Goal: Information Seeking & Learning: Learn about a topic

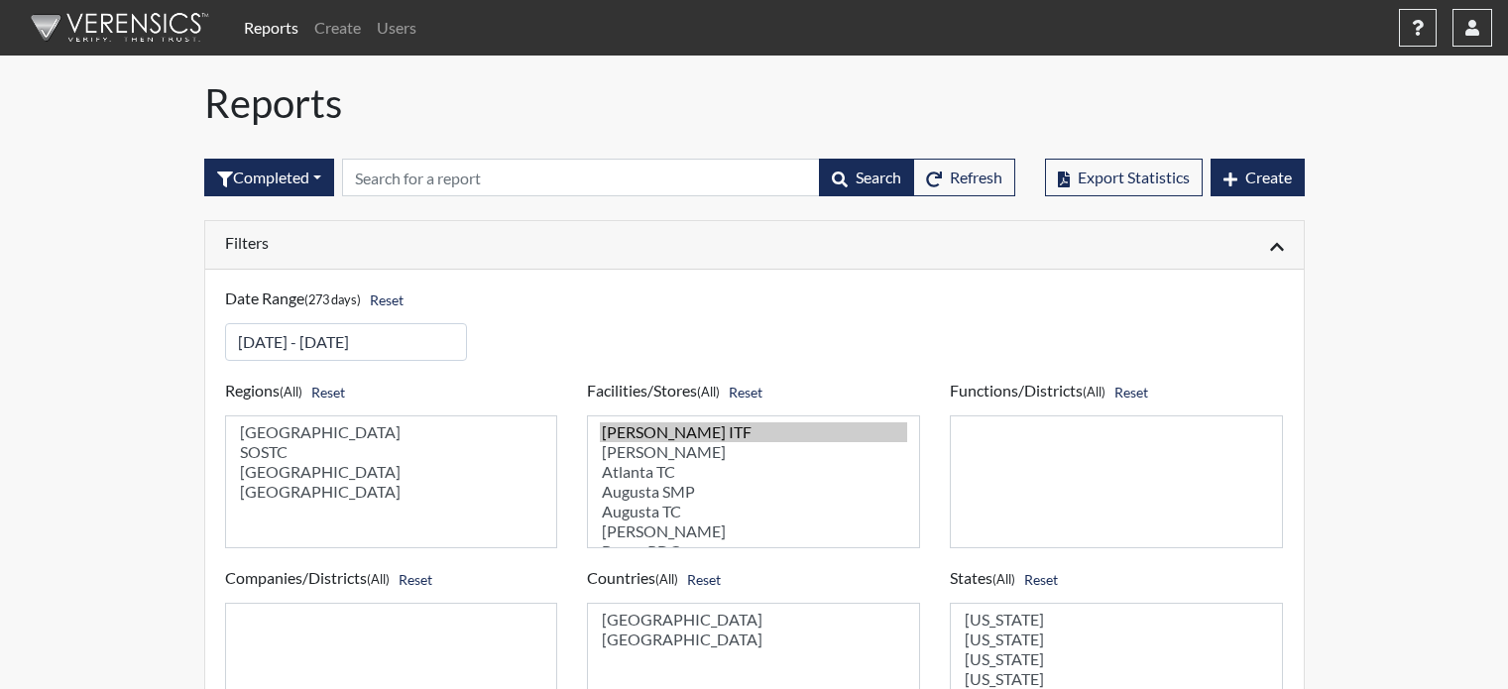
select select
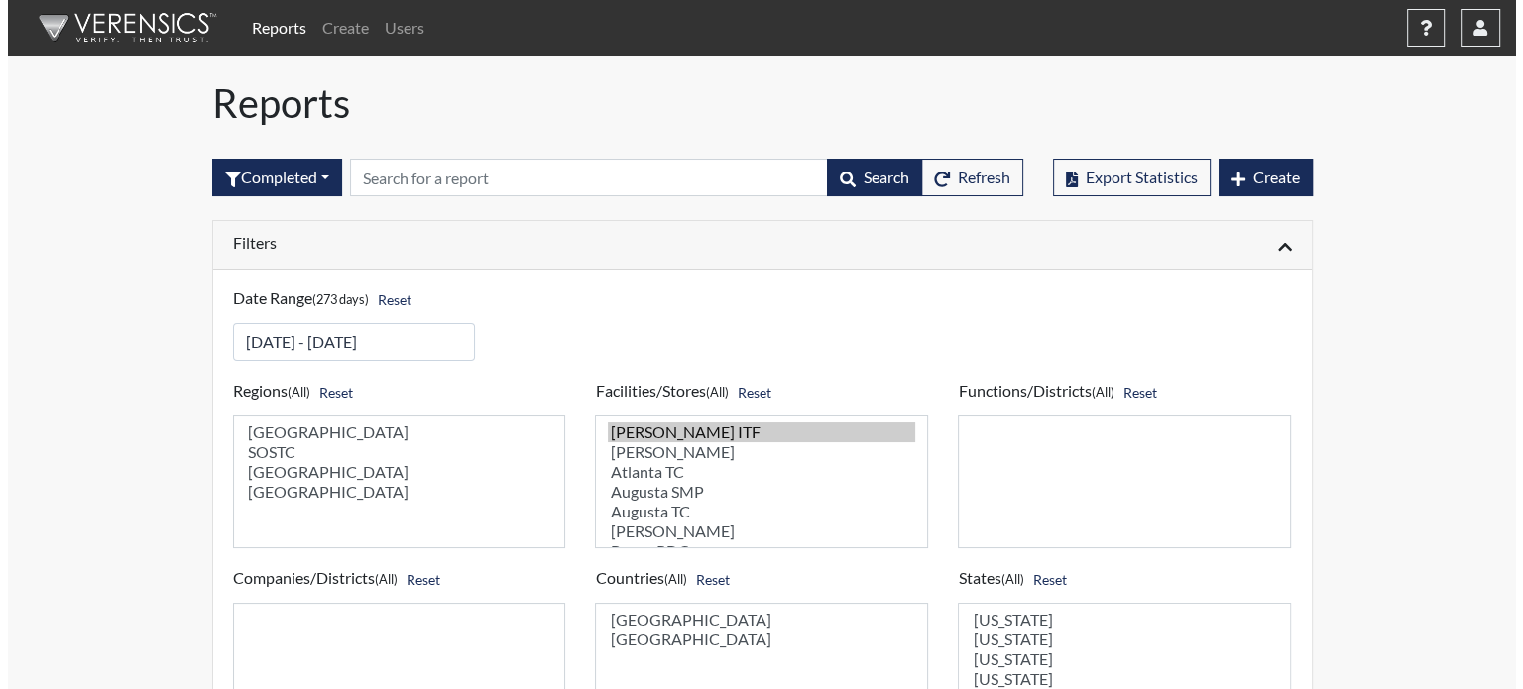
scroll to position [892, 0]
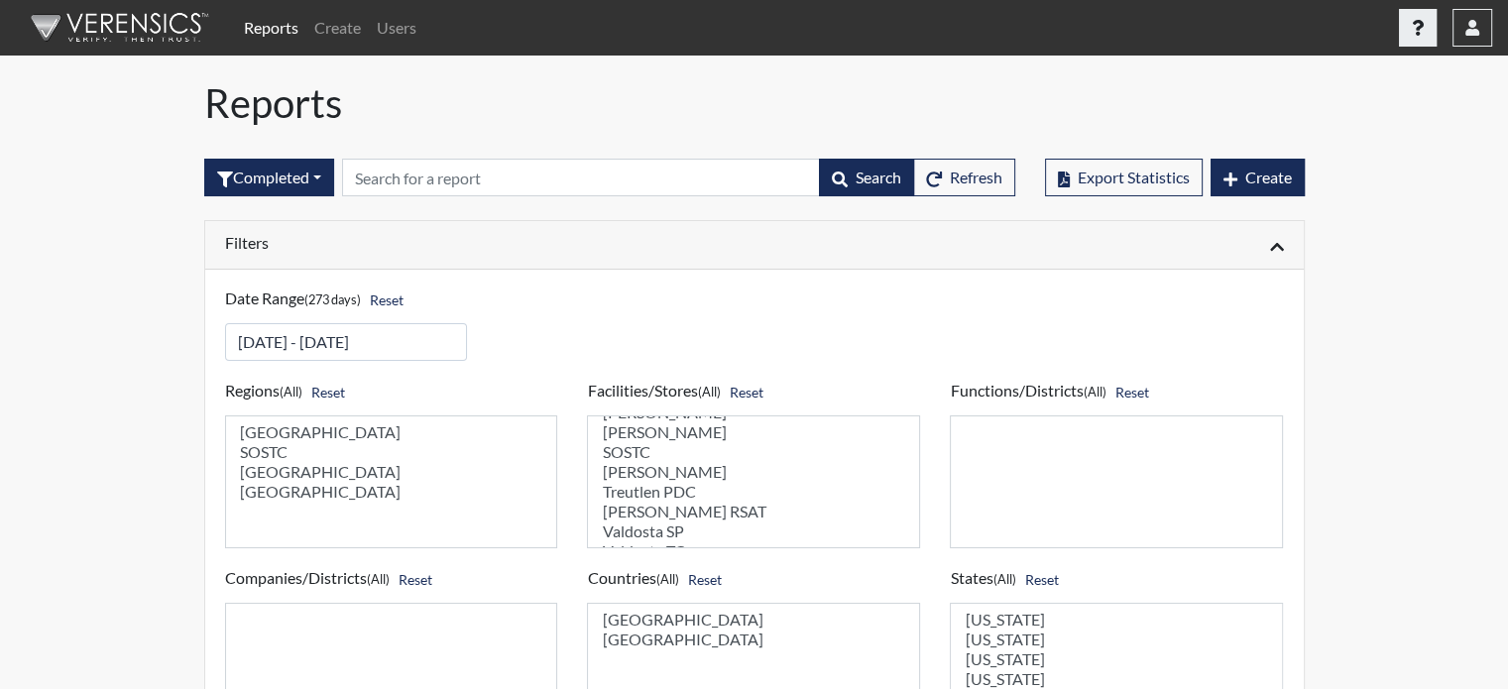
click at [1425, 25] on button "button" at bounding box center [1418, 28] width 38 height 38
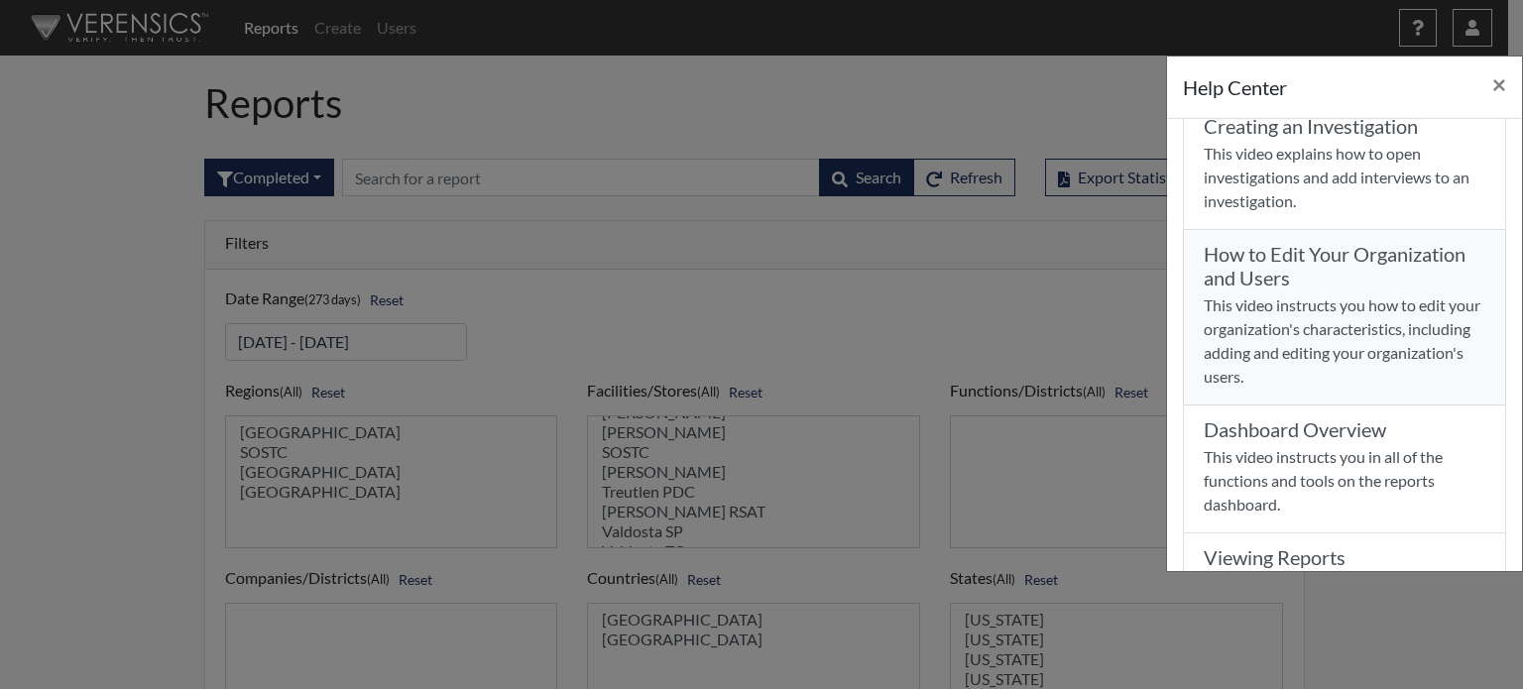
scroll to position [297, 0]
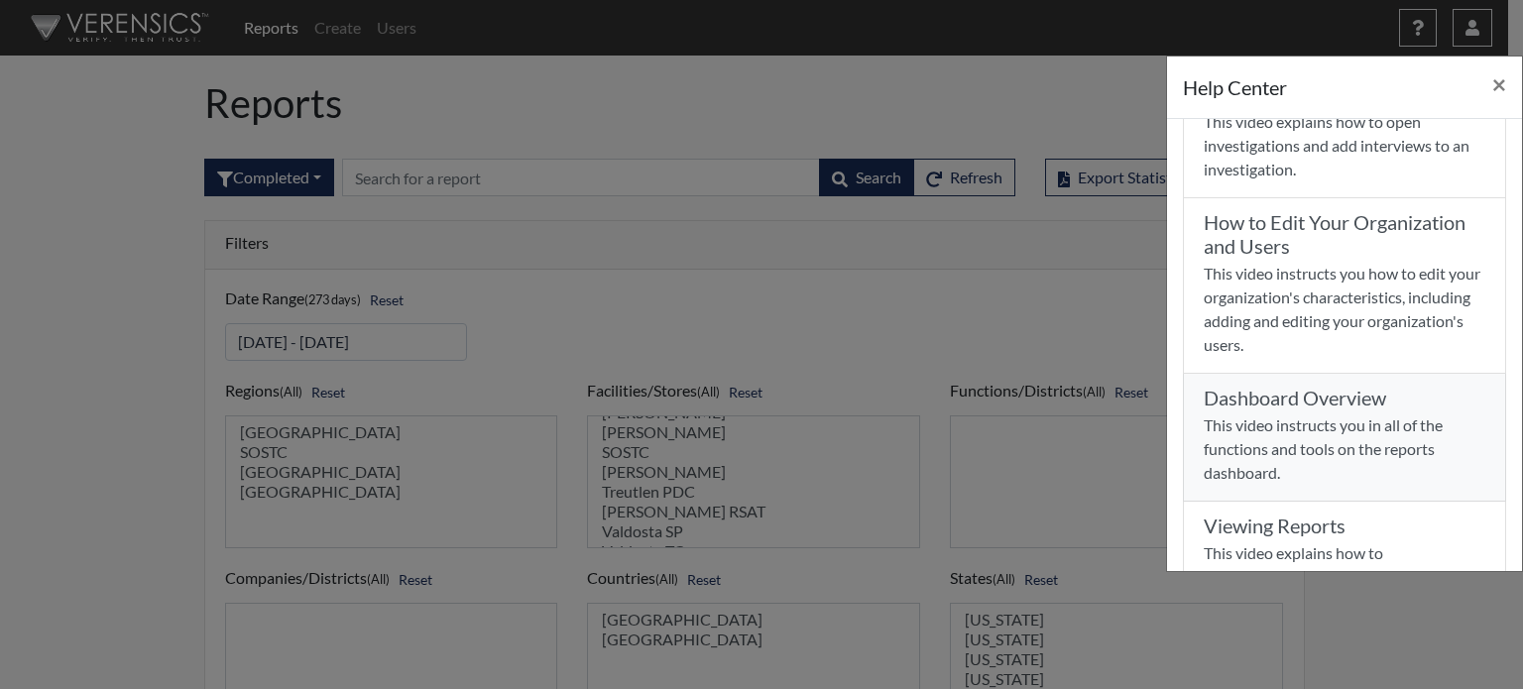
click at [1327, 445] on p "This video instructs you in all of the functions and tools on the reports dashb…" at bounding box center [1345, 448] width 282 height 71
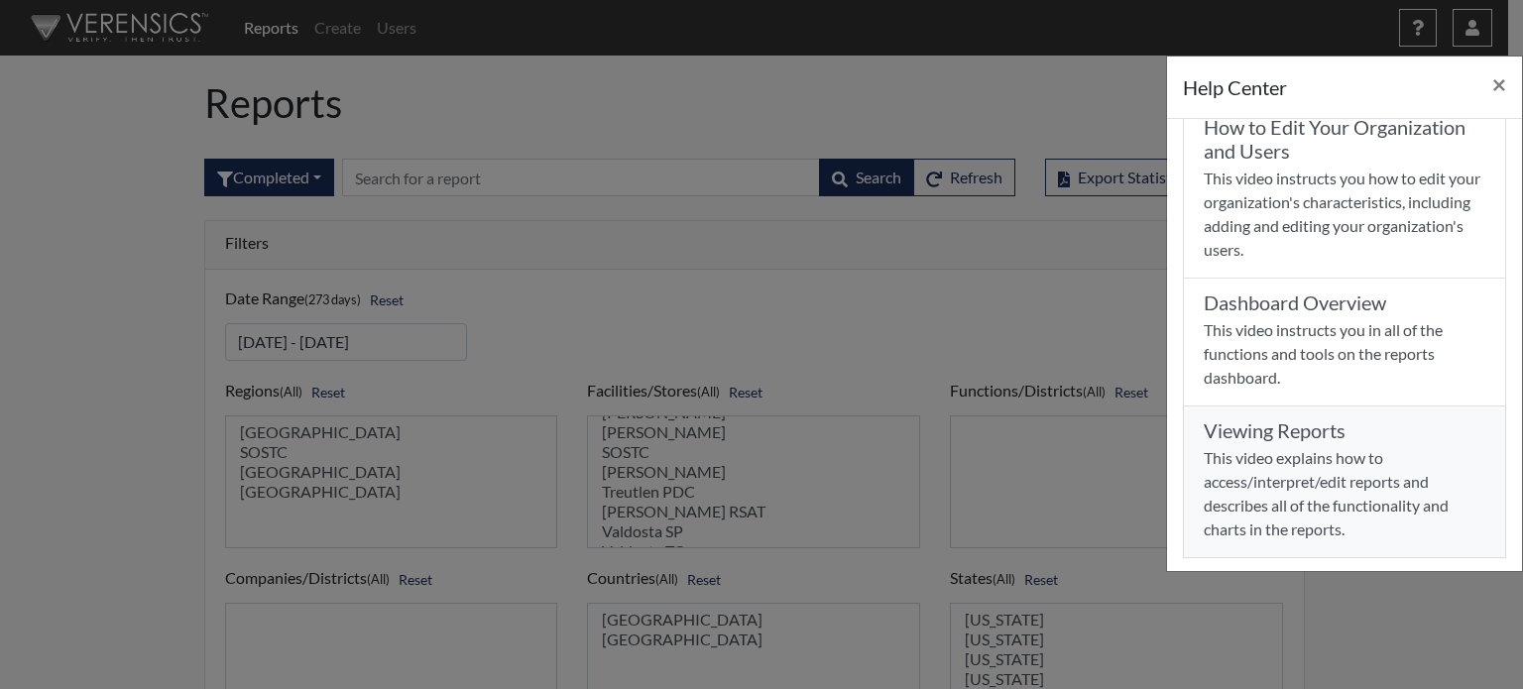
click at [1341, 485] on p "This video explains how to access/interpret/edit reports and describes all of t…" at bounding box center [1345, 493] width 282 height 95
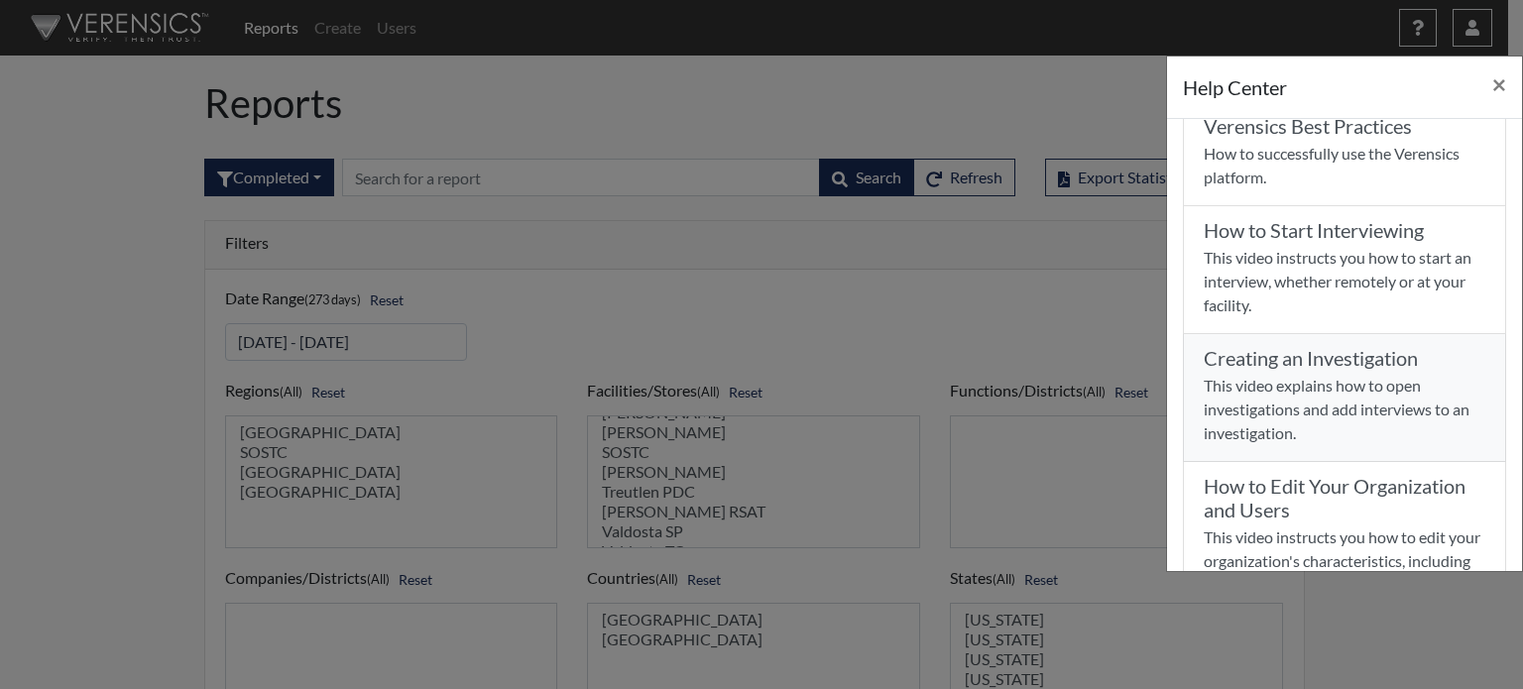
scroll to position [0, 0]
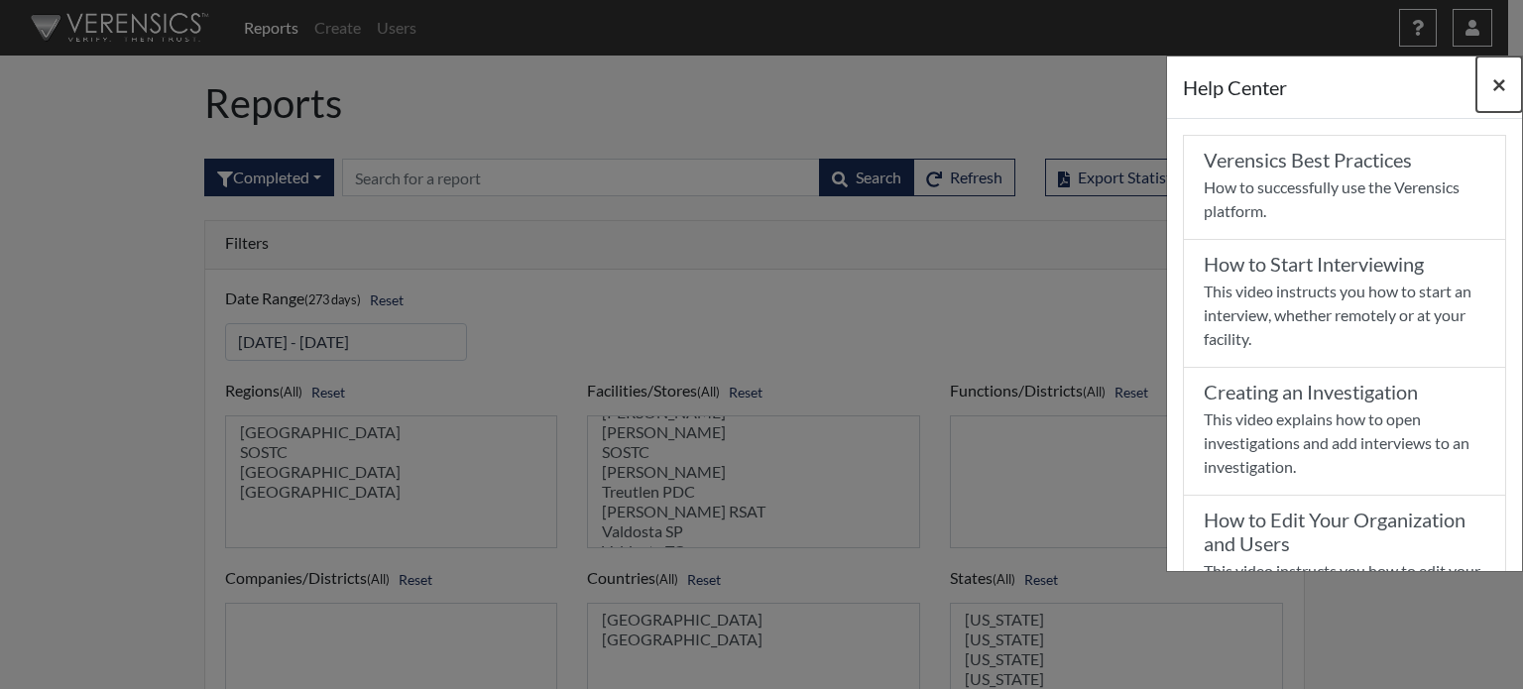
click at [1501, 88] on span "×" at bounding box center [1499, 83] width 14 height 29
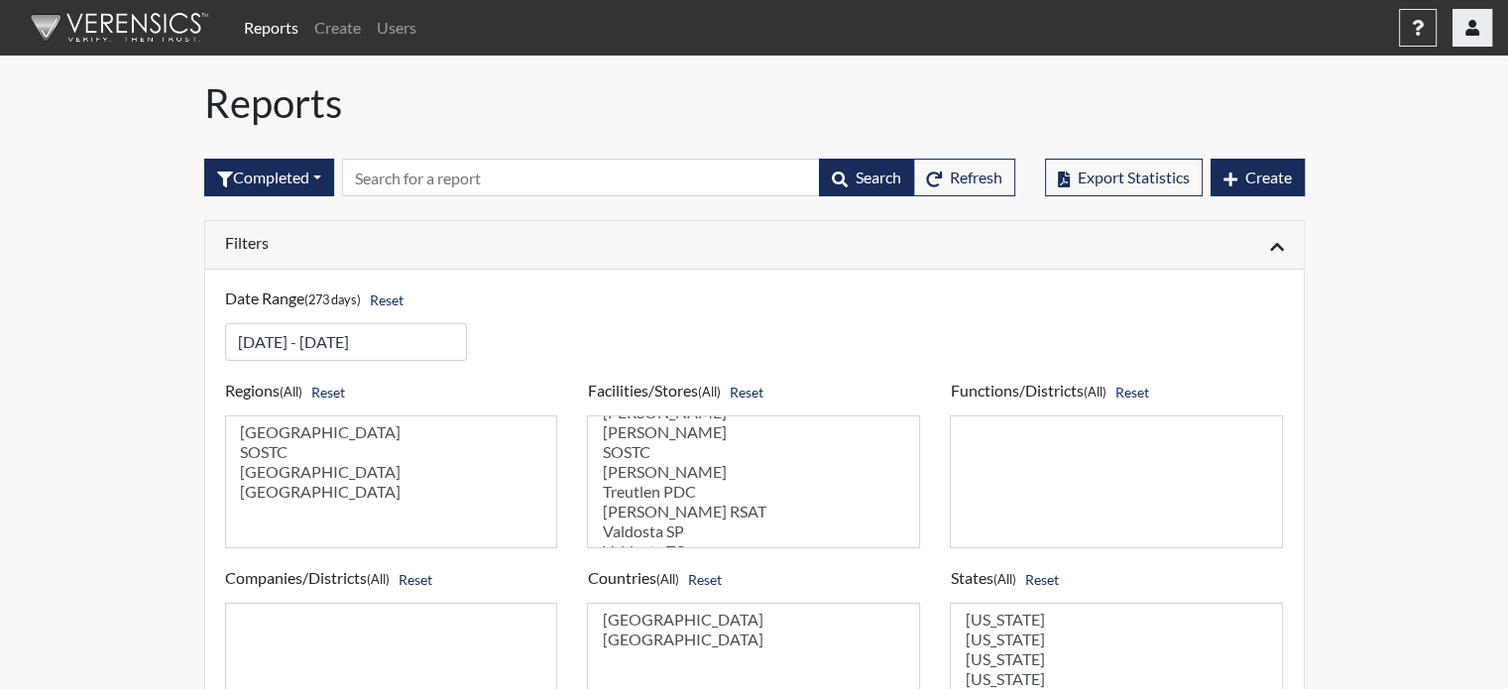
click at [1480, 44] on button "button" at bounding box center [1473, 28] width 40 height 38
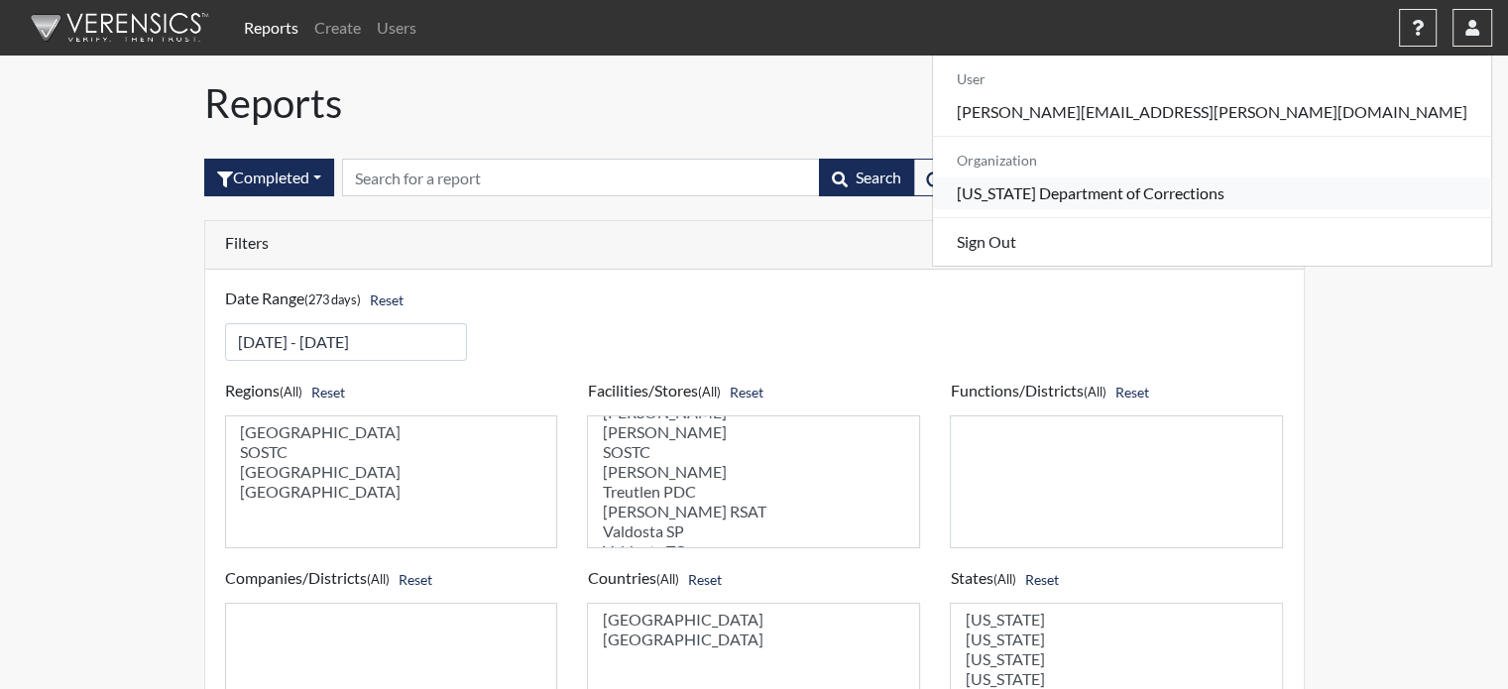
click at [1410, 195] on link "[US_STATE] Department of Corrections" at bounding box center [1212, 193] width 558 height 32
select select "8"
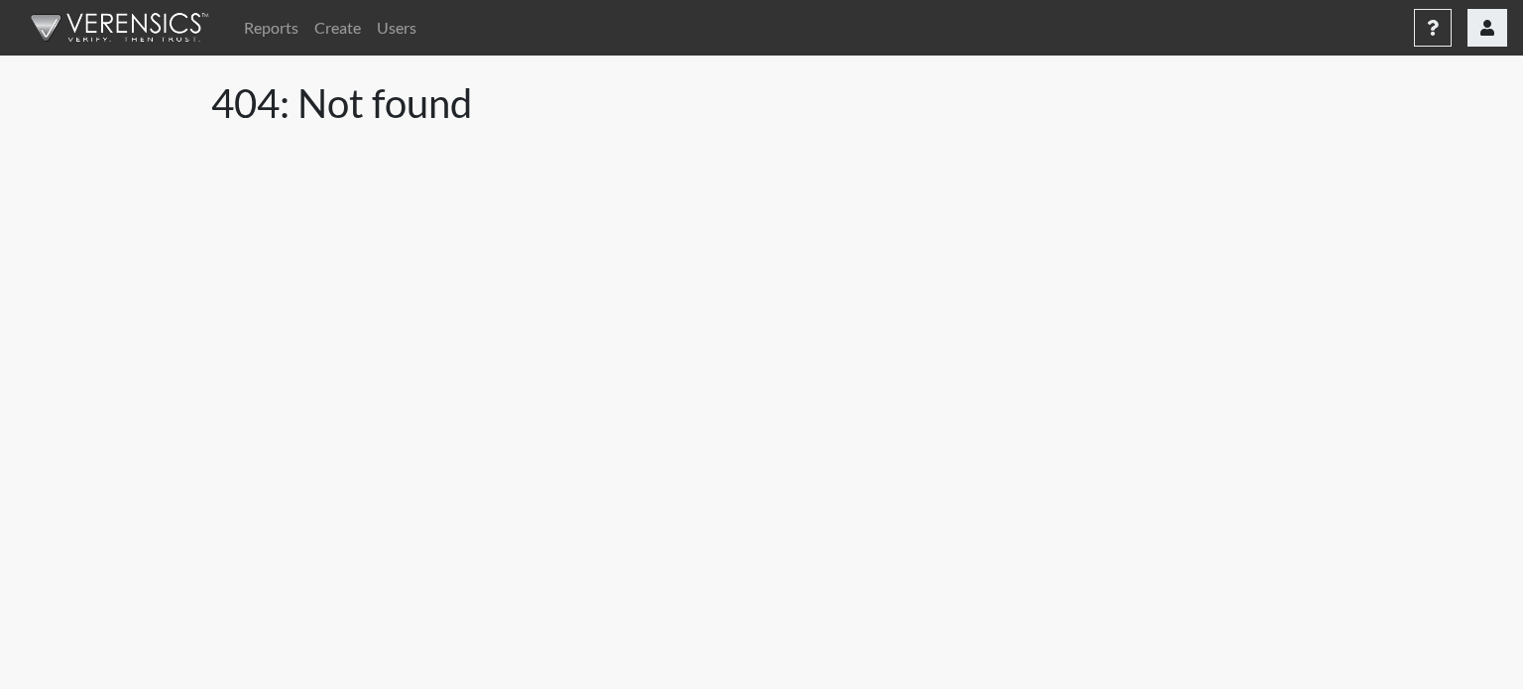
click at [1497, 35] on button "button" at bounding box center [1488, 28] width 40 height 38
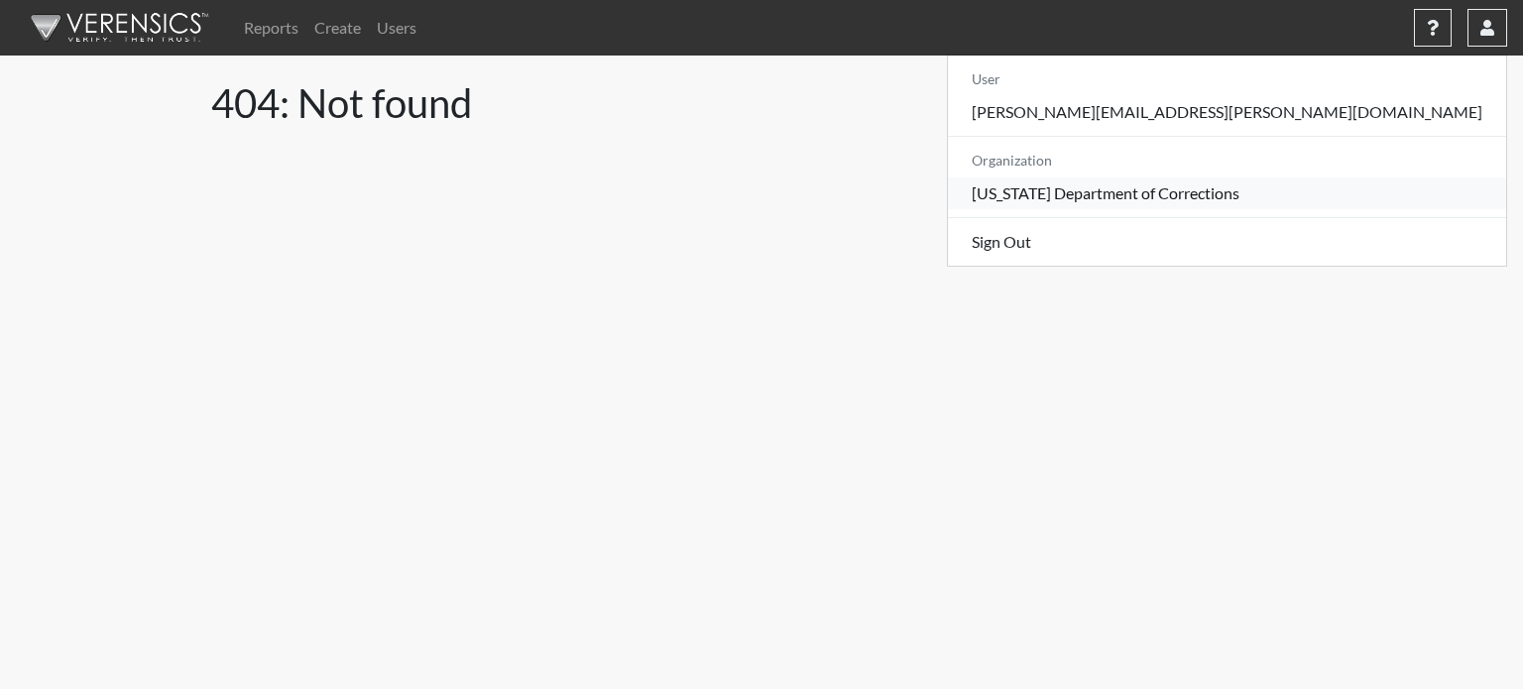
click at [1376, 192] on link "[US_STATE] Department of Corrections" at bounding box center [1227, 193] width 558 height 32
select select "8"
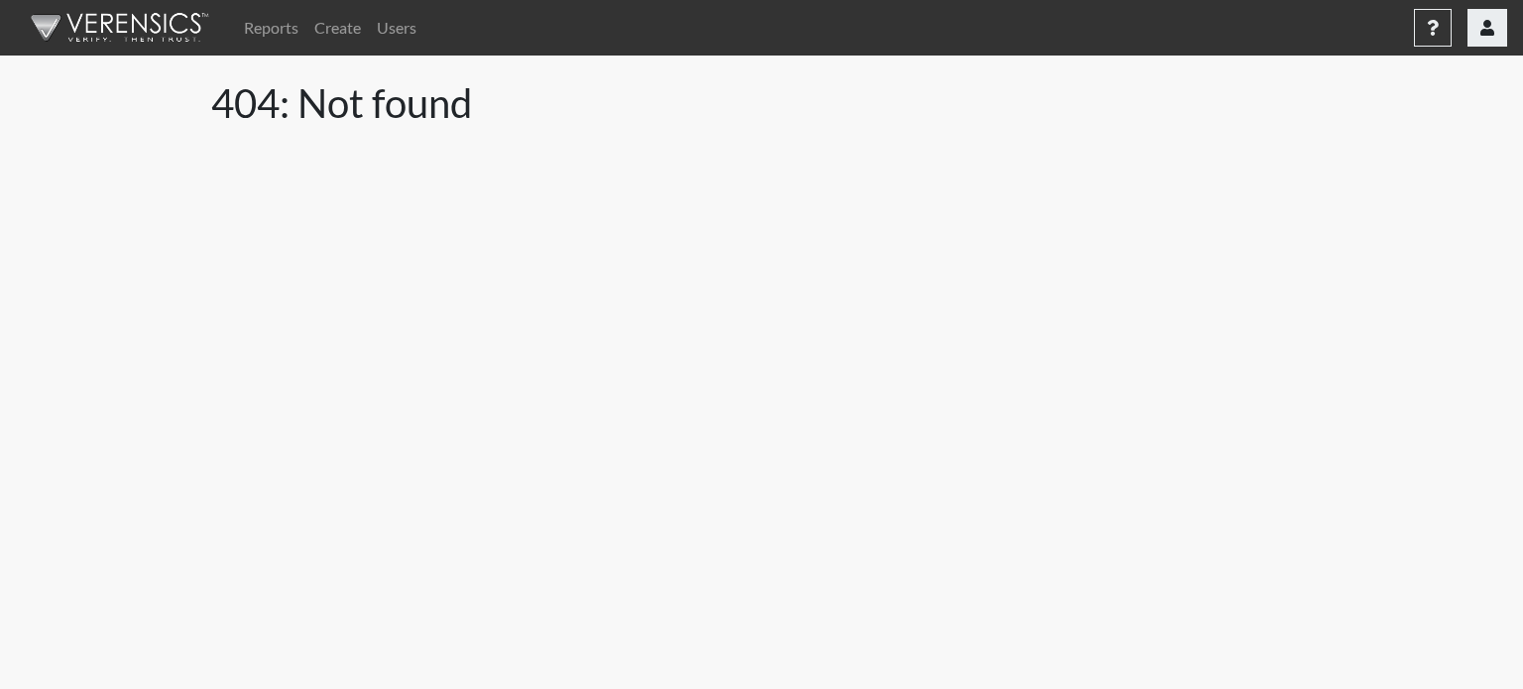
click at [1498, 27] on button "button" at bounding box center [1488, 28] width 40 height 38
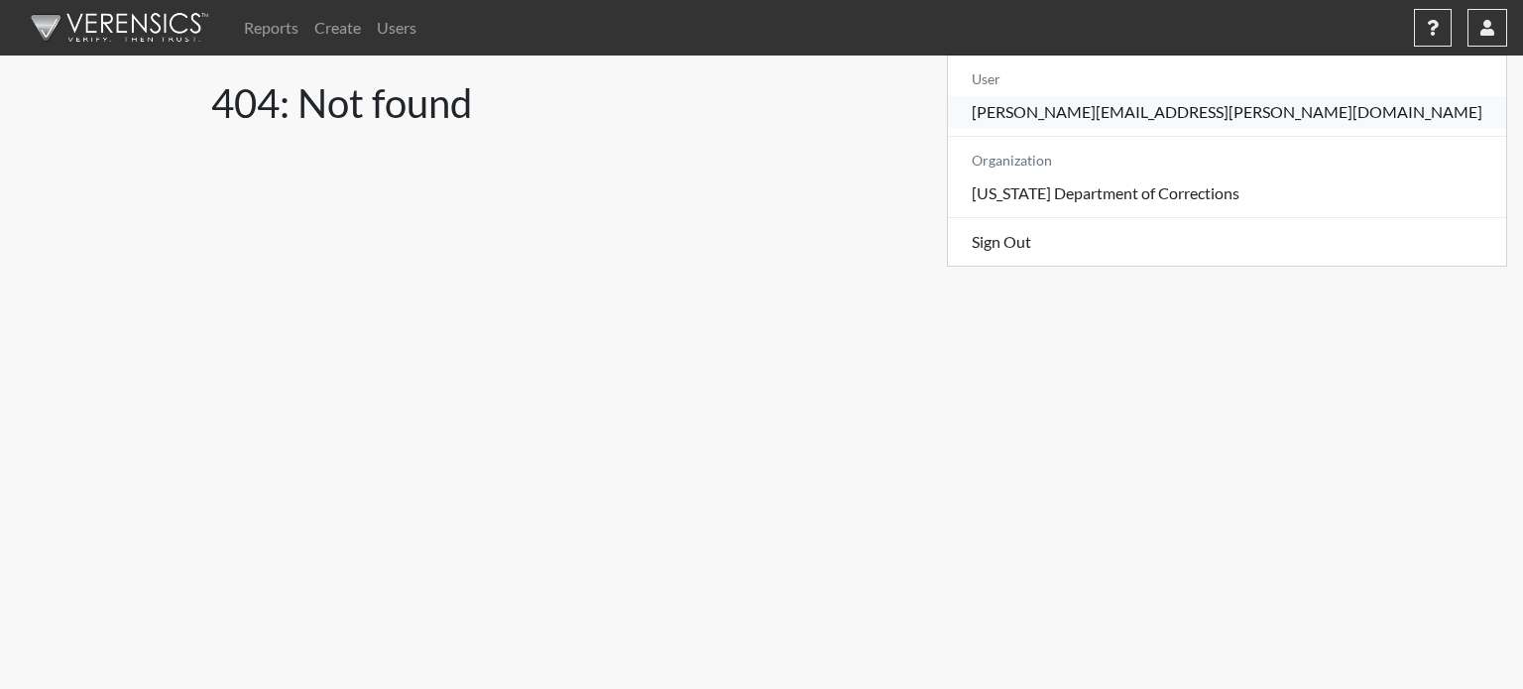
click at [1423, 116] on link "[PERSON_NAME][EMAIL_ADDRESS][PERSON_NAME][DOMAIN_NAME]" at bounding box center [1227, 112] width 558 height 32
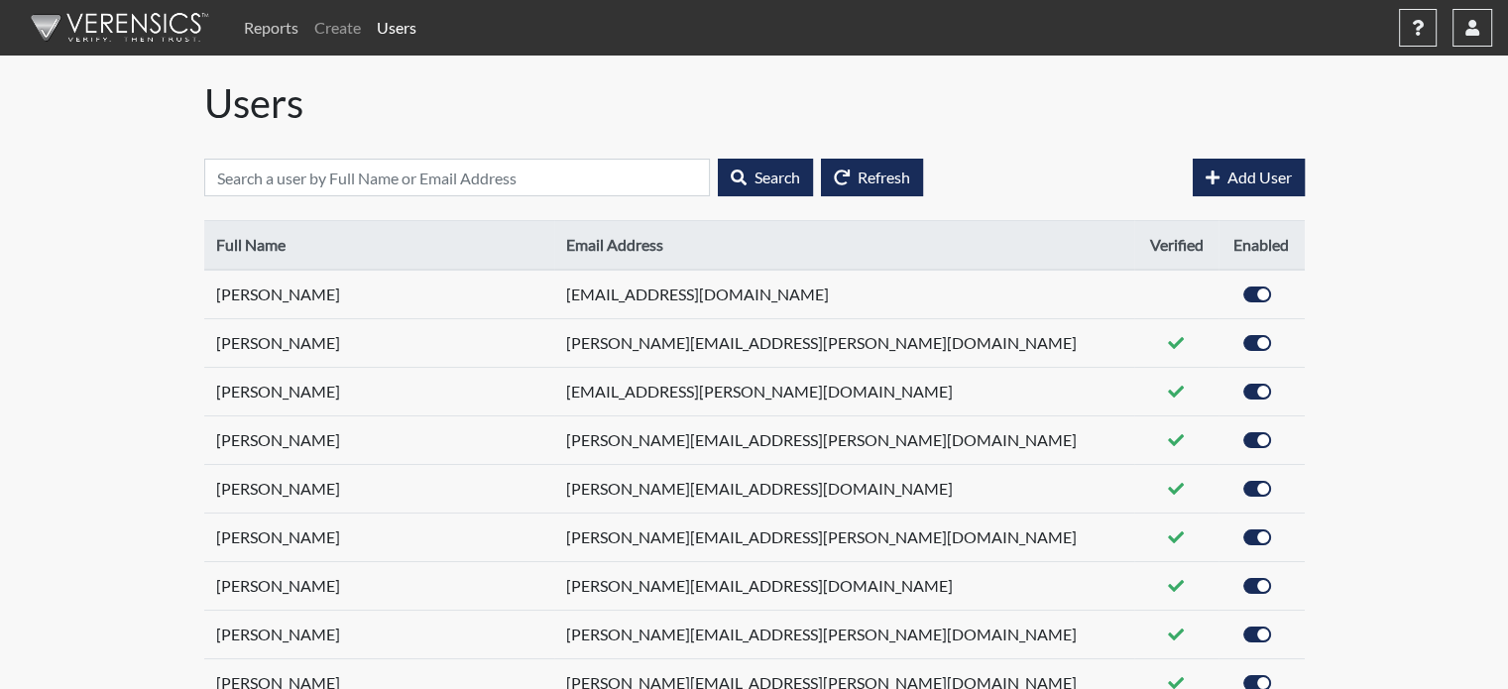
click at [291, 29] on link "Reports" at bounding box center [271, 28] width 70 height 40
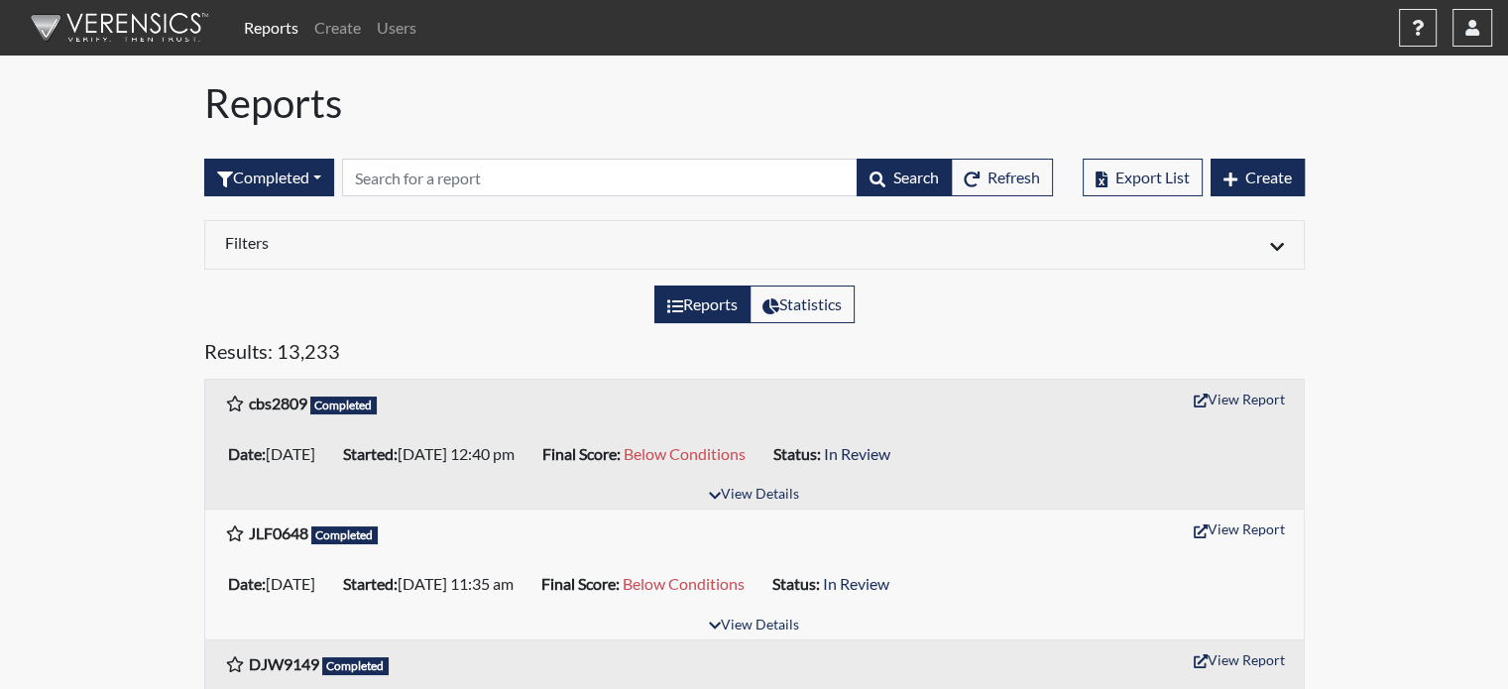
click at [325, 340] on h5 "Results: 13,233" at bounding box center [754, 355] width 1101 height 32
drag, startPoint x: 350, startPoint y: 352, endPoint x: 278, endPoint y: 351, distance: 72.4
click at [274, 351] on h5 "Results: 13,233" at bounding box center [754, 355] width 1101 height 32
click at [791, 303] on label "Statistics" at bounding box center [802, 305] width 105 height 38
click at [775, 303] on input "Statistics" at bounding box center [769, 299] width 13 height 13
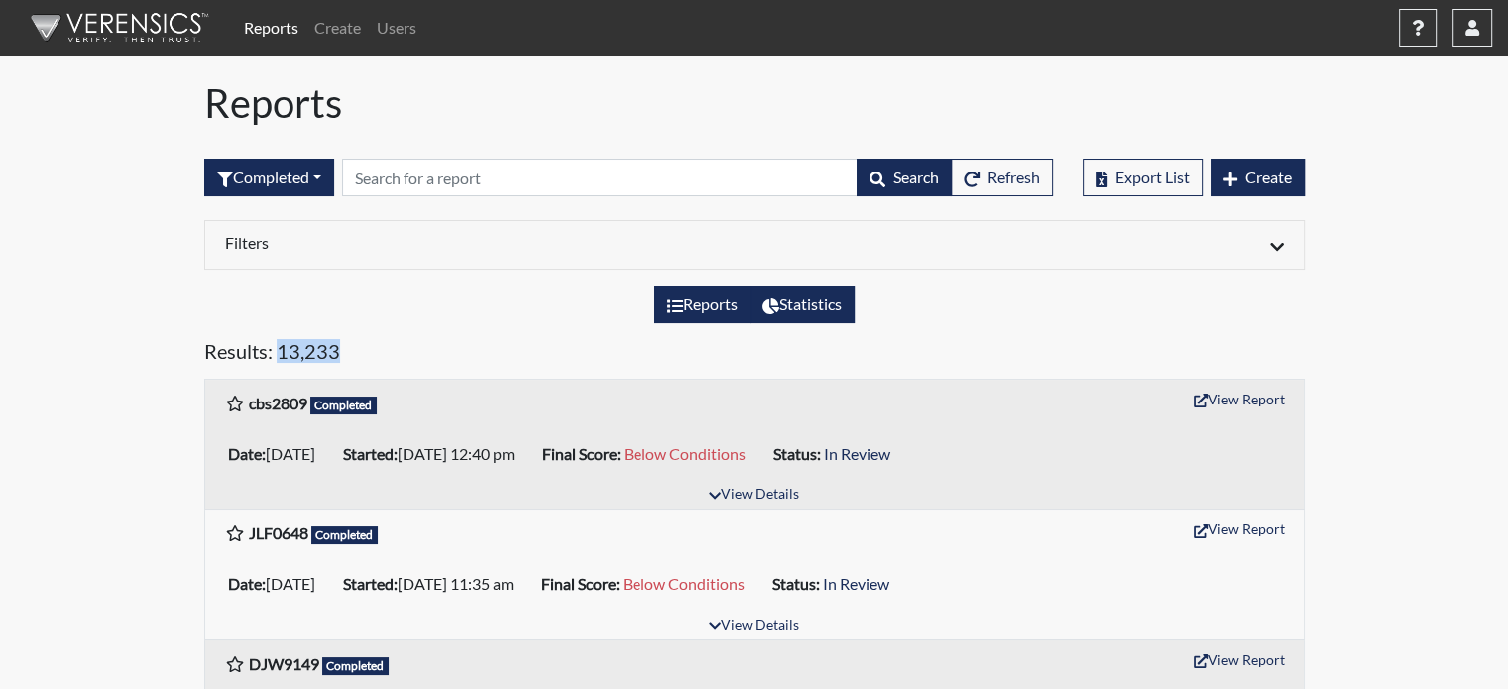
radio input "true"
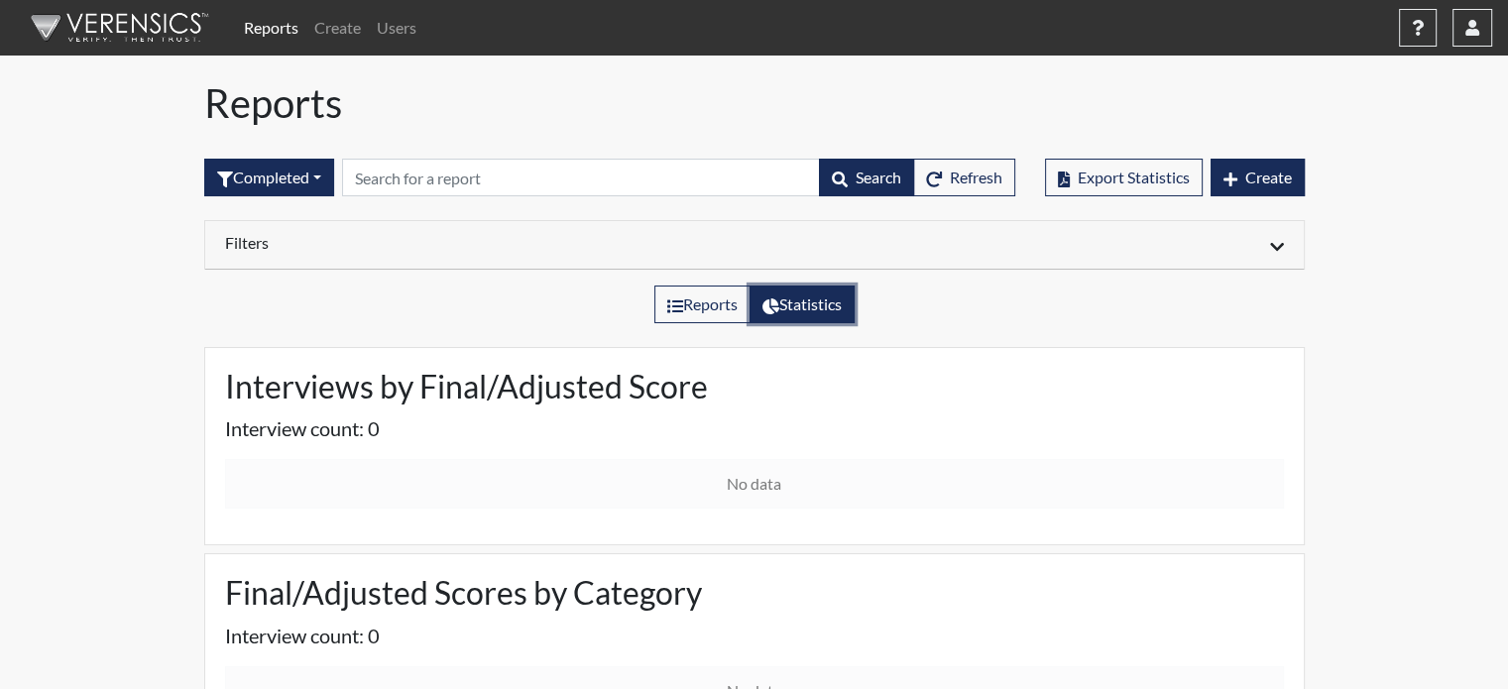
click at [408, 251] on h6 "Filters" at bounding box center [482, 242] width 515 height 19
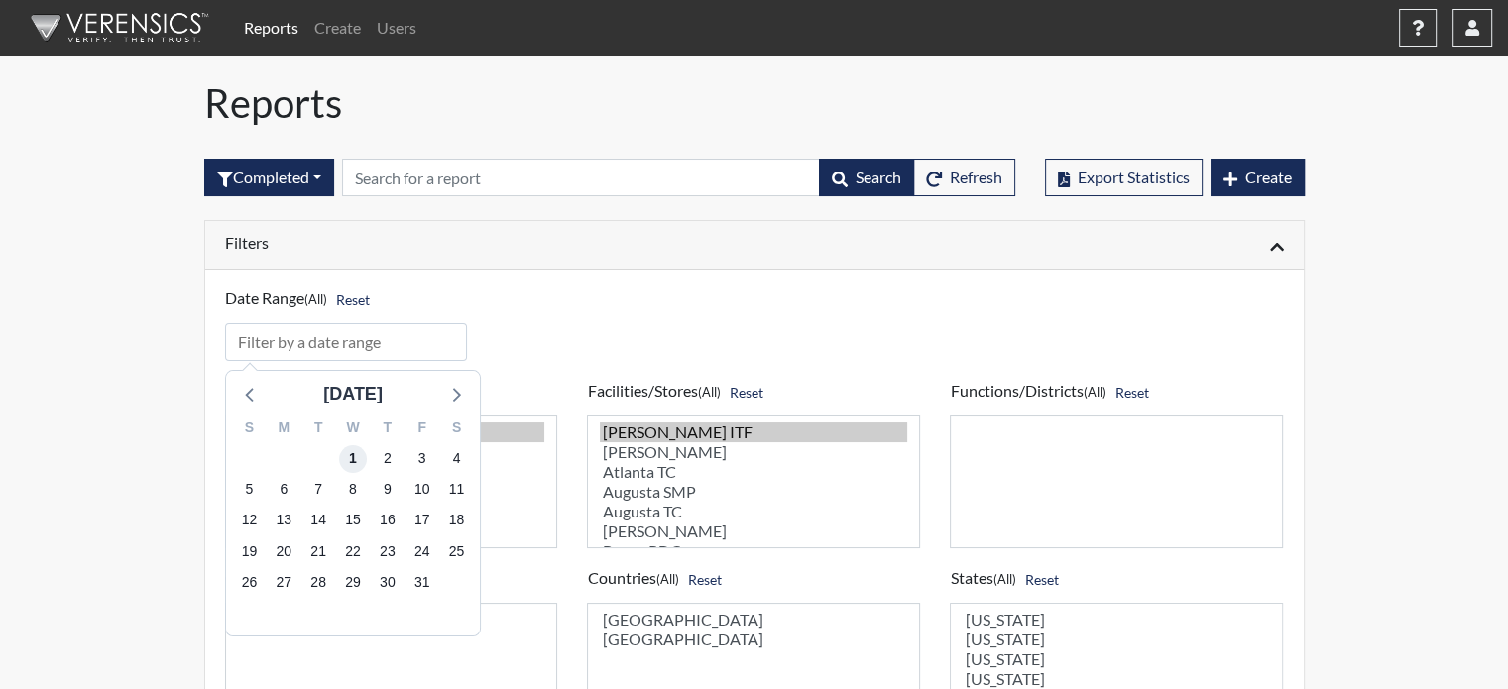
click at [351, 455] on span "1" at bounding box center [352, 459] width 28 height 28
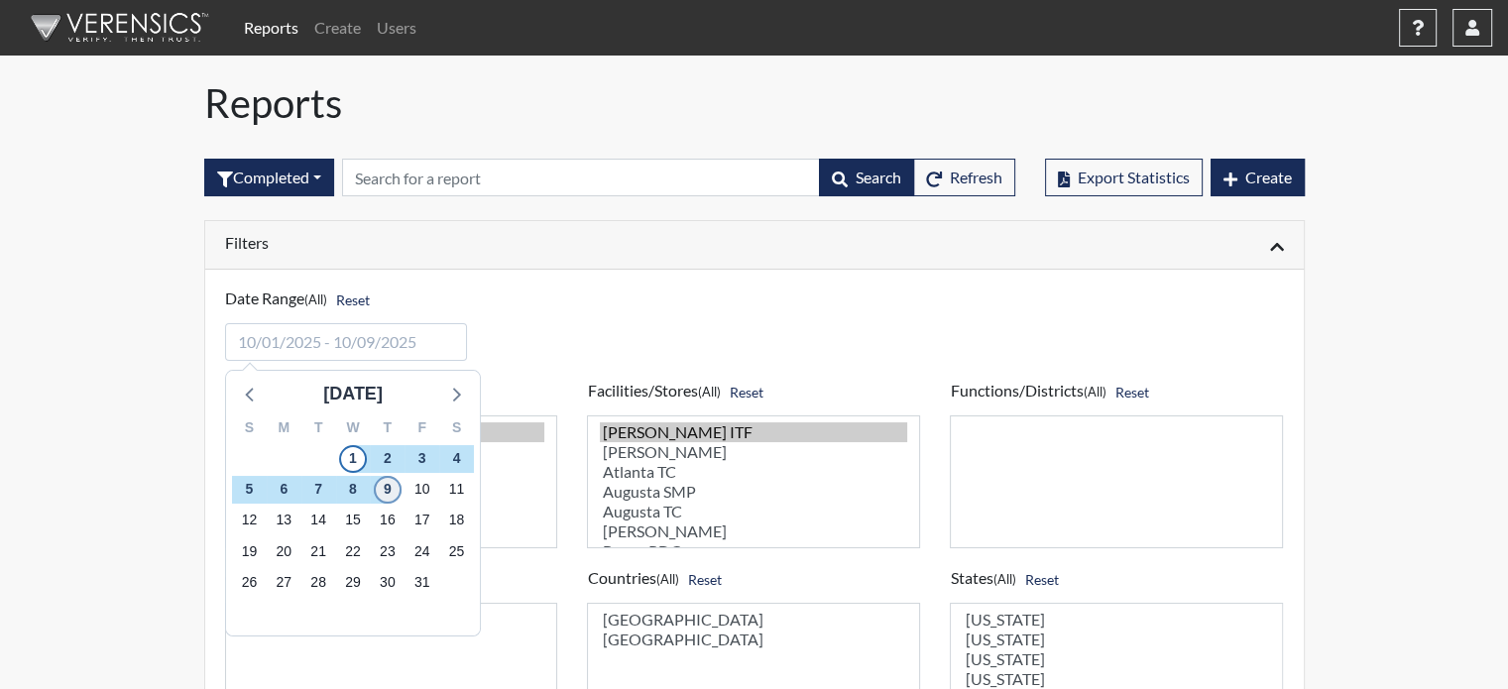
click at [393, 486] on span "9" at bounding box center [387, 490] width 28 height 28
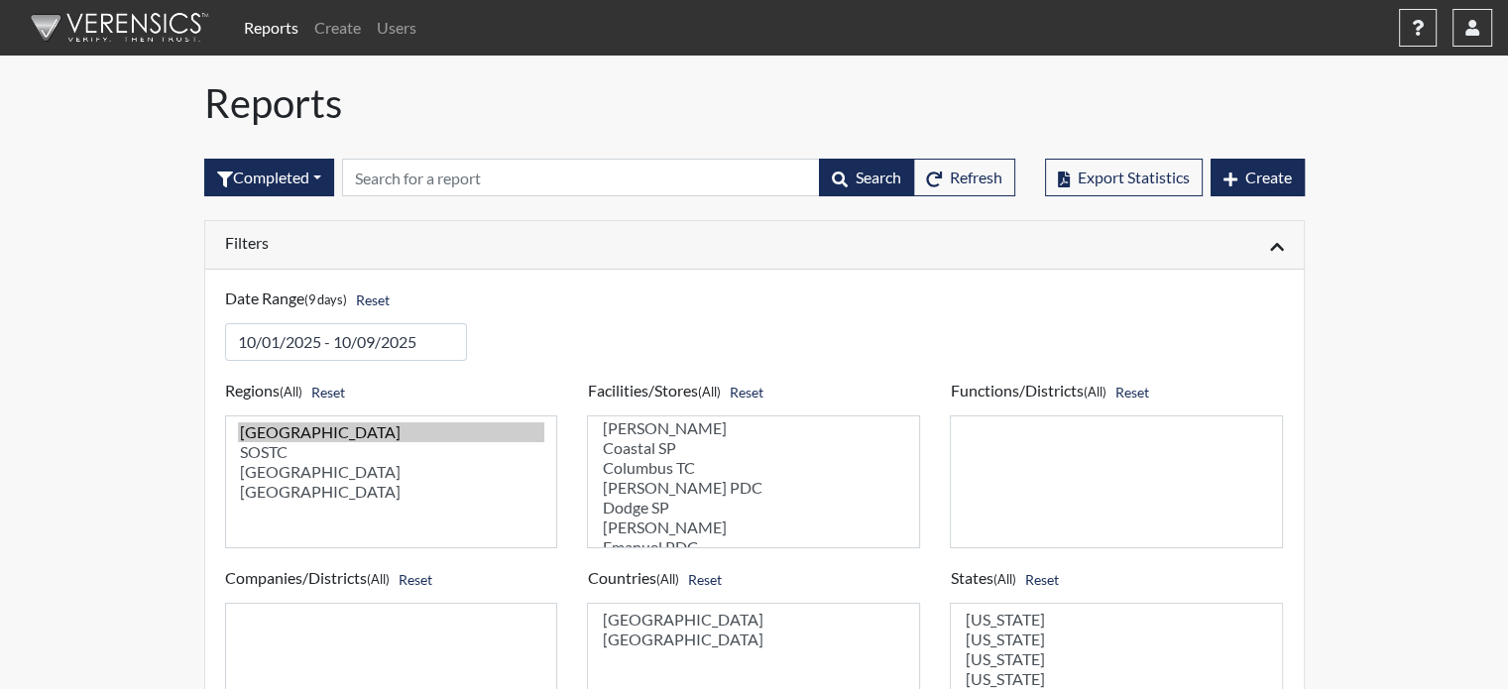
scroll to position [297, 0]
click at [656, 494] on option "[PERSON_NAME]" at bounding box center [753, 492] width 307 height 20
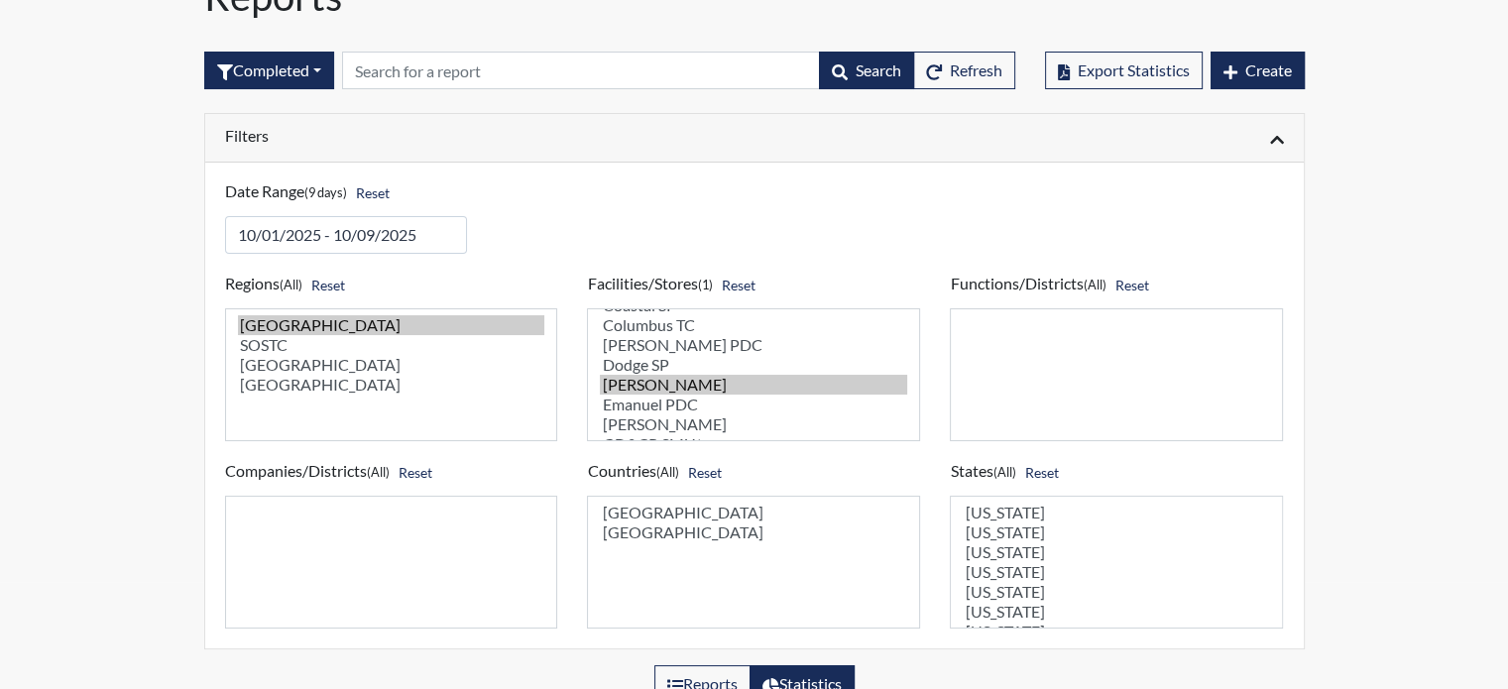
scroll to position [0, 0]
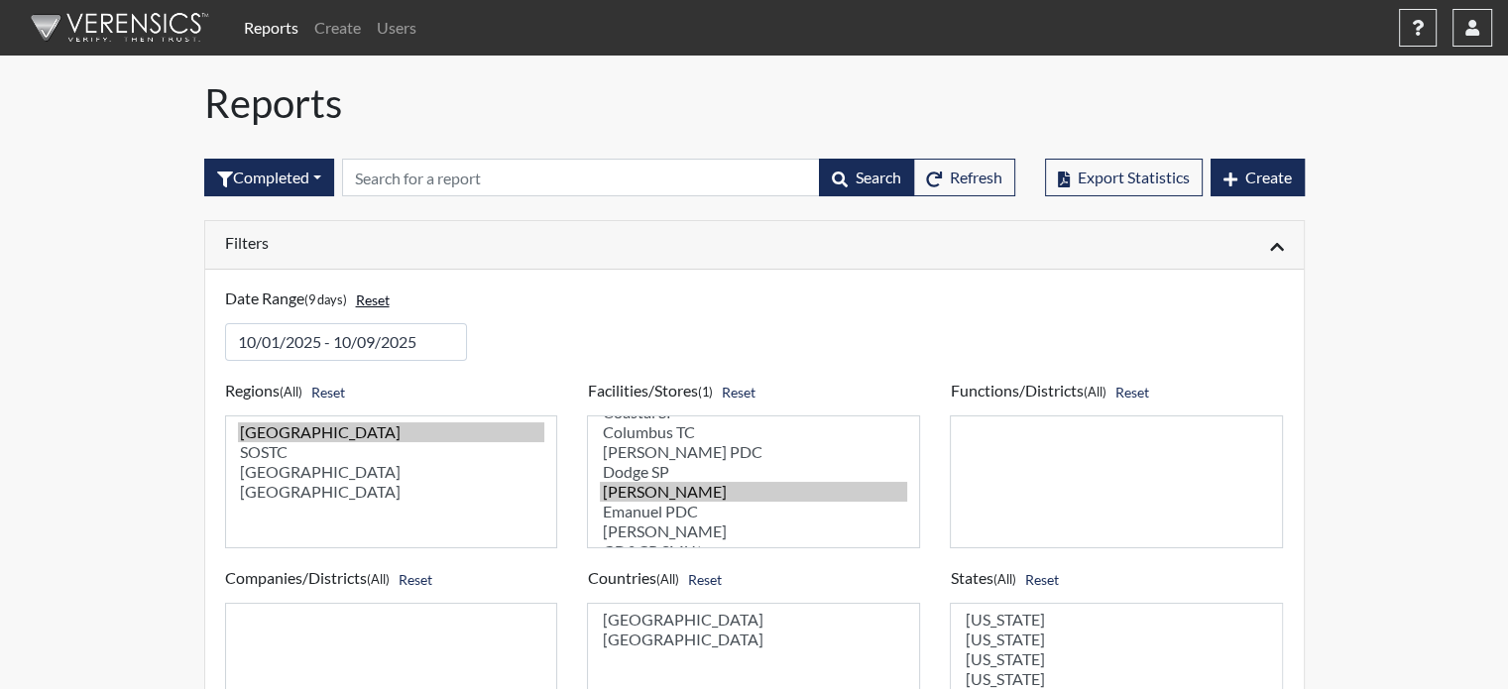
click at [381, 299] on button "Reset" at bounding box center [373, 300] width 52 height 31
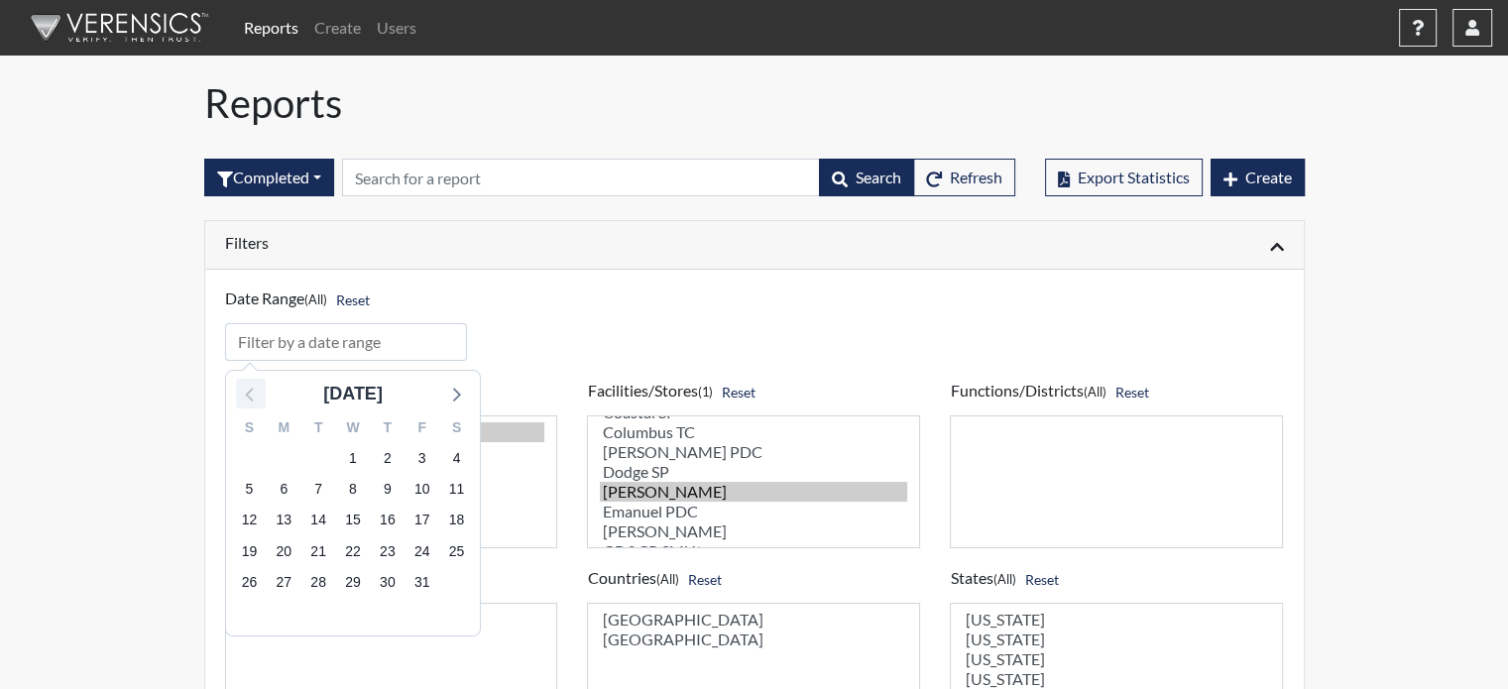
click at [253, 394] on icon at bounding box center [251, 394] width 26 height 26
click at [247, 395] on icon at bounding box center [249, 395] width 8 height 14
click at [248, 395] on icon at bounding box center [251, 394] width 26 height 26
click at [250, 395] on icon at bounding box center [251, 394] width 26 height 26
click at [252, 394] on icon at bounding box center [251, 394] width 26 height 26
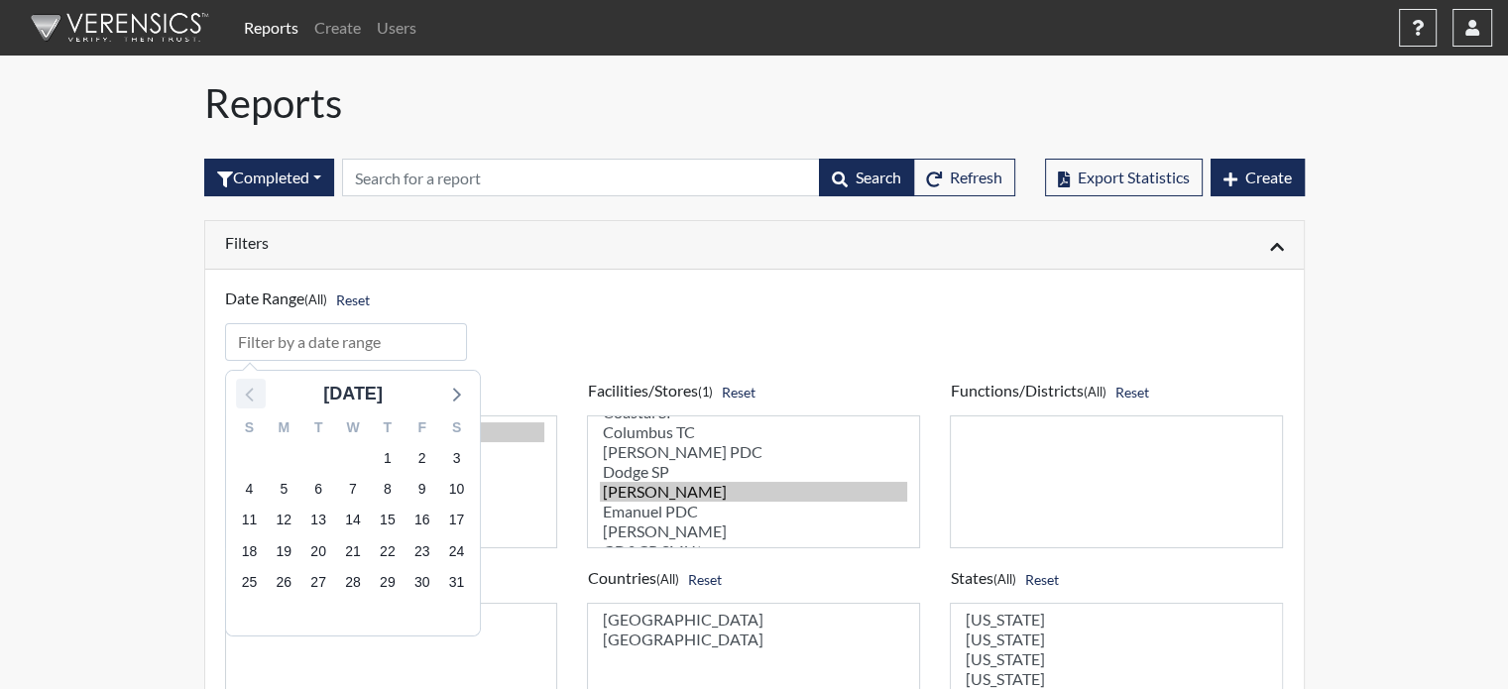
click at [253, 394] on icon at bounding box center [251, 394] width 26 height 26
click at [354, 456] on span "1" at bounding box center [352, 459] width 28 height 28
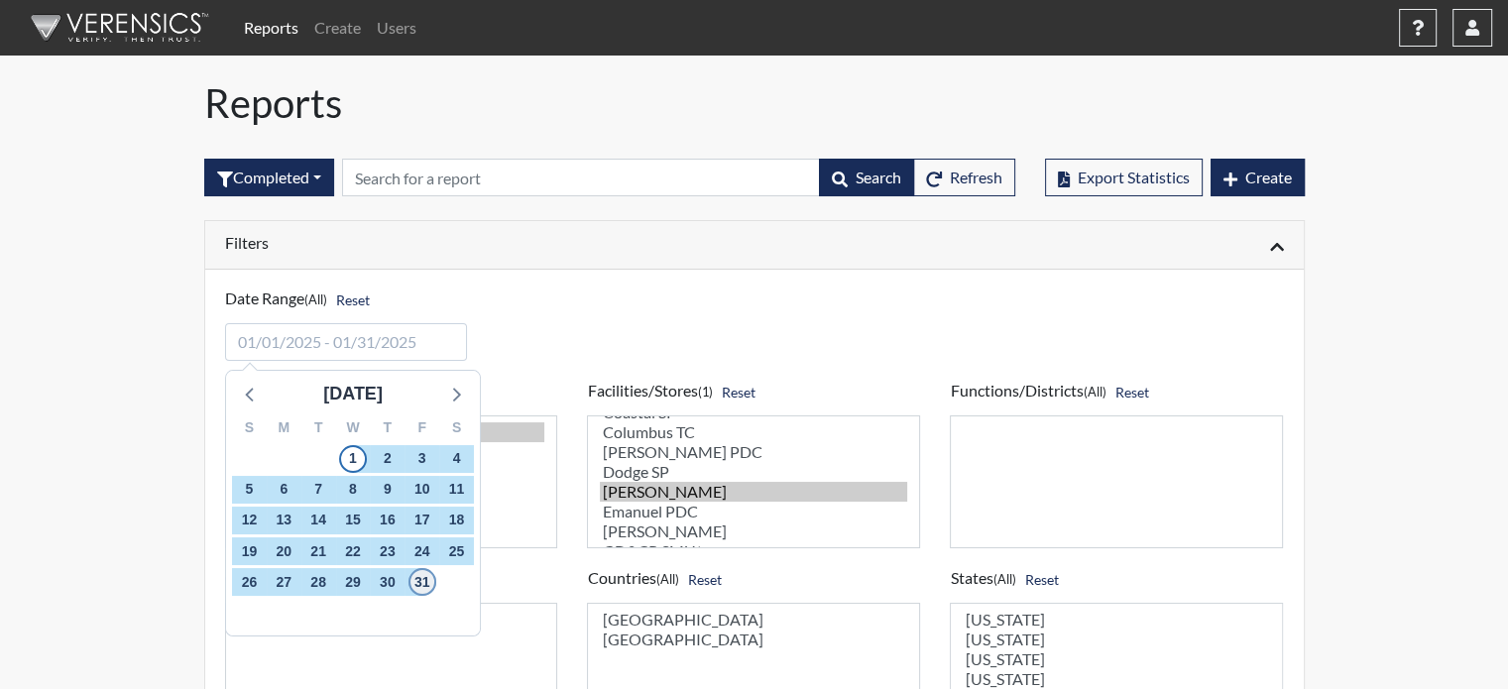
click at [421, 578] on span "31" at bounding box center [422, 582] width 28 height 28
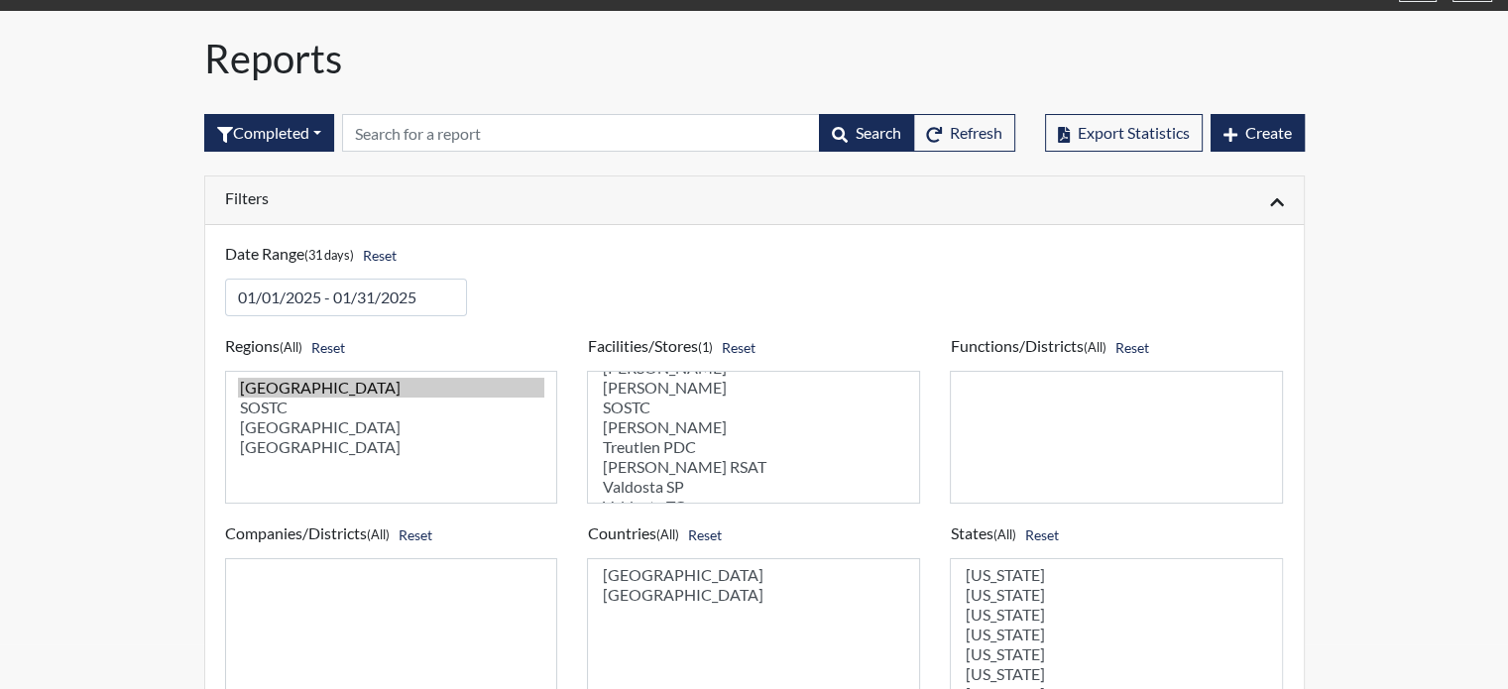
scroll to position [44, 0]
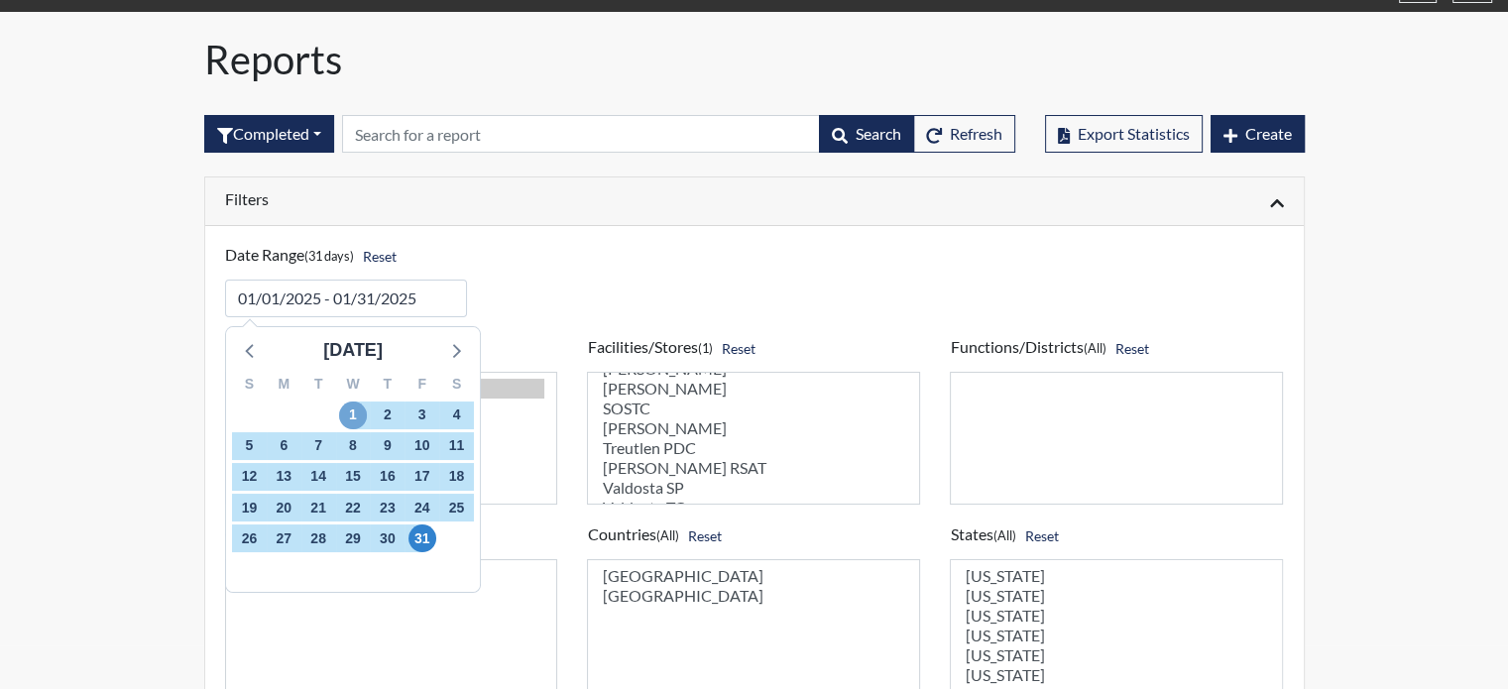
click at [353, 413] on span "1" at bounding box center [352, 416] width 28 height 28
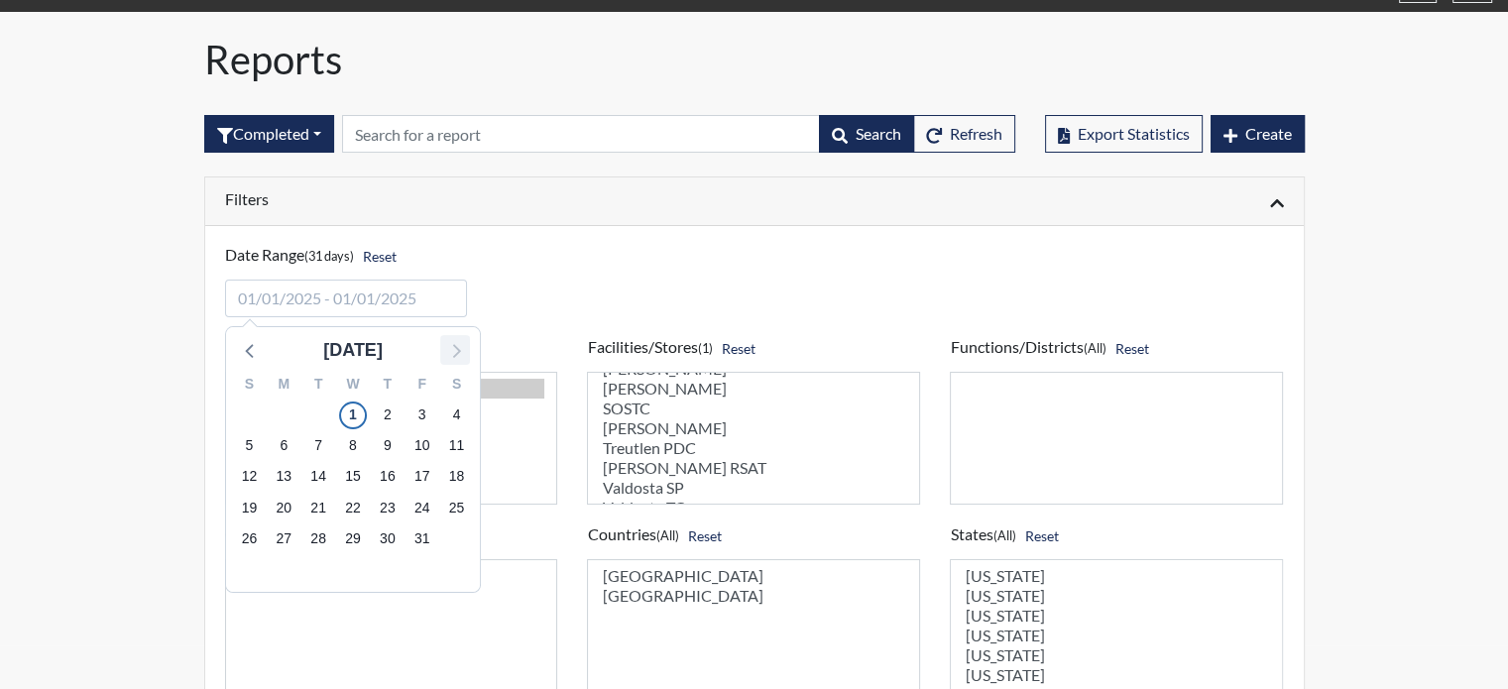
click at [456, 352] on icon at bounding box center [456, 351] width 8 height 14
click at [459, 352] on icon at bounding box center [455, 350] width 26 height 26
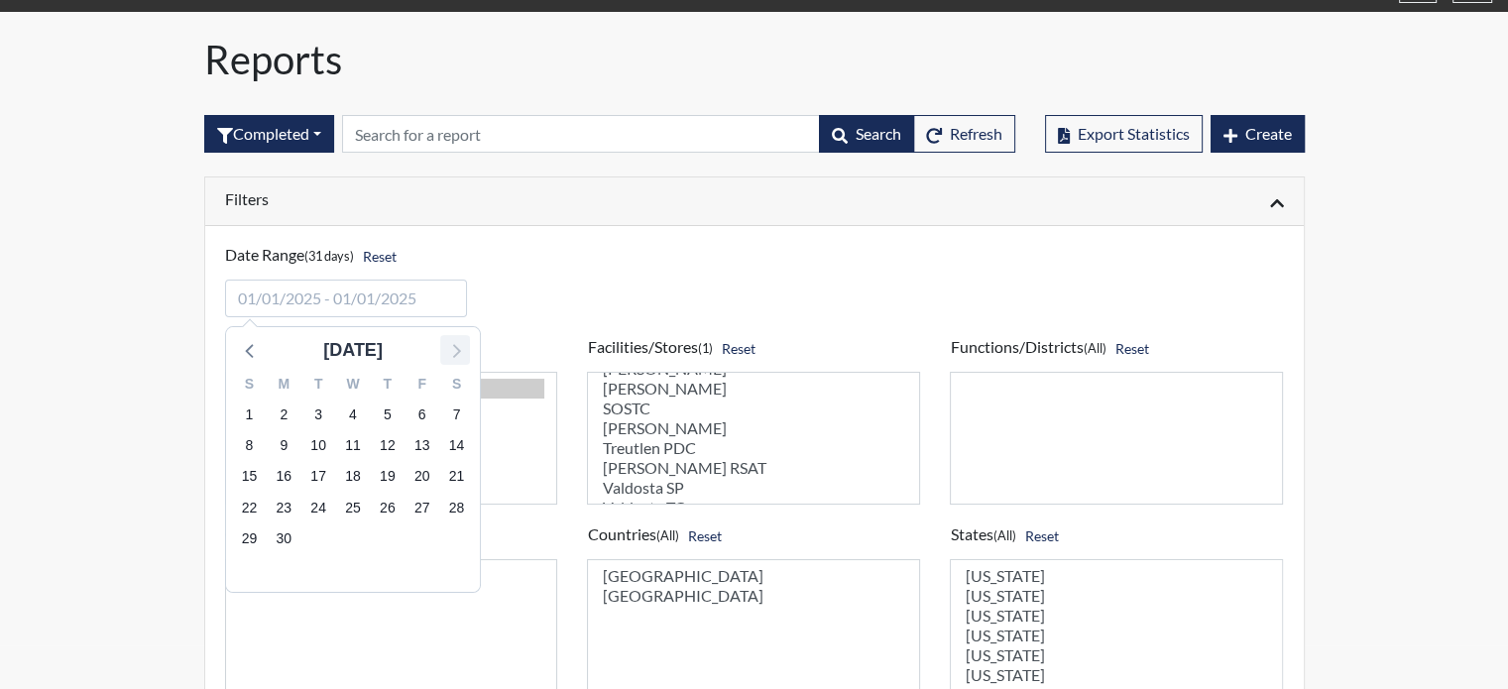
click at [459, 352] on icon at bounding box center [455, 350] width 26 height 26
click at [460, 352] on icon at bounding box center [455, 350] width 26 height 26
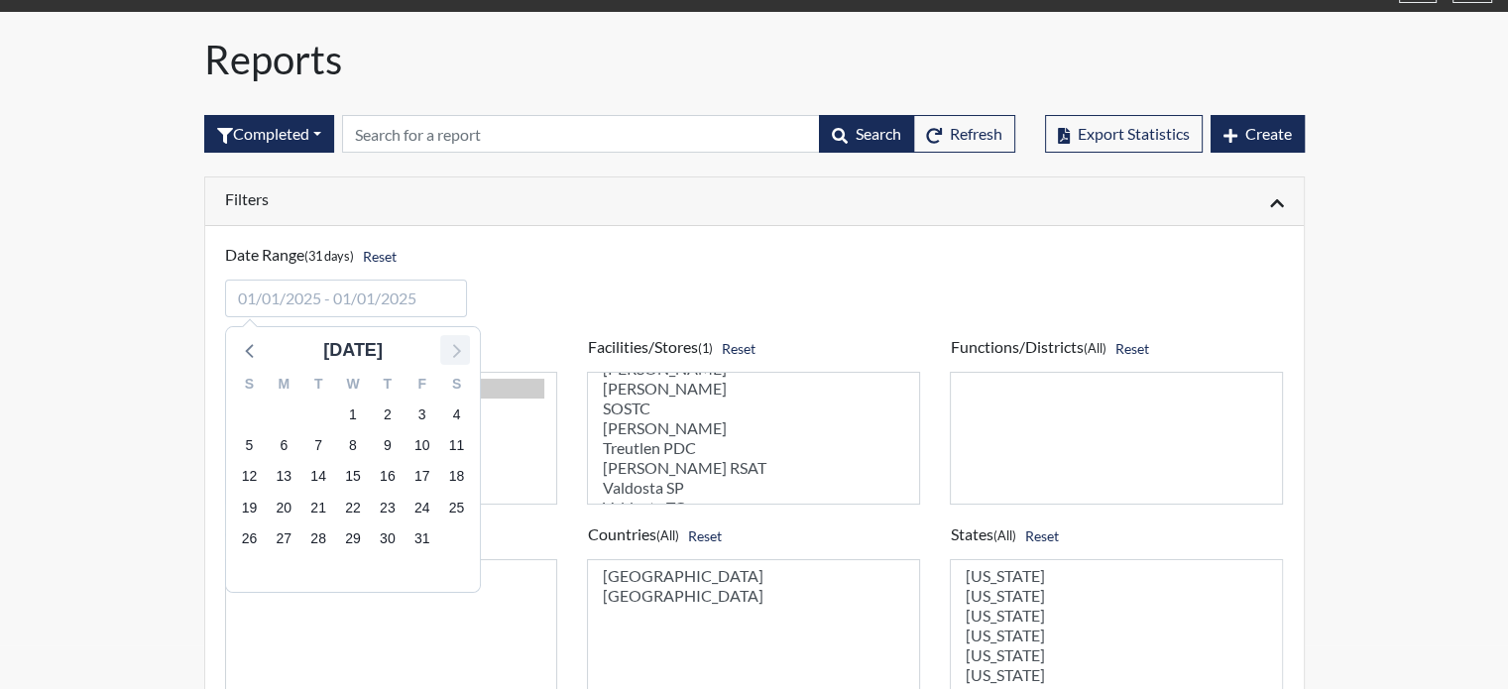
click at [460, 352] on icon at bounding box center [455, 350] width 26 height 26
click at [258, 358] on icon at bounding box center [251, 350] width 26 height 26
drag, startPoint x: 253, startPoint y: 344, endPoint x: 262, endPoint y: 353, distance: 12.6
click at [257, 348] on icon at bounding box center [251, 350] width 26 height 26
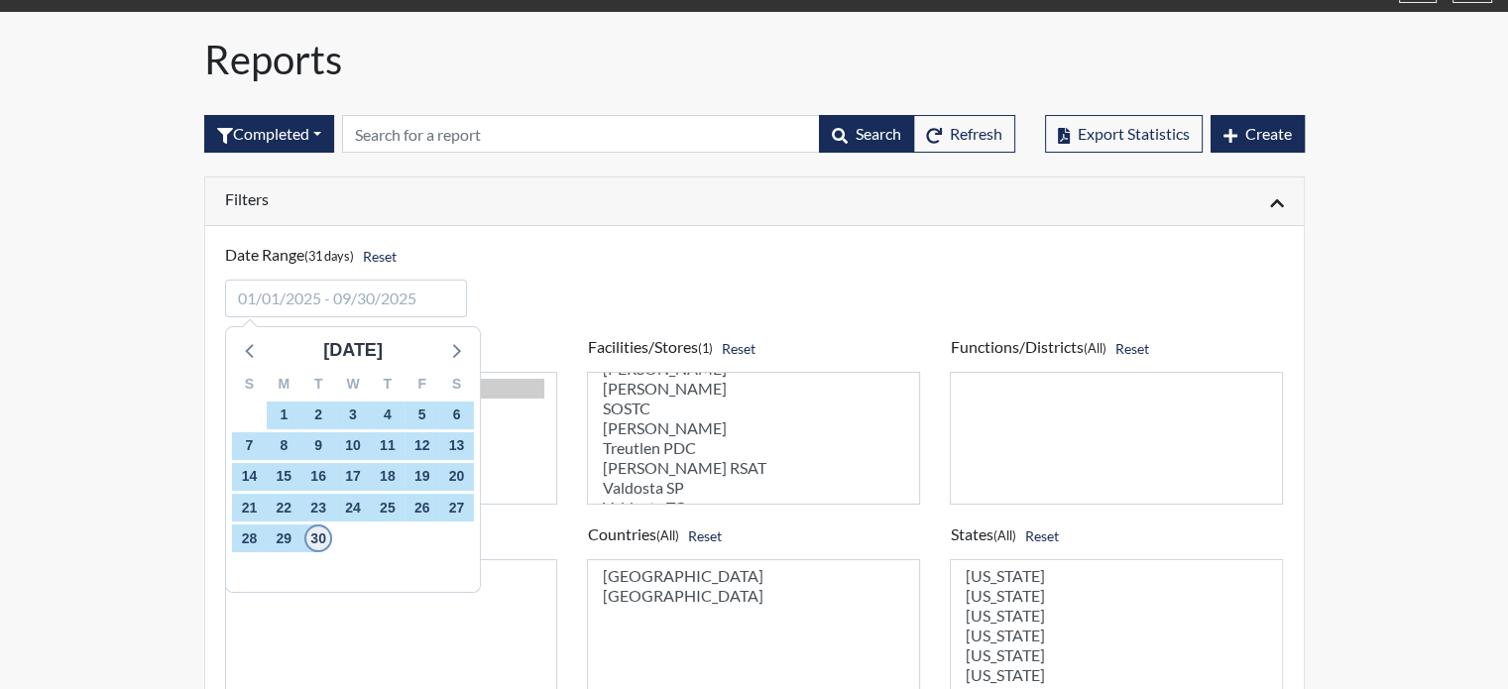
click at [322, 535] on span "30" at bounding box center [318, 539] width 28 height 28
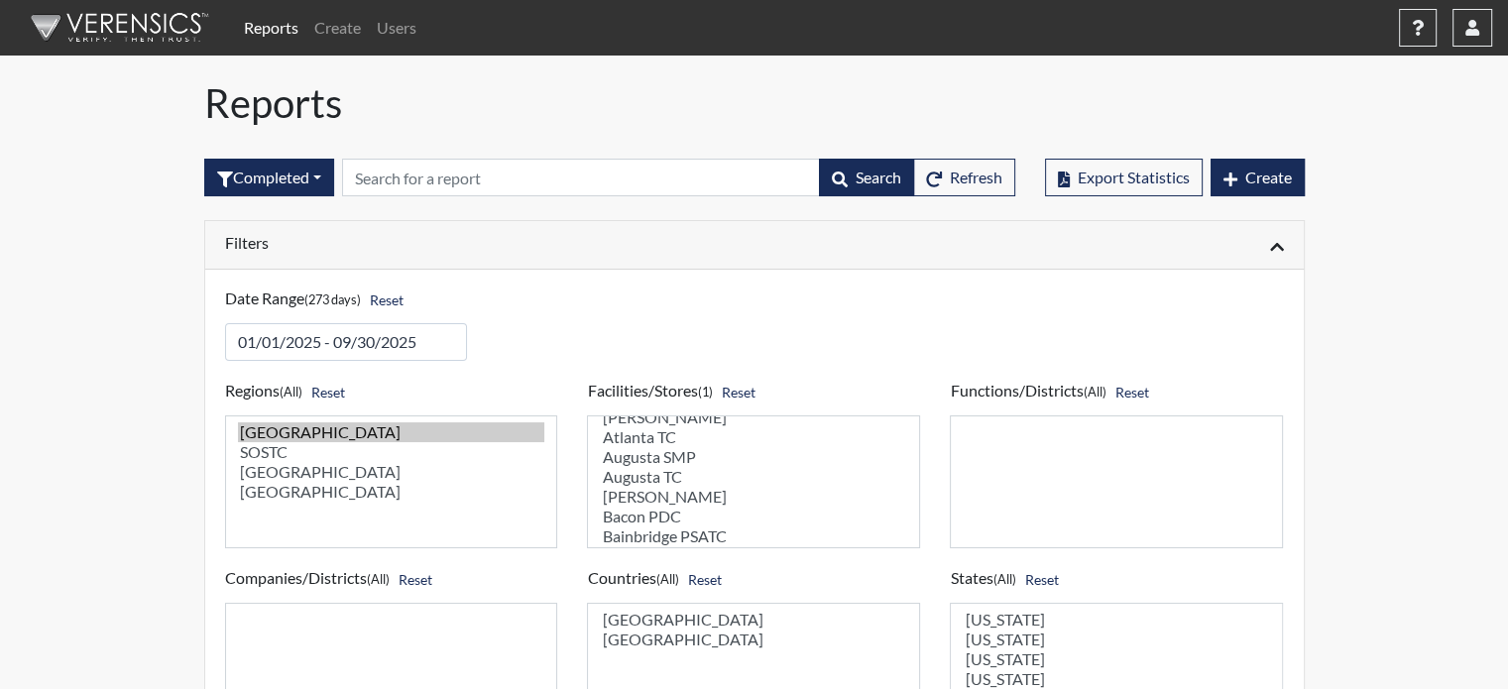
scroll to position [0, 0]
select select "14af647f-ceb9-4b70-8e5c-e0969cc4ab70"
click at [649, 434] on select "[PERSON_NAME] ITF [PERSON_NAME][GEOGRAPHIC_DATA] [GEOGRAPHIC_DATA] [GEOGRAPHIC_…" at bounding box center [753, 481] width 333 height 133
click at [636, 519] on option "Dodge SP" at bounding box center [753, 516] width 307 height 20
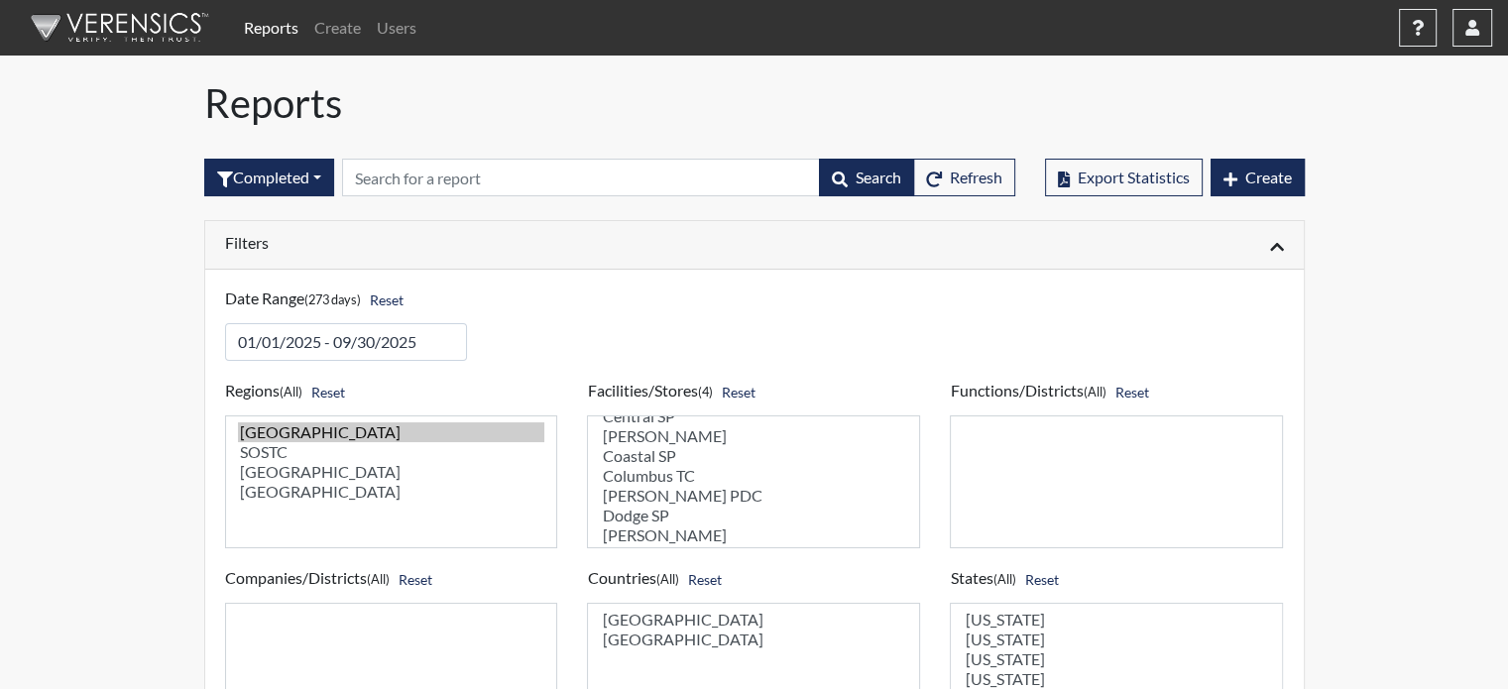
click at [658, 484] on option "Columbus TC" at bounding box center [753, 476] width 307 height 20
click at [662, 491] on option "[PERSON_NAME] PDC" at bounding box center [753, 496] width 307 height 20
click at [647, 456] on option "Coastal SP" at bounding box center [753, 456] width 307 height 20
click at [646, 429] on option "[PERSON_NAME]" at bounding box center [753, 436] width 307 height 20
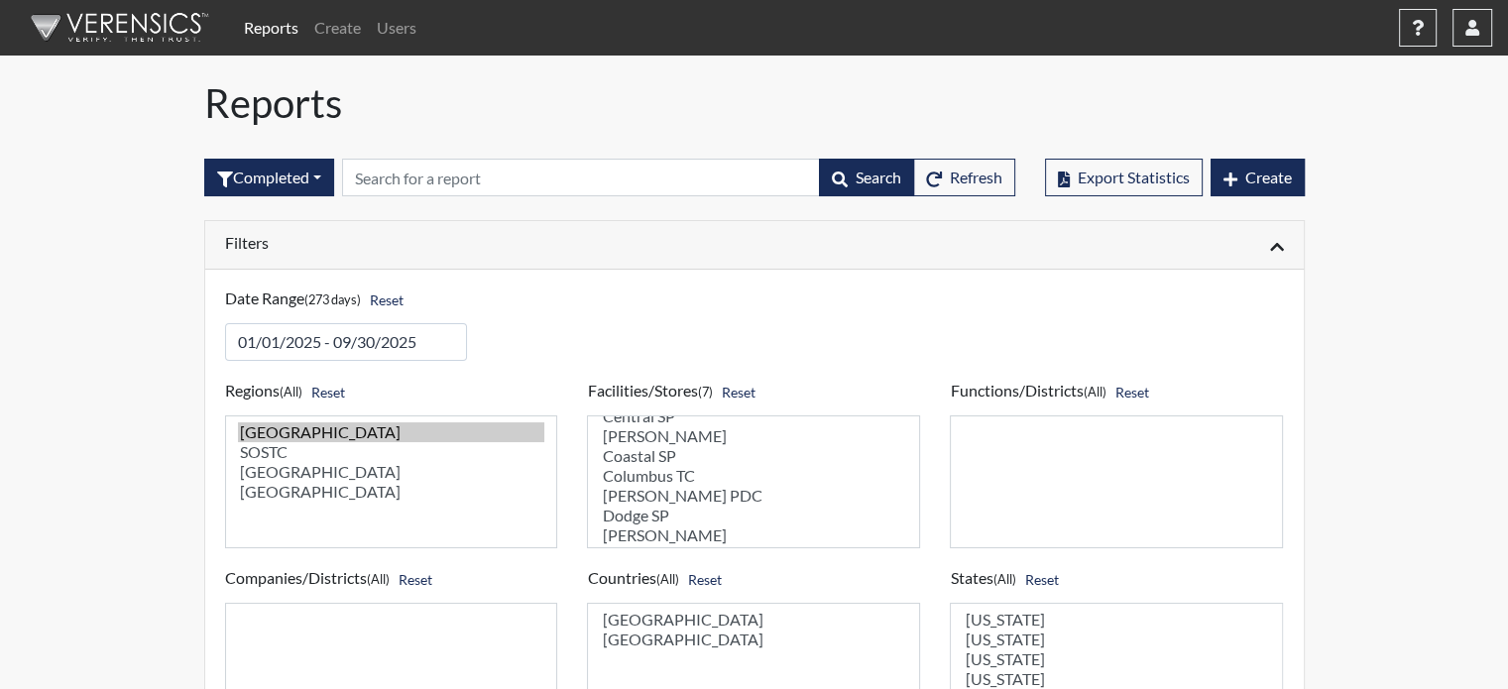
click at [644, 412] on div "Facilities/Stores (7) Reset [PERSON_NAME] ITF [PERSON_NAME][GEOGRAPHIC_DATA] [G…" at bounding box center [753, 463] width 363 height 172
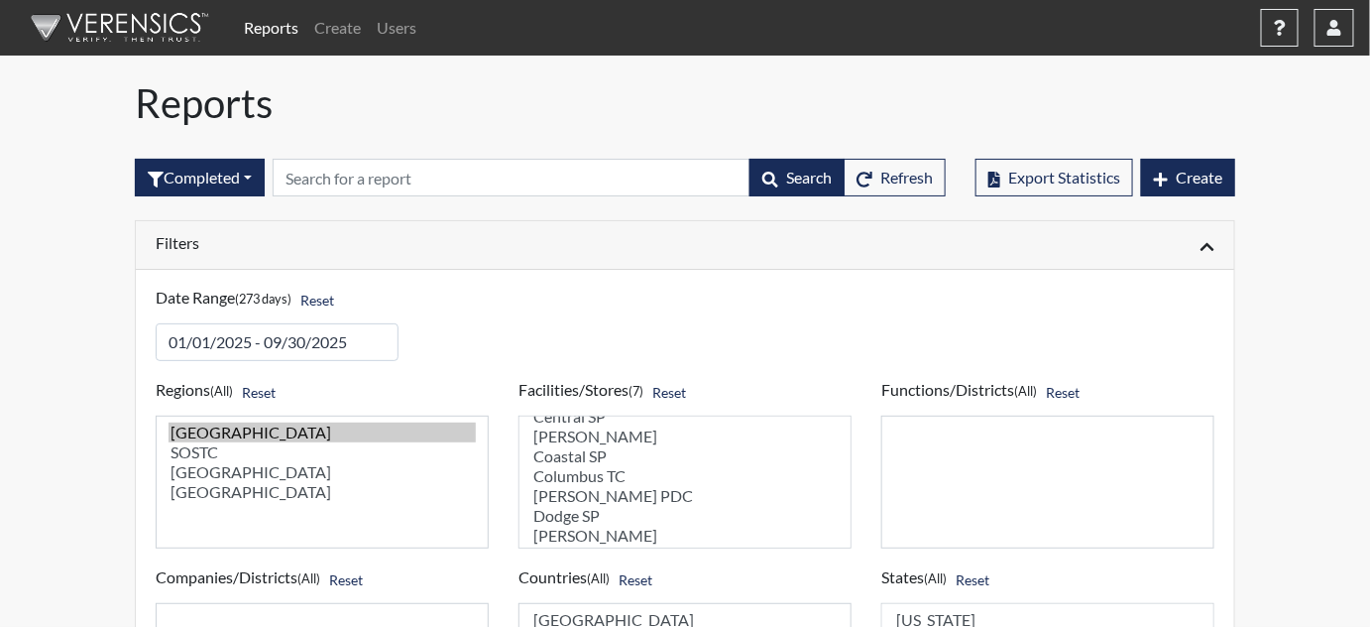
scroll to position [0, 0]
click at [579, 453] on select "[PERSON_NAME] ITF [PERSON_NAME][GEOGRAPHIC_DATA] [GEOGRAPHIC_DATA] [GEOGRAPHIC_…" at bounding box center [685, 481] width 333 height 133
click at [582, 504] on select "[PERSON_NAME] ITF [PERSON_NAME][GEOGRAPHIC_DATA] [GEOGRAPHIC_DATA] [GEOGRAPHIC_…" at bounding box center [685, 481] width 333 height 133
drag, startPoint x: 574, startPoint y: 464, endPoint x: 587, endPoint y: 470, distance: 14.2
click at [577, 465] on select "[PERSON_NAME] ITF [PERSON_NAME][GEOGRAPHIC_DATA] [GEOGRAPHIC_DATA] [GEOGRAPHIC_…" at bounding box center [685, 481] width 333 height 133
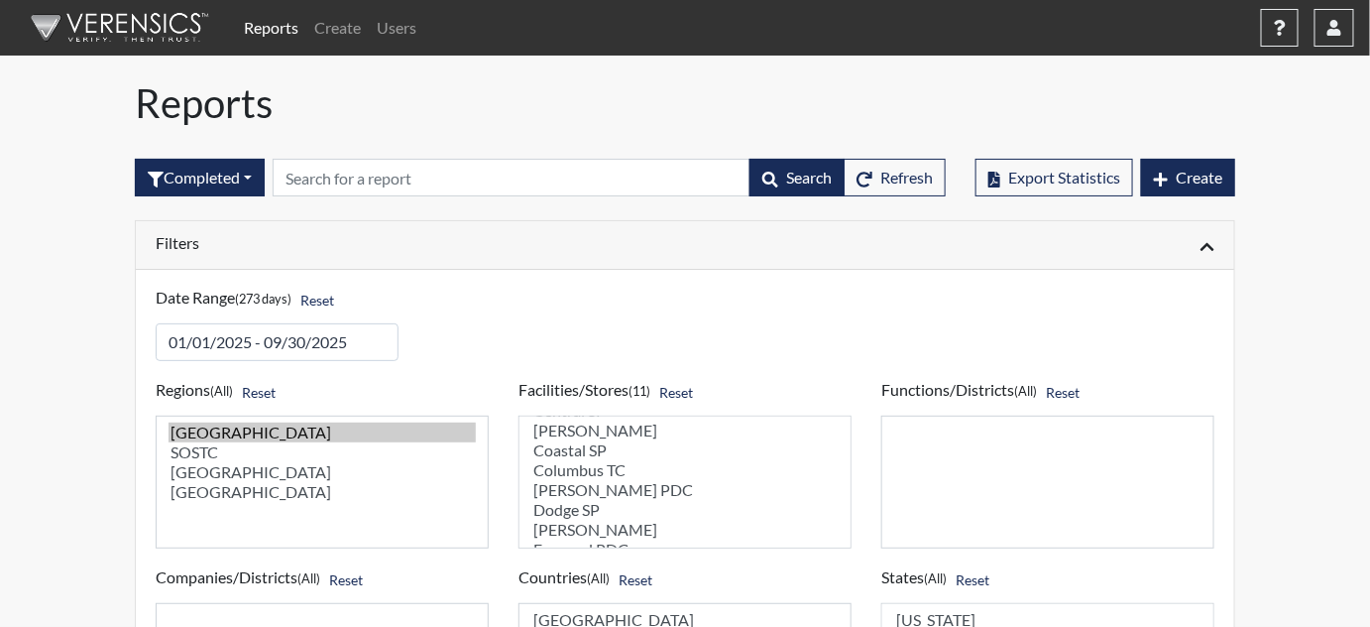
click at [577, 491] on select "[PERSON_NAME] ITF [PERSON_NAME][GEOGRAPHIC_DATA] [GEOGRAPHIC_DATA] [GEOGRAPHIC_…" at bounding box center [685, 481] width 333 height 133
click at [579, 515] on select "[PERSON_NAME] ITF [PERSON_NAME][GEOGRAPHIC_DATA] [GEOGRAPHIC_DATA] [GEOGRAPHIC_…" at bounding box center [685, 481] width 333 height 133
click at [576, 459] on select "[PERSON_NAME] ITF [PERSON_NAME][GEOGRAPHIC_DATA] [GEOGRAPHIC_DATA] [GEOGRAPHIC_…" at bounding box center [685, 481] width 333 height 133
click at [584, 469] on option "Emanuel PDC" at bounding box center [684, 459] width 307 height 20
click at [584, 489] on option "[PERSON_NAME]" at bounding box center [684, 479] width 307 height 20
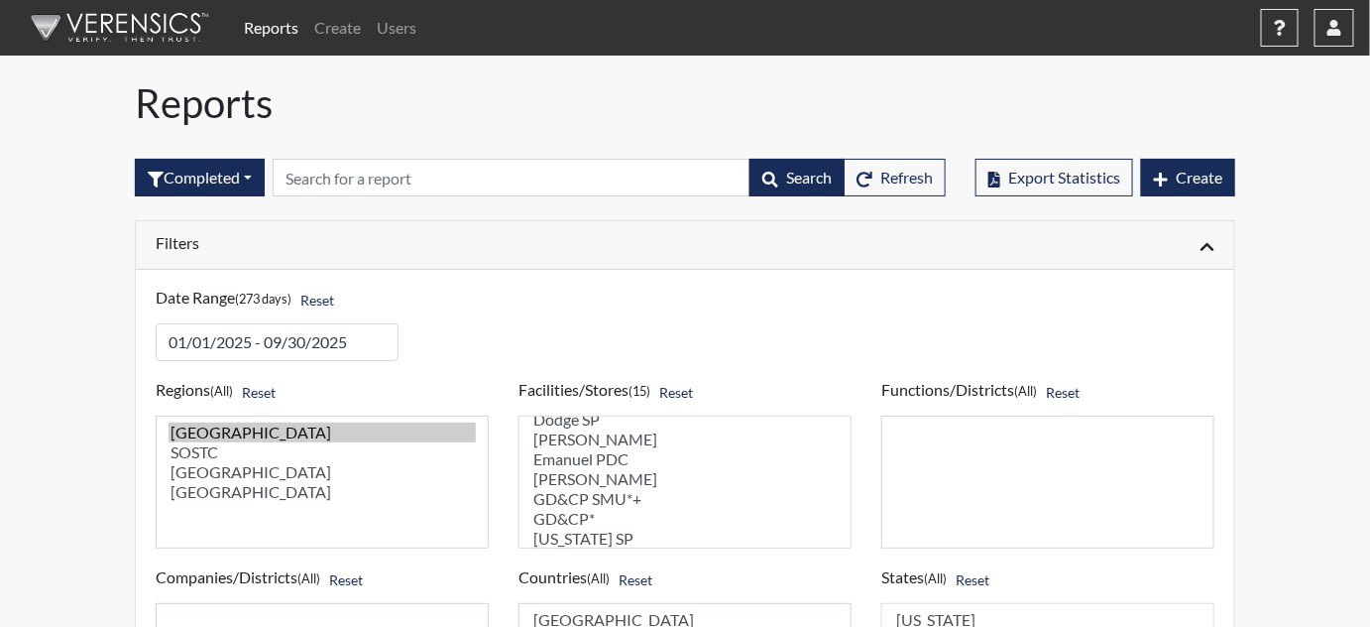
click at [586, 509] on option "GD&CP SMU*+" at bounding box center [684, 499] width 307 height 20
click at [566, 529] on option "GD&CP*" at bounding box center [684, 519] width 307 height 20
click at [572, 462] on select "[PERSON_NAME] ITF [PERSON_NAME][GEOGRAPHIC_DATA] [GEOGRAPHIC_DATA] [GEOGRAPHIC_…" at bounding box center [685, 481] width 333 height 133
click at [571, 541] on option "[PERSON_NAME]" at bounding box center [684, 535] width 307 height 20
click at [595, 462] on select "[PERSON_NAME] ITF [PERSON_NAME][GEOGRAPHIC_DATA] [GEOGRAPHIC_DATA] [GEOGRAPHIC_…" at bounding box center [685, 481] width 333 height 133
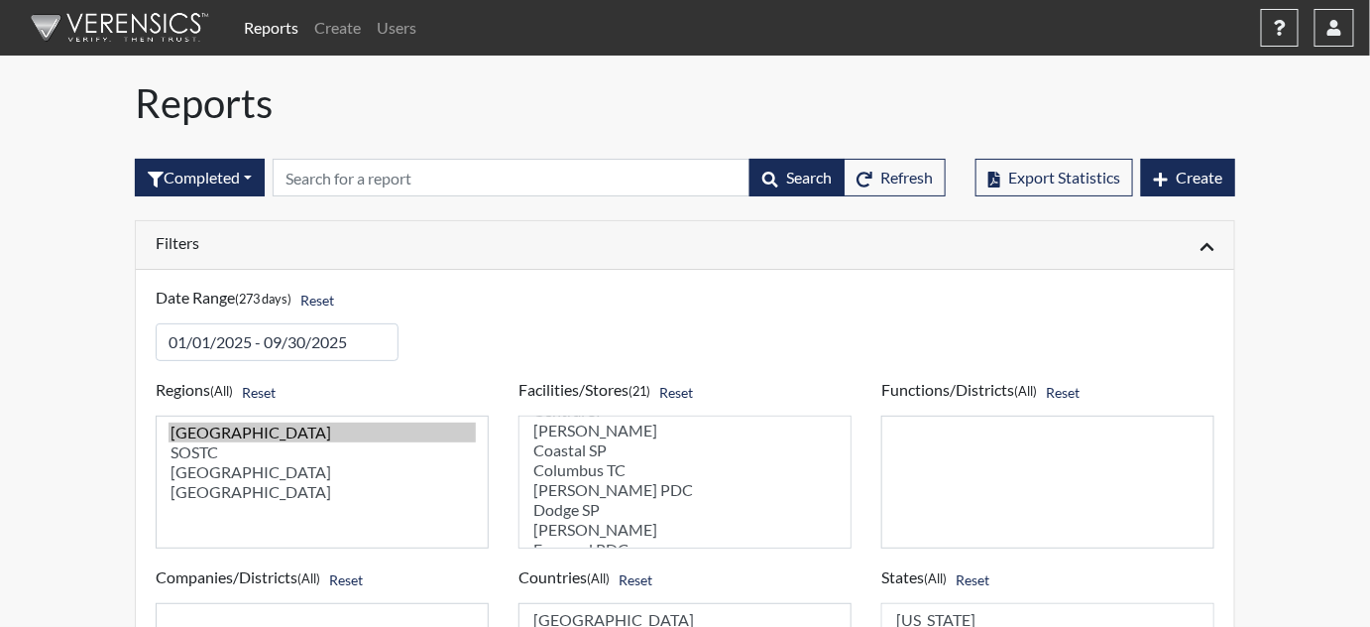
click at [603, 488] on select "[PERSON_NAME] ITF [PERSON_NAME][GEOGRAPHIC_DATA] [GEOGRAPHIC_DATA] [GEOGRAPHIC_…" at bounding box center [685, 481] width 333 height 133
click at [585, 513] on select "[PERSON_NAME] ITF [PERSON_NAME][GEOGRAPHIC_DATA] [GEOGRAPHIC_DATA] [GEOGRAPHIC_…" at bounding box center [685, 481] width 333 height 133
click at [586, 446] on select "[PERSON_NAME] ITF [PERSON_NAME][GEOGRAPHIC_DATA] [GEOGRAPHIC_DATA] [GEOGRAPHIC_…" at bounding box center [685, 481] width 333 height 133
click at [588, 450] on select "[PERSON_NAME] ITF [PERSON_NAME][GEOGRAPHIC_DATA] [GEOGRAPHIC_DATA] [GEOGRAPHIC_…" at bounding box center [685, 481] width 333 height 133
click at [592, 487] on select "[PERSON_NAME] ITF [PERSON_NAME][GEOGRAPHIC_DATA] [GEOGRAPHIC_DATA] [GEOGRAPHIC_…" at bounding box center [685, 481] width 333 height 133
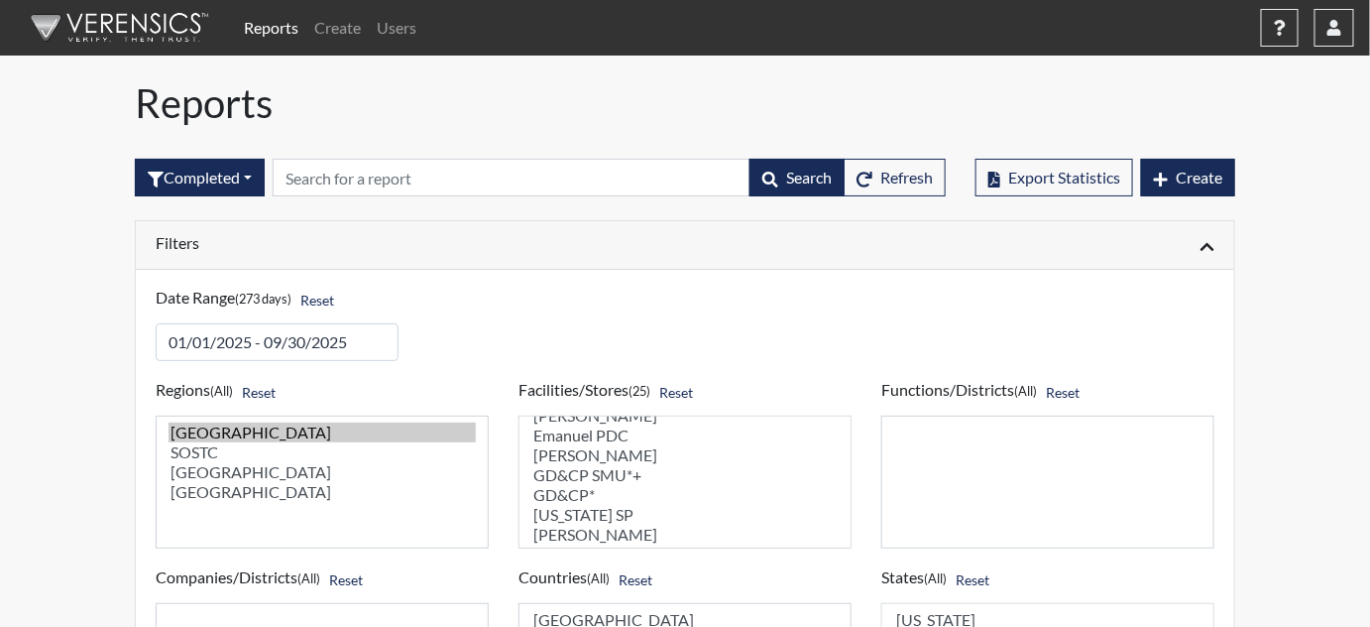
click at [565, 490] on select "[PERSON_NAME] ITF [PERSON_NAME][GEOGRAPHIC_DATA] [GEOGRAPHIC_DATA] [GEOGRAPHIC_…" at bounding box center [685, 481] width 333 height 133
click at [576, 497] on select "[PERSON_NAME] ITF [PERSON_NAME][GEOGRAPHIC_DATA] [GEOGRAPHIC_DATA] [GEOGRAPHIC_…" at bounding box center [685, 481] width 333 height 133
click at [579, 430] on select "[PERSON_NAME] ITF [PERSON_NAME][GEOGRAPHIC_DATA] [GEOGRAPHIC_DATA] [GEOGRAPHIC_…" at bounding box center [685, 481] width 333 height 133
click at [579, 450] on select "[PERSON_NAME] ITF [PERSON_NAME][GEOGRAPHIC_DATA] [GEOGRAPHIC_DATA] [GEOGRAPHIC_…" at bounding box center [685, 481] width 333 height 133
click at [560, 472] on select "[PERSON_NAME] ITF [PERSON_NAME][GEOGRAPHIC_DATA] [GEOGRAPHIC_DATA] [GEOGRAPHIC_…" at bounding box center [685, 481] width 333 height 133
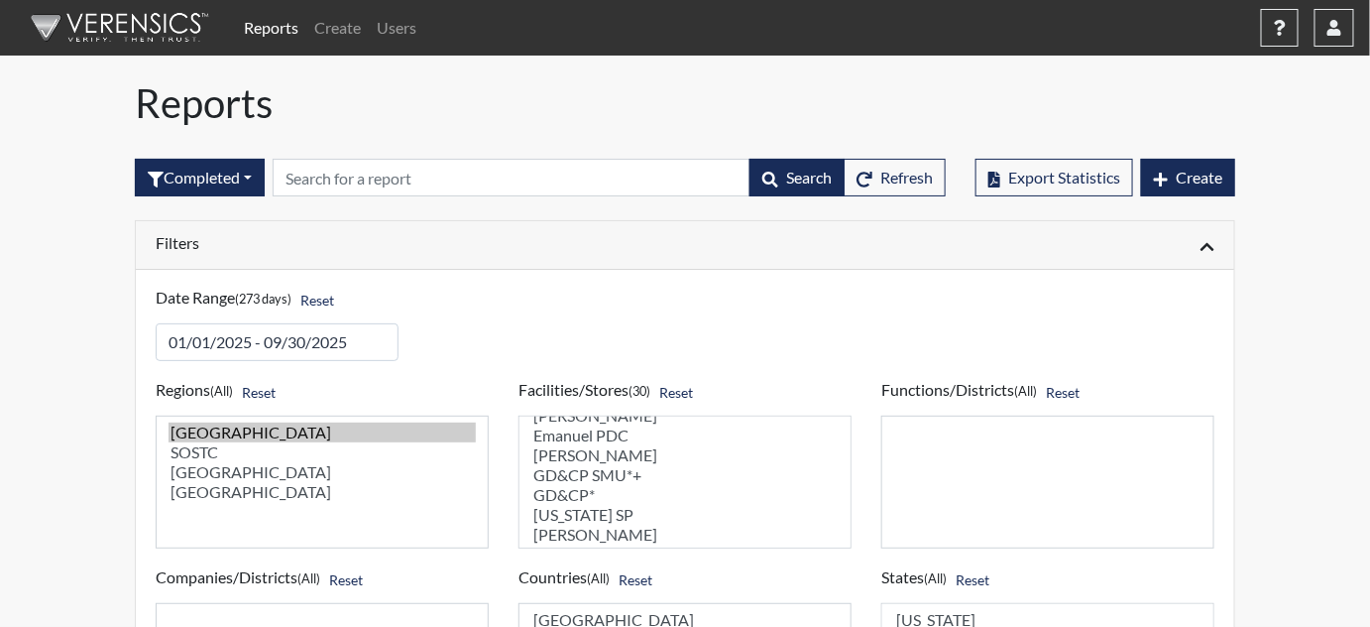
click at [583, 491] on select "[PERSON_NAME] ITF [PERSON_NAME][GEOGRAPHIC_DATA] [GEOGRAPHIC_DATA] [GEOGRAPHIC_…" at bounding box center [685, 481] width 333 height 133
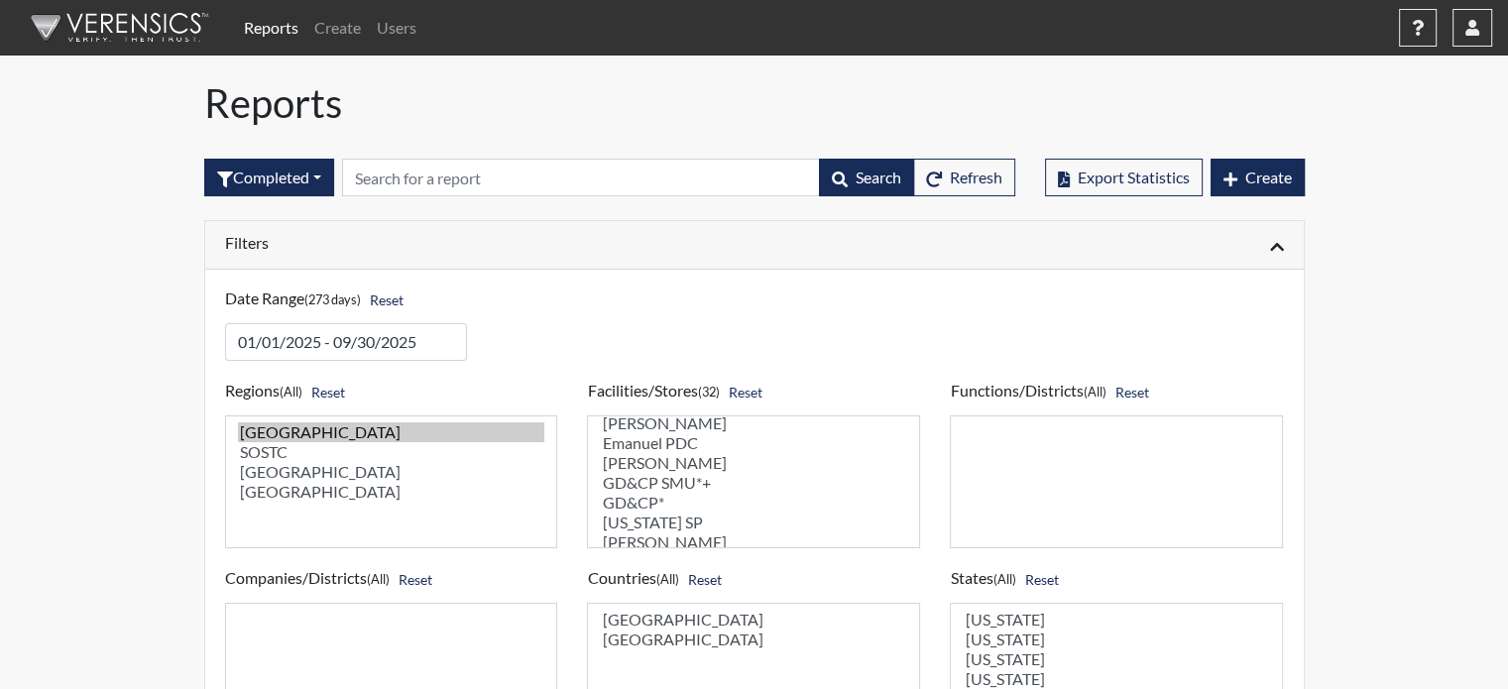
click at [649, 479] on select "[PERSON_NAME] ITF [PERSON_NAME][GEOGRAPHIC_DATA] [GEOGRAPHIC_DATA] [GEOGRAPHIC_…" at bounding box center [753, 481] width 333 height 133
click at [643, 424] on select "[PERSON_NAME] ITF [PERSON_NAME][GEOGRAPHIC_DATA] [GEOGRAPHIC_DATA] [GEOGRAPHIC_…" at bounding box center [753, 481] width 333 height 133
click at [648, 503] on select "[PERSON_NAME] ITF [PERSON_NAME][GEOGRAPHIC_DATA] [GEOGRAPHIC_DATA] [GEOGRAPHIC_…" at bounding box center [753, 481] width 333 height 133
click at [647, 455] on select "[PERSON_NAME] ITF [PERSON_NAME][GEOGRAPHIC_DATA] [GEOGRAPHIC_DATA] [GEOGRAPHIC_…" at bounding box center [753, 481] width 333 height 133
click at [673, 470] on select "[PERSON_NAME] ITF [PERSON_NAME][GEOGRAPHIC_DATA] [GEOGRAPHIC_DATA] [GEOGRAPHIC_…" at bounding box center [753, 481] width 333 height 133
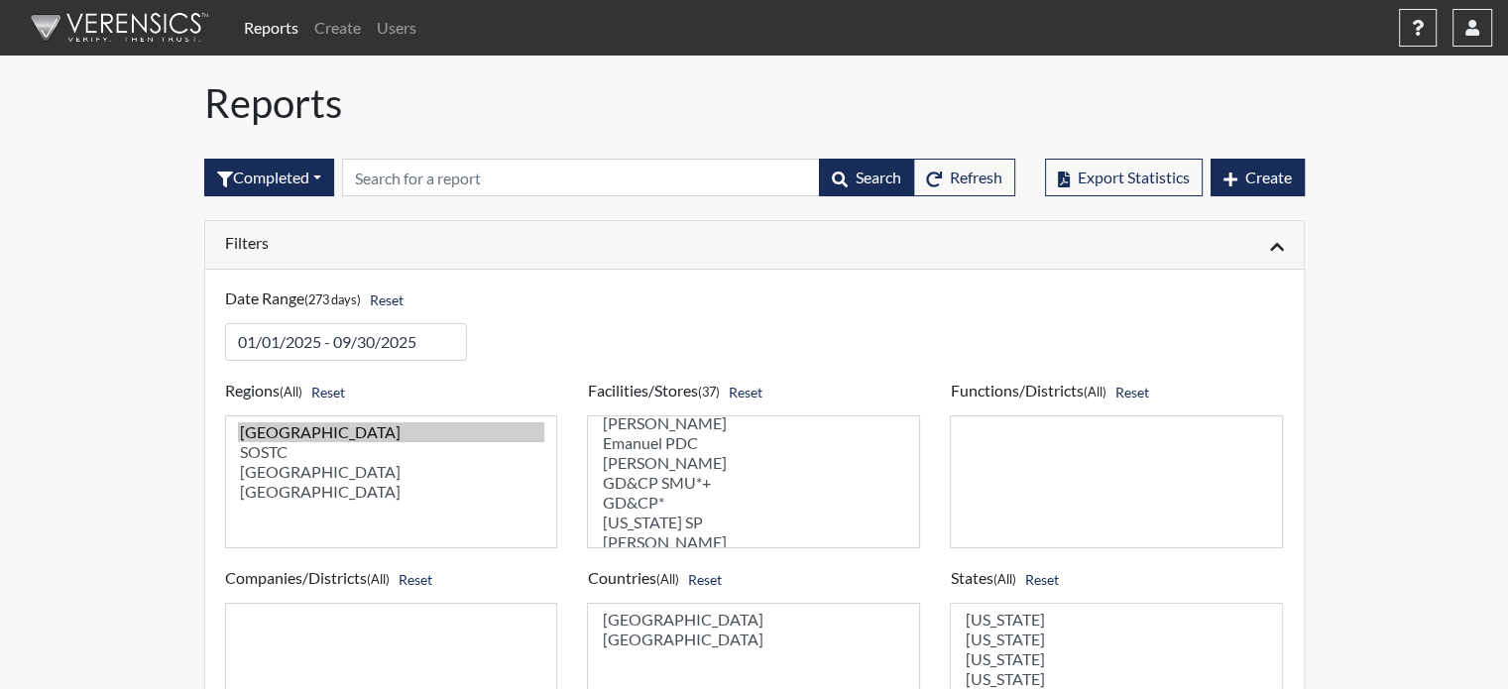
click at [652, 495] on select "[PERSON_NAME] ITF [PERSON_NAME][GEOGRAPHIC_DATA] [GEOGRAPHIC_DATA] [GEOGRAPHIC_…" at bounding box center [753, 481] width 333 height 133
click at [670, 510] on select "[PERSON_NAME] ITF [PERSON_NAME][GEOGRAPHIC_DATA] [GEOGRAPHIC_DATA] [GEOGRAPHIC_…" at bounding box center [753, 481] width 333 height 133
click at [665, 522] on select "[PERSON_NAME] ITF [PERSON_NAME][GEOGRAPHIC_DATA] [GEOGRAPHIC_DATA] [GEOGRAPHIC_…" at bounding box center [753, 481] width 333 height 133
click at [661, 447] on select "[PERSON_NAME] ITF [PERSON_NAME][GEOGRAPHIC_DATA] [GEOGRAPHIC_DATA] [GEOGRAPHIC_…" at bounding box center [753, 481] width 333 height 133
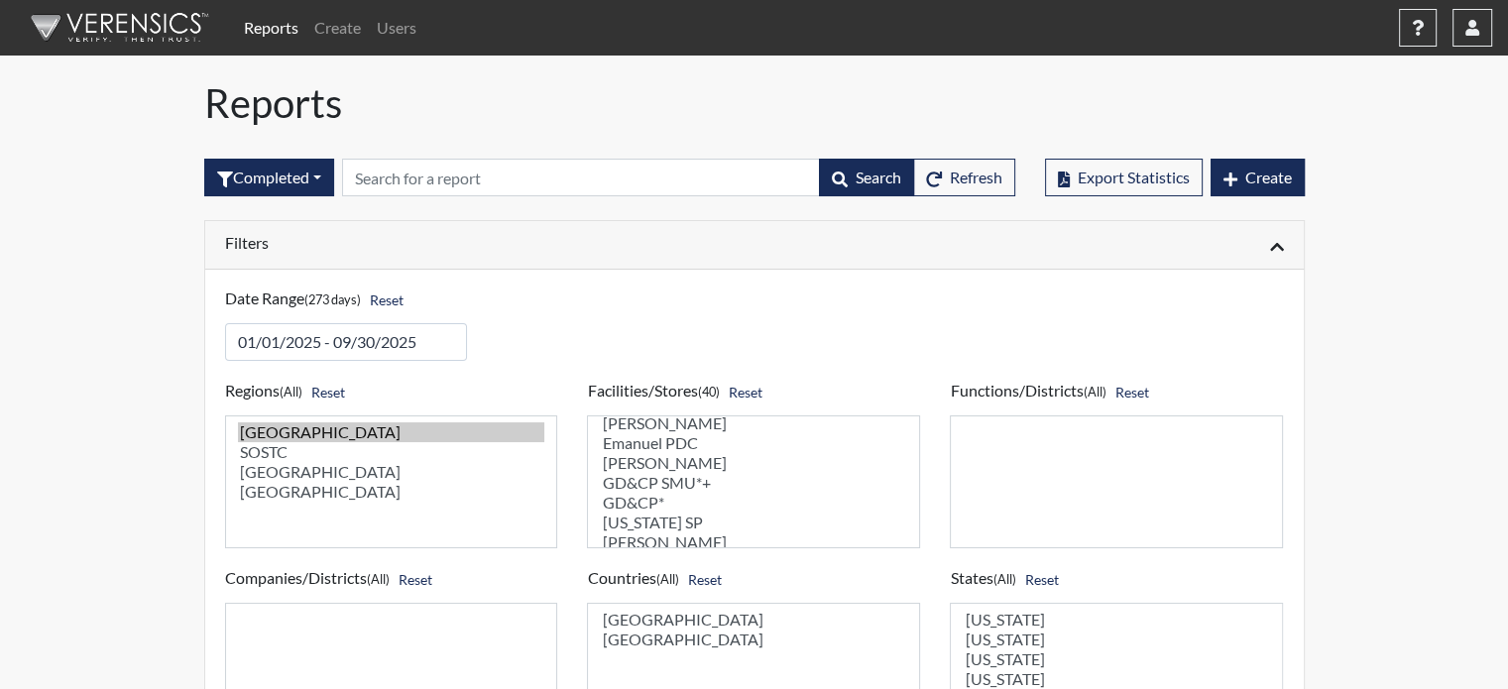
click at [655, 468] on select "[PERSON_NAME] ITF [PERSON_NAME][GEOGRAPHIC_DATA] [GEOGRAPHIC_DATA] [GEOGRAPHIC_…" at bounding box center [753, 481] width 333 height 133
click at [664, 495] on select "[PERSON_NAME] ITF [PERSON_NAME][GEOGRAPHIC_DATA] [GEOGRAPHIC_DATA] [GEOGRAPHIC_…" at bounding box center [753, 481] width 333 height 133
click at [656, 507] on select "[PERSON_NAME] ITF [PERSON_NAME][GEOGRAPHIC_DATA] [GEOGRAPHIC_DATA] [GEOGRAPHIC_…" at bounding box center [753, 481] width 333 height 133
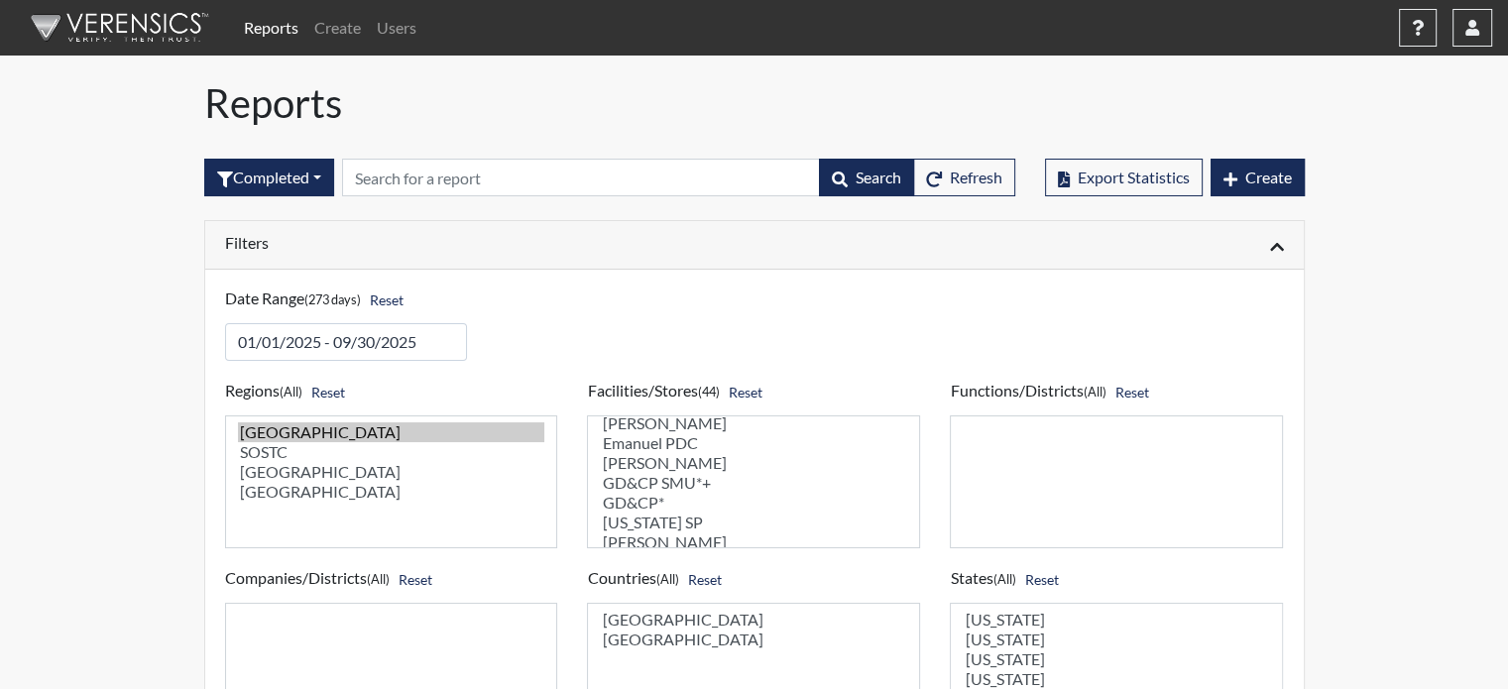
click at [650, 435] on select "[PERSON_NAME] ITF [PERSON_NAME][GEOGRAPHIC_DATA] [GEOGRAPHIC_DATA] [GEOGRAPHIC_…" at bounding box center [753, 481] width 333 height 133
click at [643, 453] on select "[PERSON_NAME] ITF [PERSON_NAME][GEOGRAPHIC_DATA] [GEOGRAPHIC_DATA] [GEOGRAPHIC_…" at bounding box center [753, 481] width 333 height 133
click at [646, 472] on select "[PERSON_NAME] ITF [PERSON_NAME][GEOGRAPHIC_DATA] [GEOGRAPHIC_DATA] [GEOGRAPHIC_…" at bounding box center [753, 481] width 333 height 133
click at [640, 494] on select "[PERSON_NAME] ITF [PERSON_NAME][GEOGRAPHIC_DATA] [GEOGRAPHIC_DATA] [GEOGRAPHIC_…" at bounding box center [753, 481] width 333 height 133
click at [650, 513] on select "[PERSON_NAME] ITF [PERSON_NAME][GEOGRAPHIC_DATA] [GEOGRAPHIC_DATA] [GEOGRAPHIC_…" at bounding box center [753, 481] width 333 height 133
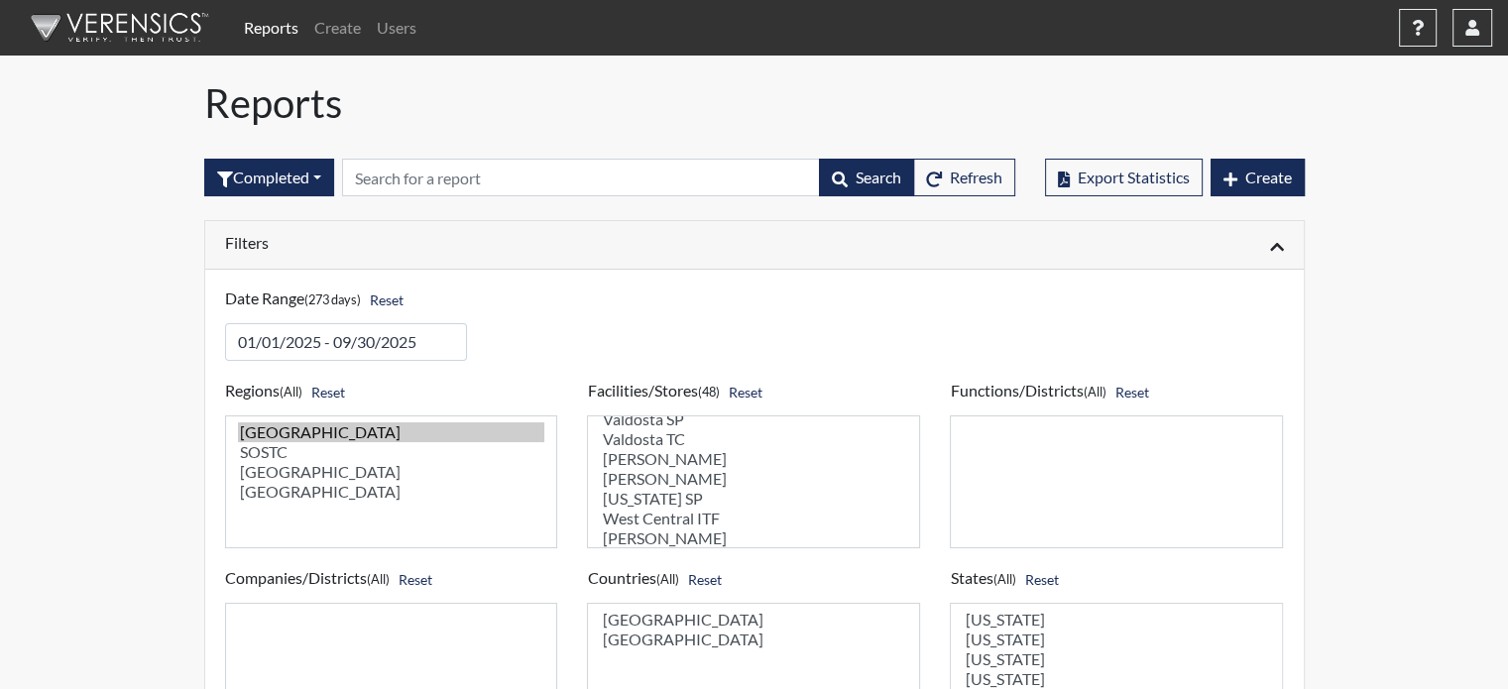
scroll to position [961, 0]
click at [658, 435] on select "[PERSON_NAME] ITF [PERSON_NAME][GEOGRAPHIC_DATA] [GEOGRAPHIC_DATA] [GEOGRAPHIC_…" at bounding box center [753, 481] width 333 height 133
click at [664, 449] on select "[PERSON_NAME] ITF [PERSON_NAME][GEOGRAPHIC_DATA] [GEOGRAPHIC_DATA] [GEOGRAPHIC_…" at bounding box center [753, 481] width 333 height 133
click at [662, 475] on select "[PERSON_NAME] ITF [PERSON_NAME][GEOGRAPHIC_DATA] [GEOGRAPHIC_DATA] [GEOGRAPHIC_…" at bounding box center [753, 481] width 333 height 133
click at [662, 493] on select "[PERSON_NAME] ITF [PERSON_NAME][GEOGRAPHIC_DATA] [GEOGRAPHIC_DATA] [GEOGRAPHIC_…" at bounding box center [753, 481] width 333 height 133
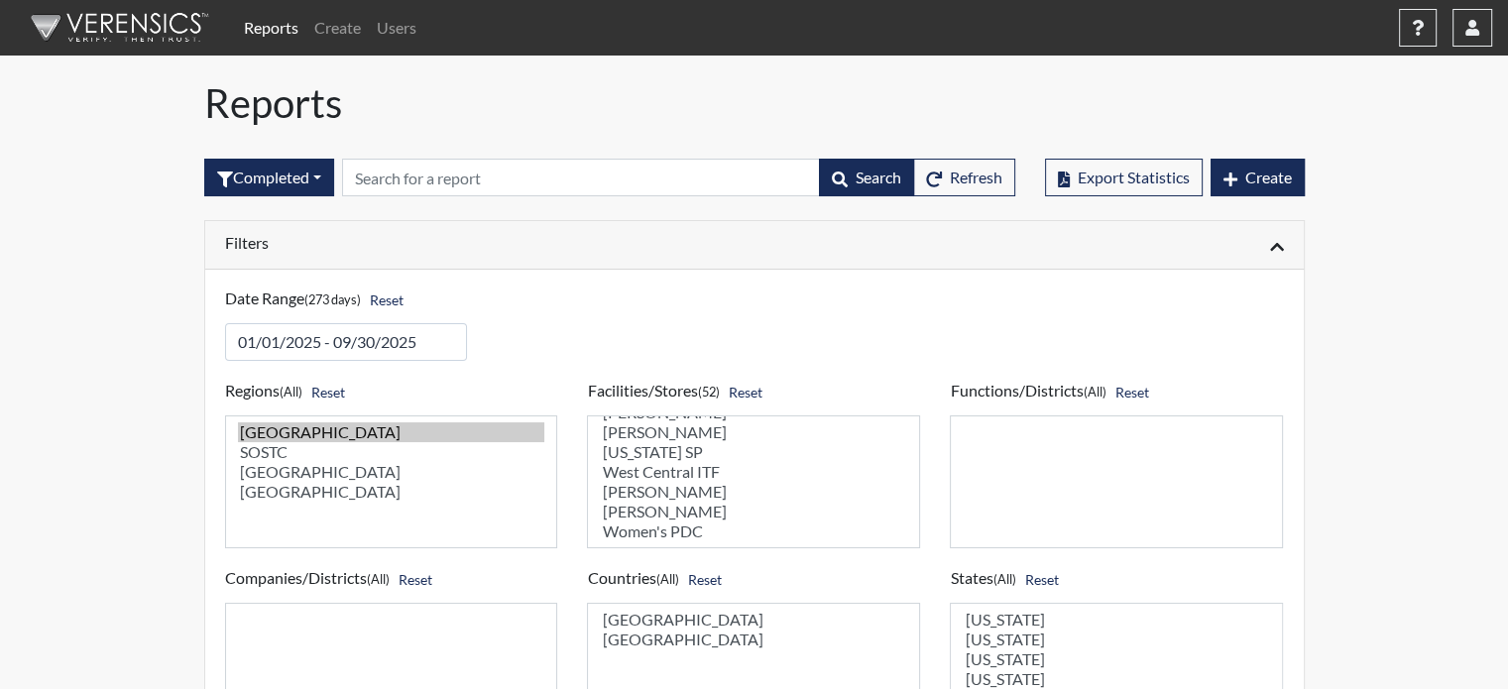
scroll to position [963, 0]
click at [660, 511] on select "[PERSON_NAME] ITF [PERSON_NAME][GEOGRAPHIC_DATA] [GEOGRAPHIC_DATA] [GEOGRAPHIC_…" at bounding box center [753, 481] width 333 height 133
click at [630, 437] on select "[PERSON_NAME] ITF [PERSON_NAME][GEOGRAPHIC_DATA] [GEOGRAPHIC_DATA] [GEOGRAPHIC_…" at bounding box center [753, 481] width 333 height 133
click at [653, 451] on select "[PERSON_NAME] ITF [PERSON_NAME][GEOGRAPHIC_DATA] [GEOGRAPHIC_DATA] [GEOGRAPHIC_…" at bounding box center [753, 481] width 333 height 133
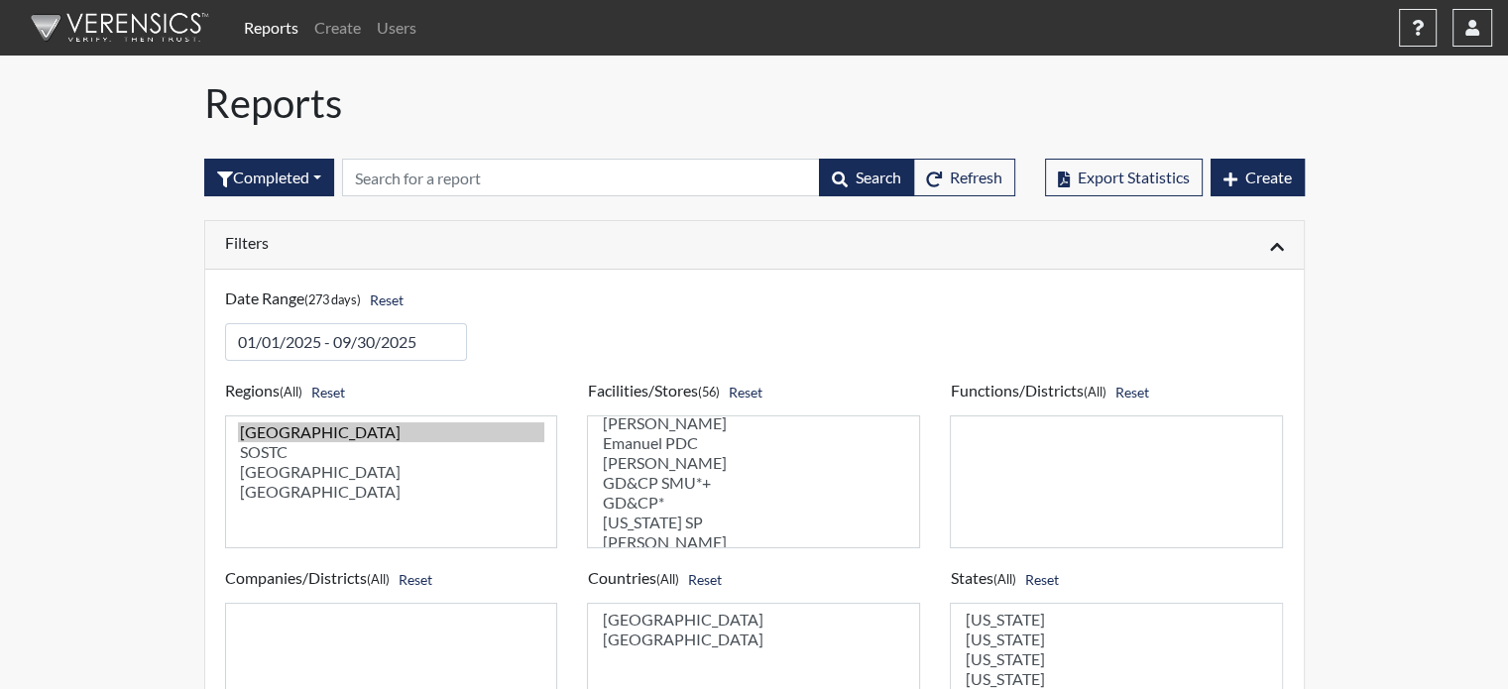
click at [667, 475] on select "[PERSON_NAME] ITF [PERSON_NAME][GEOGRAPHIC_DATA] [GEOGRAPHIC_DATA] [GEOGRAPHIC_…" at bounding box center [753, 481] width 333 height 133
click at [681, 489] on select "[PERSON_NAME] ITF [PERSON_NAME][GEOGRAPHIC_DATA] [GEOGRAPHIC_DATA] [GEOGRAPHIC_…" at bounding box center [753, 481] width 333 height 133
click at [649, 515] on select "[PERSON_NAME] ITF [PERSON_NAME][GEOGRAPHIC_DATA] [GEOGRAPHIC_DATA] [GEOGRAPHIC_…" at bounding box center [753, 481] width 333 height 133
click at [661, 531] on select "[PERSON_NAME] ITF [PERSON_NAME][GEOGRAPHIC_DATA] [GEOGRAPHIC_DATA] [GEOGRAPHIC_…" at bounding box center [753, 481] width 333 height 133
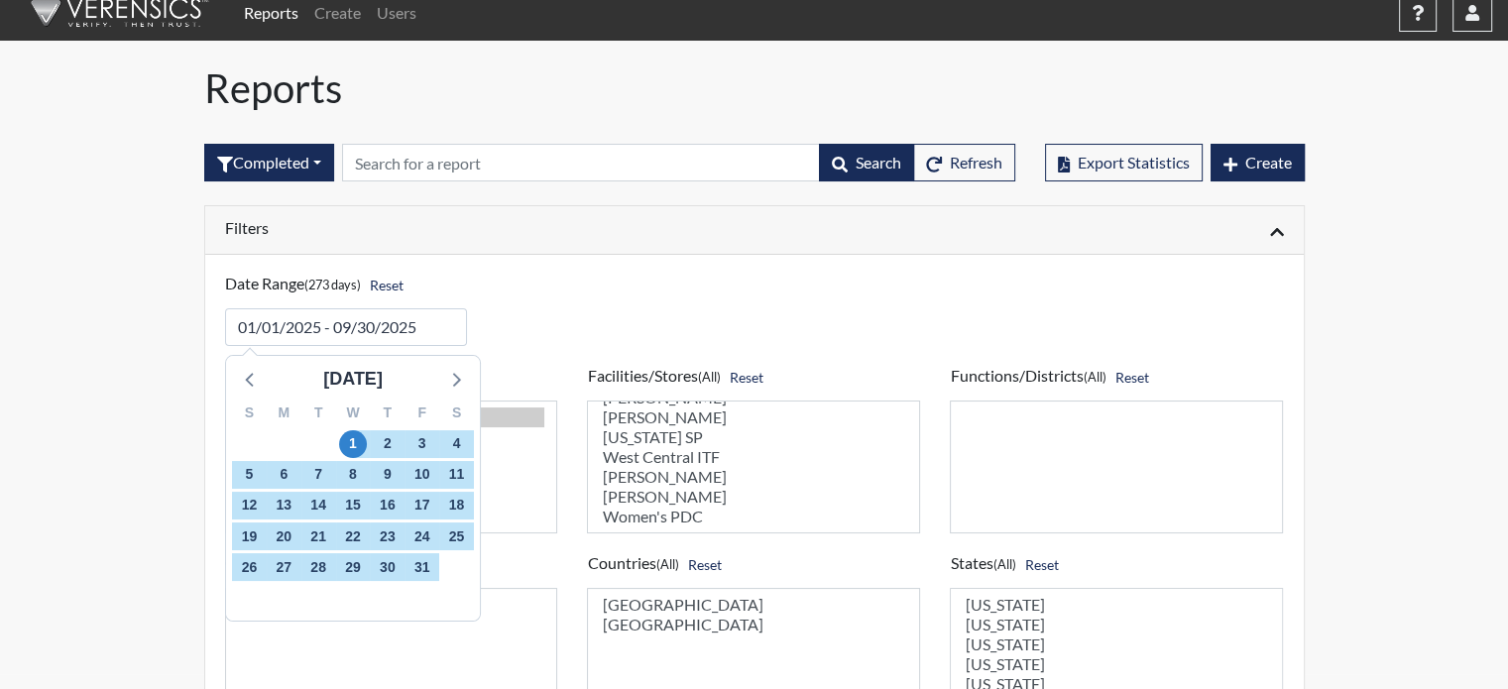
scroll to position [0, 0]
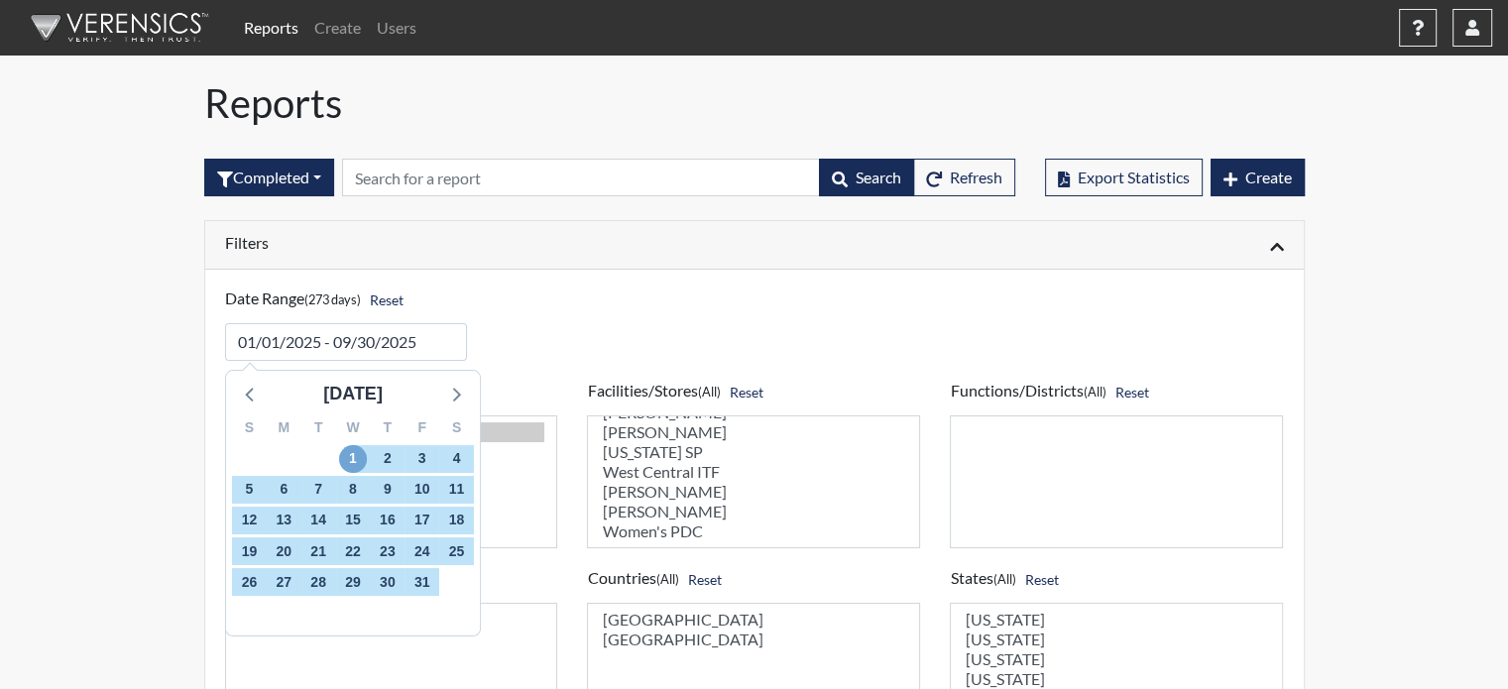
click at [351, 453] on span "1" at bounding box center [352, 459] width 28 height 28
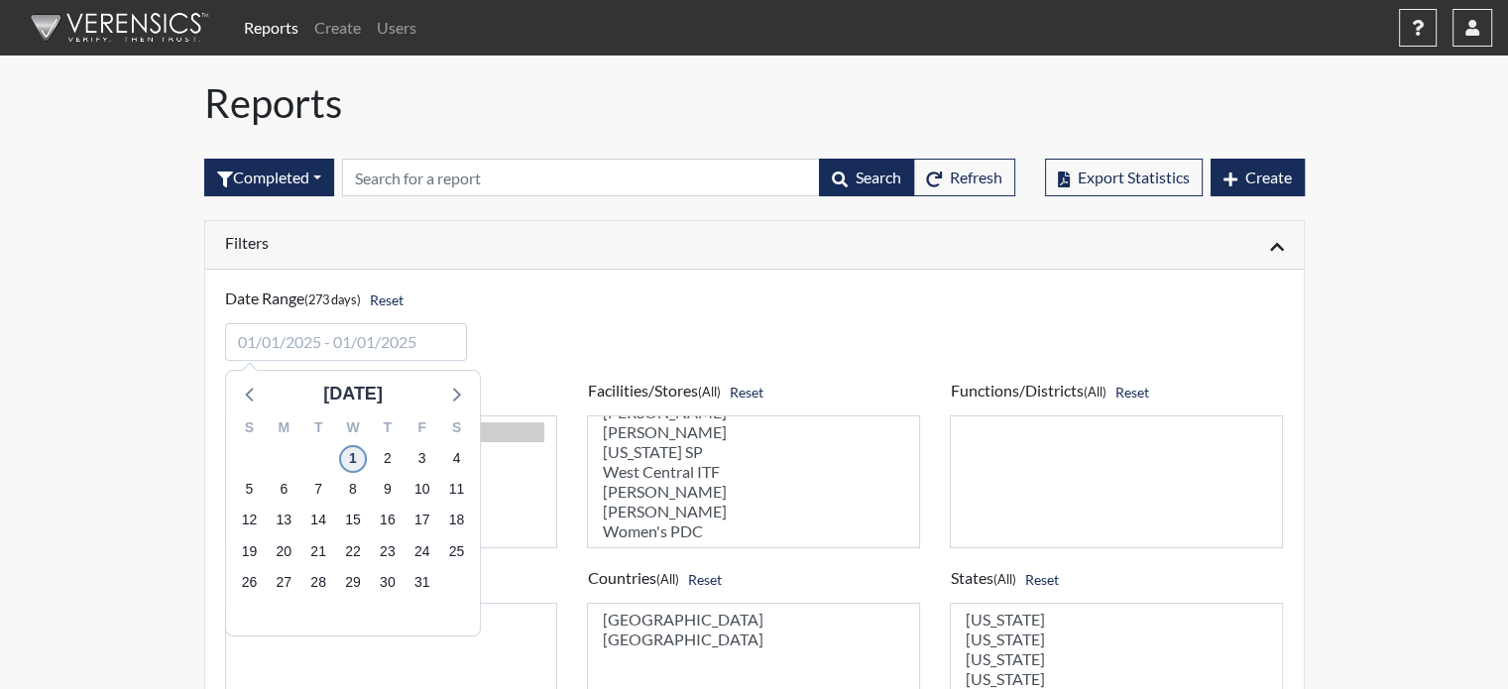
click at [354, 453] on span "1" at bounding box center [352, 459] width 28 height 28
click at [350, 339] on input "input" at bounding box center [346, 342] width 243 height 38
click at [350, 453] on span "1" at bounding box center [352, 459] width 28 height 28
click at [456, 387] on icon at bounding box center [455, 394] width 26 height 26
click at [455, 385] on icon at bounding box center [455, 394] width 26 height 26
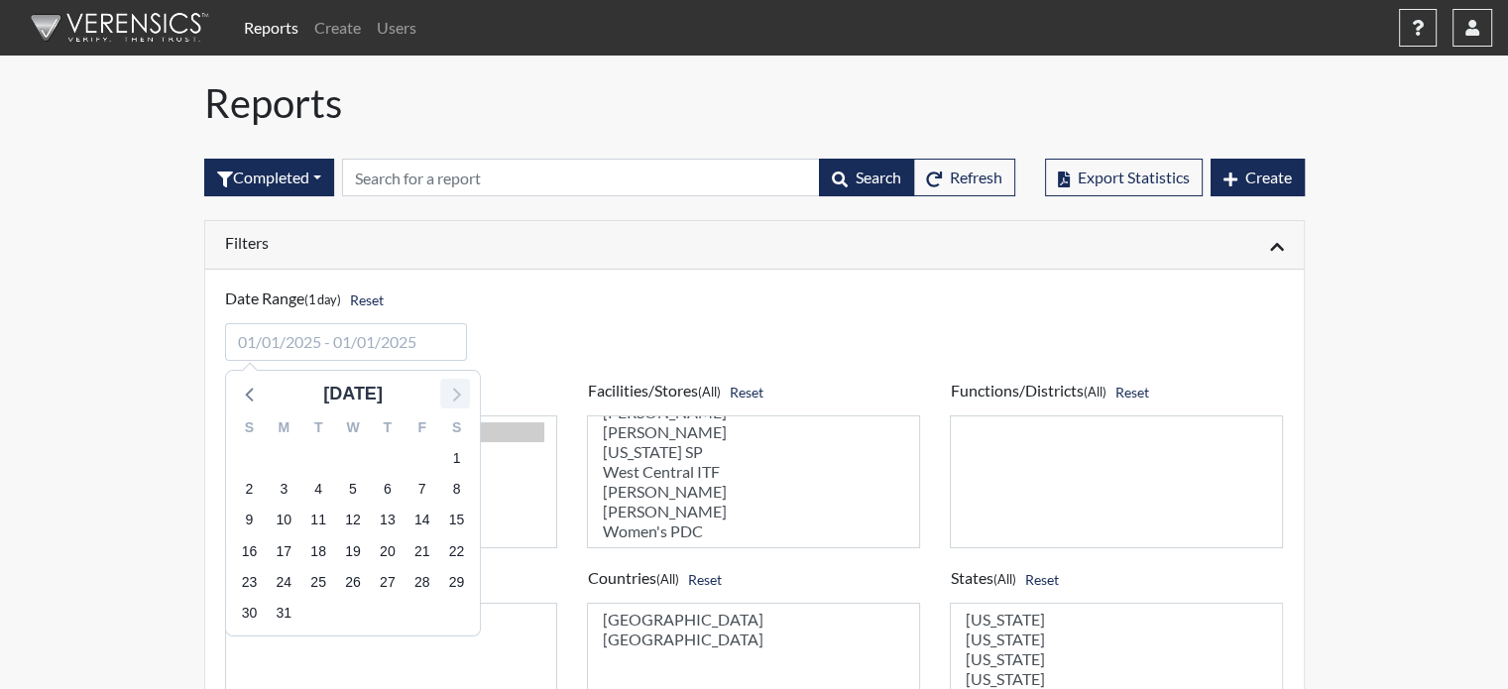
click at [455, 385] on icon at bounding box center [455, 394] width 26 height 26
click at [455, 386] on icon at bounding box center [455, 394] width 26 height 26
click at [453, 386] on icon at bounding box center [455, 394] width 26 height 26
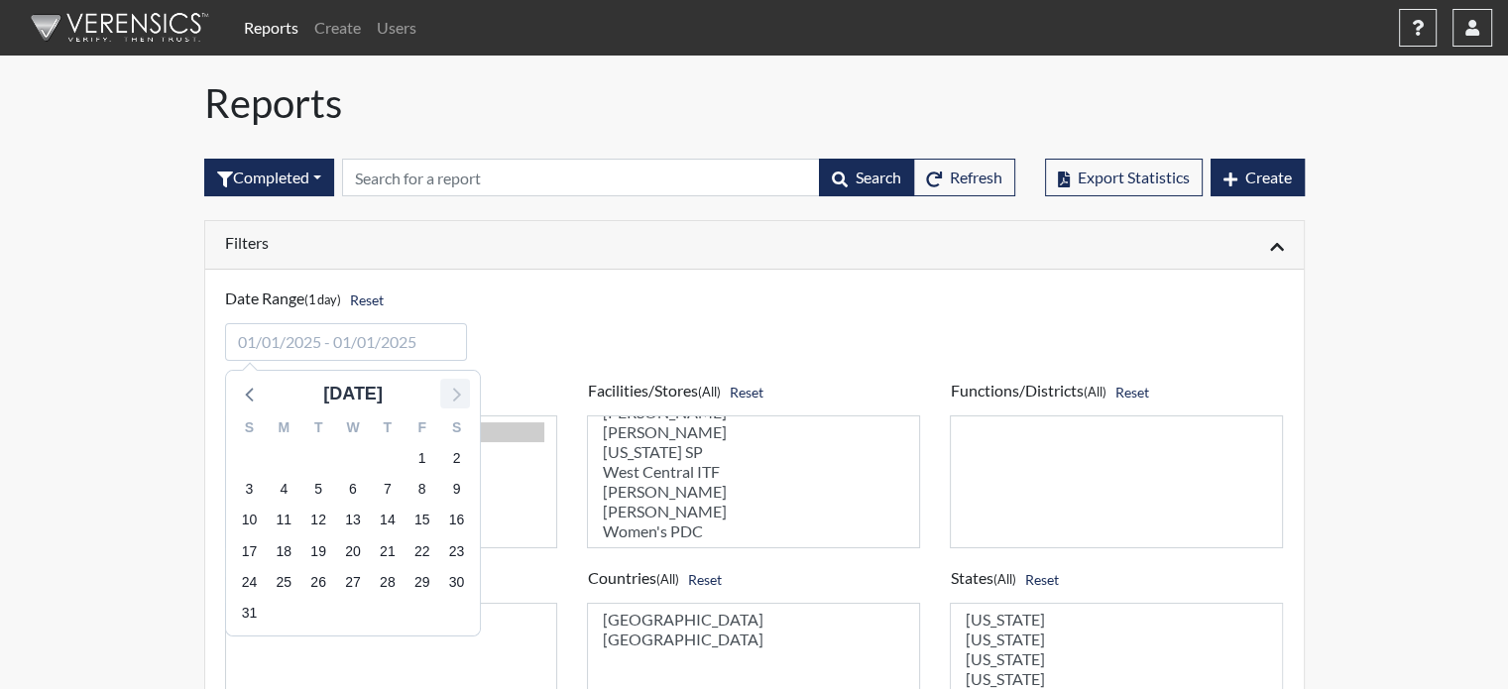
click at [453, 385] on icon at bounding box center [455, 394] width 26 height 26
click at [255, 395] on icon at bounding box center [251, 394] width 26 height 26
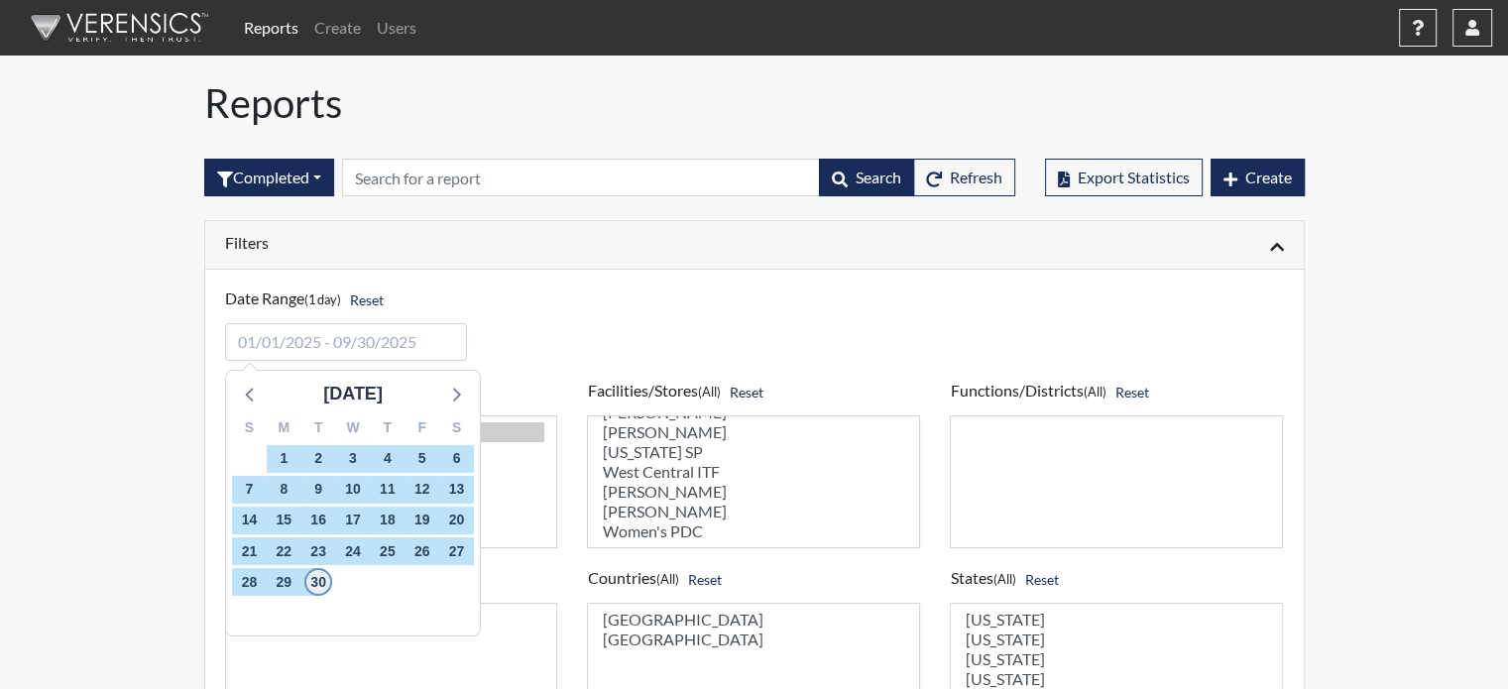
click at [315, 578] on span "30" at bounding box center [318, 582] width 28 height 28
click at [353, 456] on span "1" at bounding box center [352, 459] width 28 height 28
click at [422, 583] on span "31" at bounding box center [422, 582] width 28 height 28
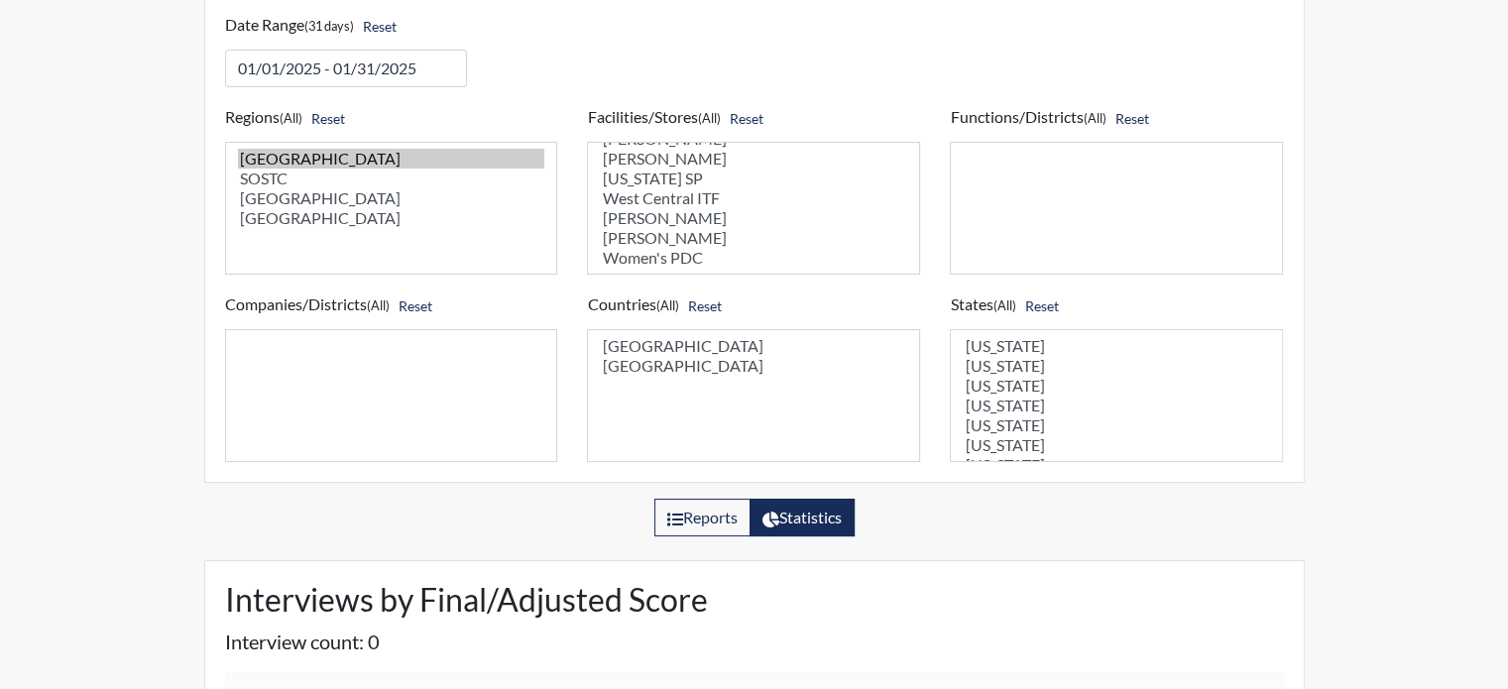
scroll to position [366, 0]
click at [650, 227] on select "[PERSON_NAME] ITF [PERSON_NAME][GEOGRAPHIC_DATA] [GEOGRAPHIC_DATA] [GEOGRAPHIC_…" at bounding box center [753, 208] width 333 height 133
click at [641, 226] on select "[PERSON_NAME] ITF [PERSON_NAME][GEOGRAPHIC_DATA] [GEOGRAPHIC_DATA] [GEOGRAPHIC_…" at bounding box center [753, 208] width 333 height 133
click at [642, 226] on option "[PERSON_NAME] PDC" at bounding box center [753, 222] width 307 height 20
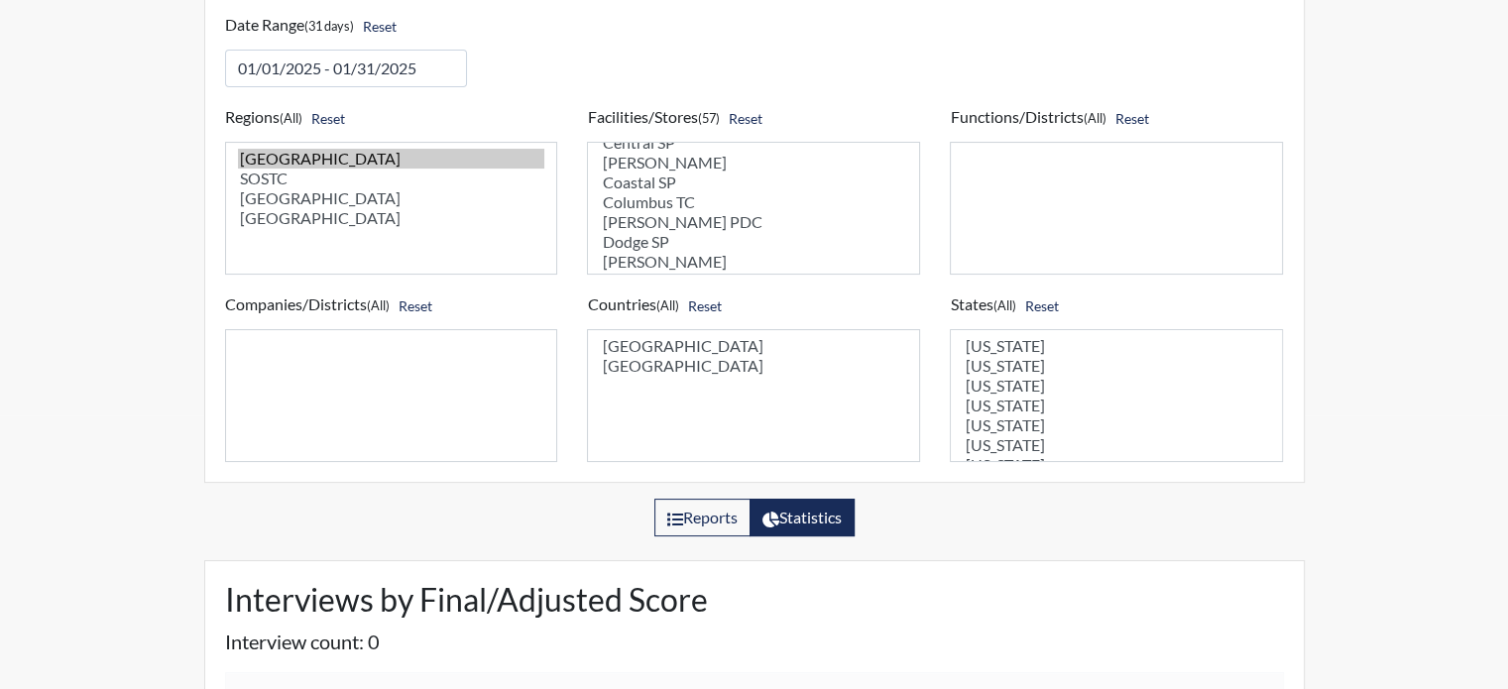
click at [644, 227] on option "[PERSON_NAME] PDC" at bounding box center [753, 222] width 307 height 20
click at [651, 225] on option "[PERSON_NAME] PDC" at bounding box center [753, 222] width 307 height 20
click at [652, 226] on option "[PERSON_NAME] PDC" at bounding box center [753, 222] width 307 height 20
click at [654, 228] on option "[PERSON_NAME] PDC" at bounding box center [753, 222] width 307 height 20
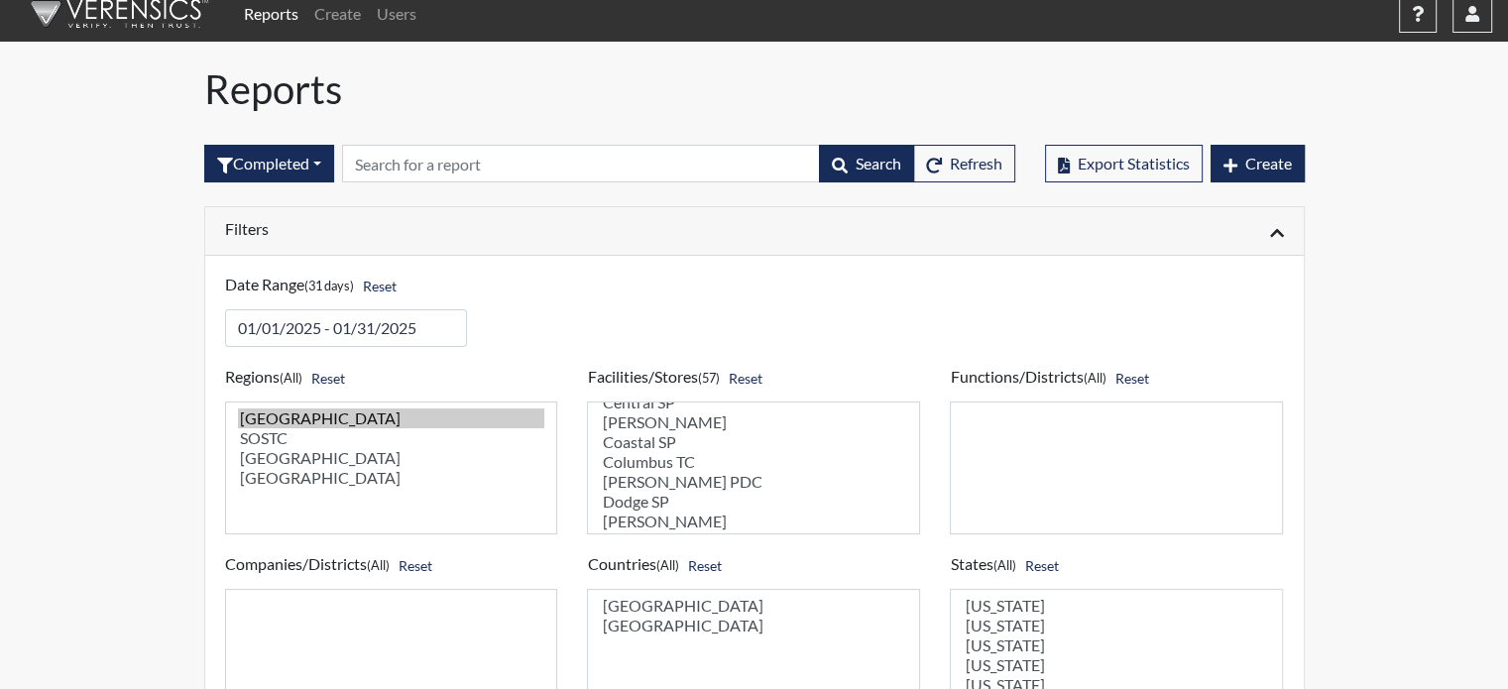
scroll to position [0, 0]
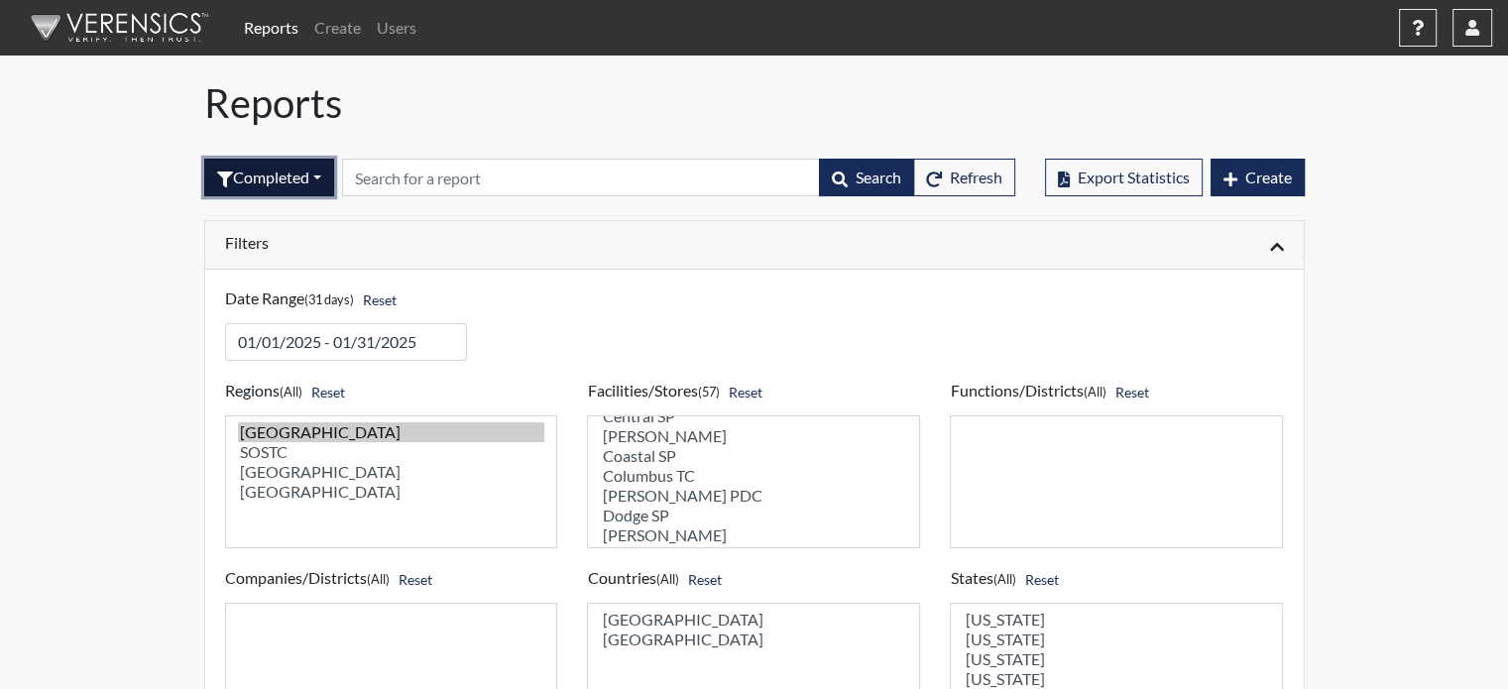
click at [327, 174] on button "Completed" at bounding box center [269, 178] width 130 height 38
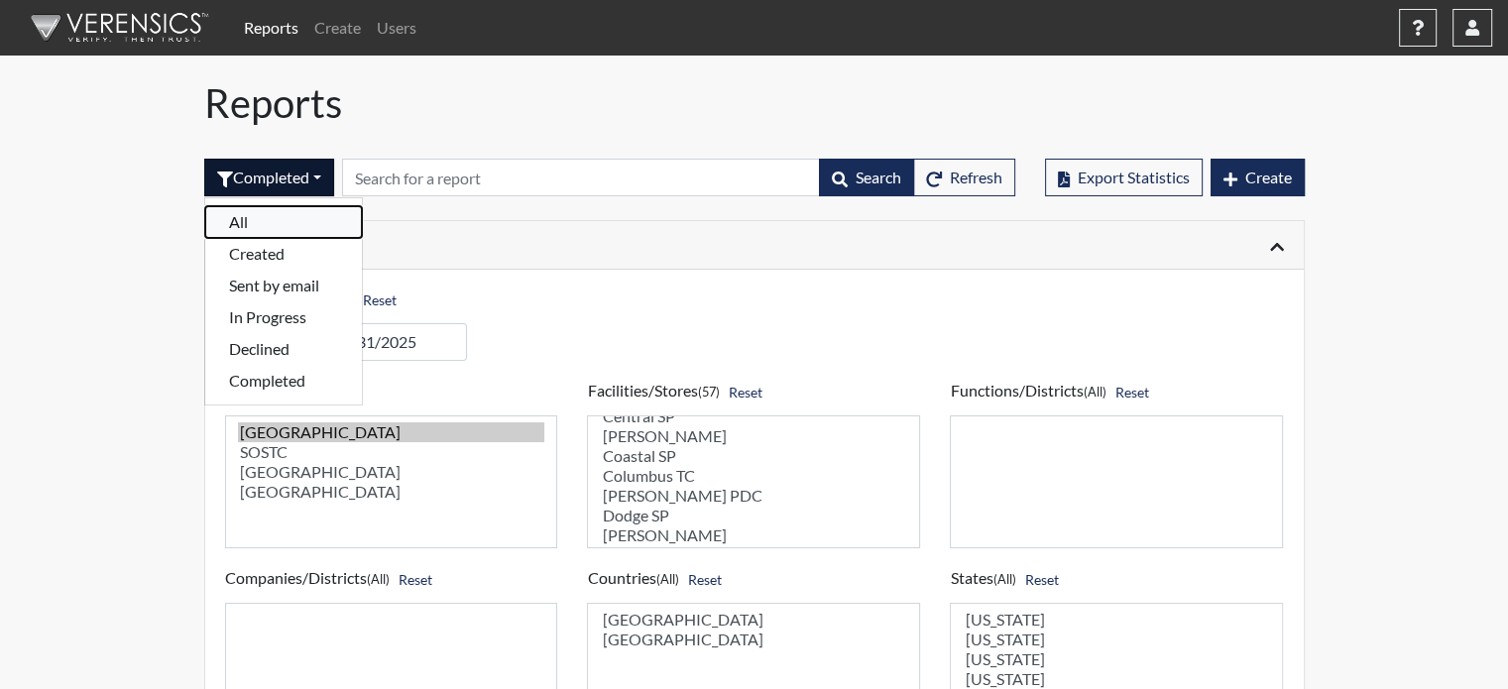
click at [240, 220] on button "All" at bounding box center [283, 222] width 157 height 32
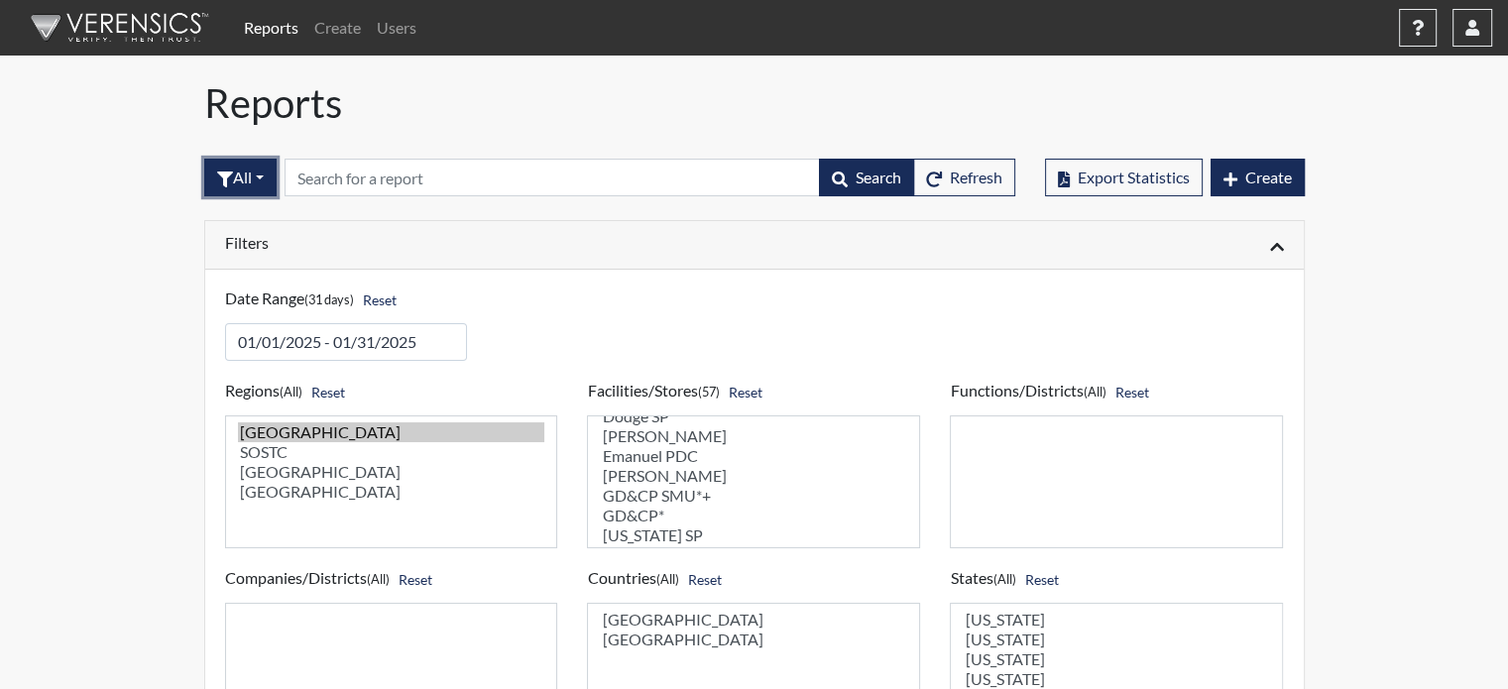
click at [265, 179] on button "All" at bounding box center [240, 178] width 72 height 38
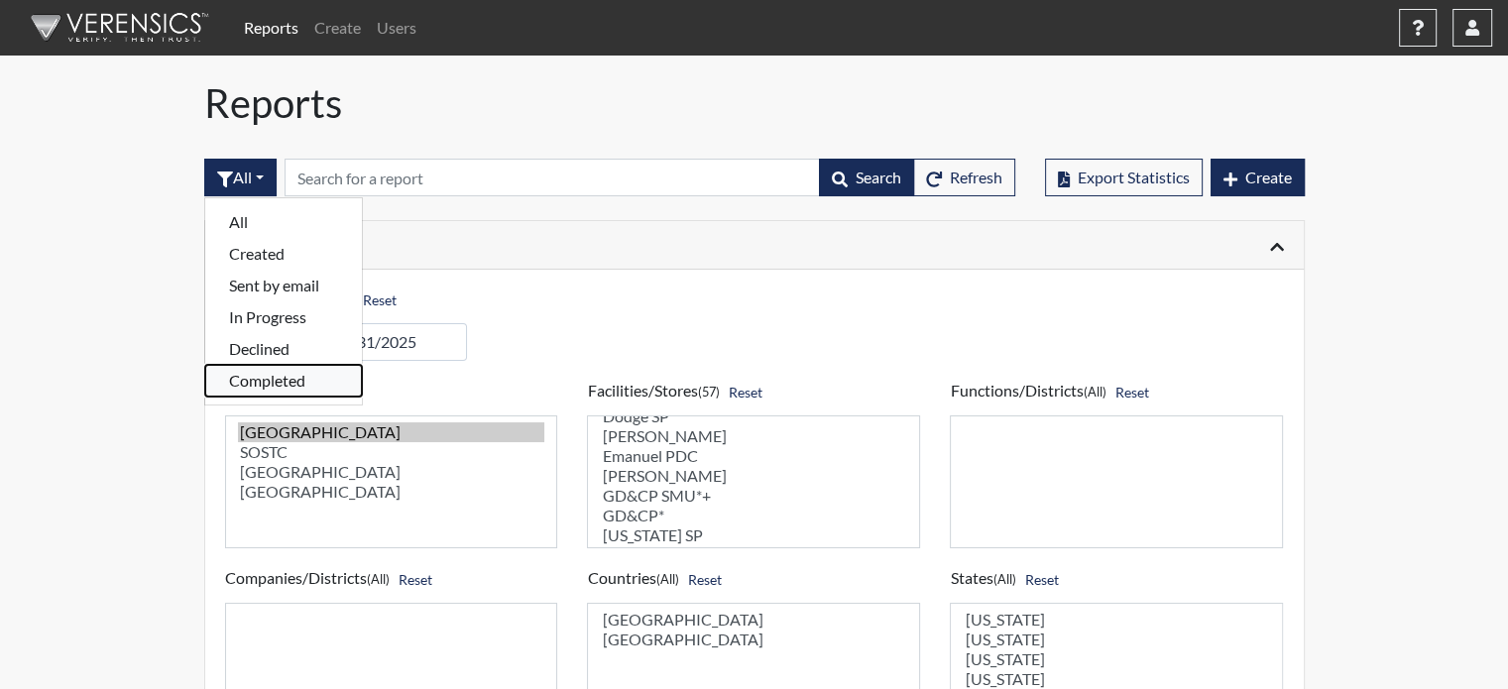
click at [274, 380] on button "Completed" at bounding box center [283, 381] width 157 height 32
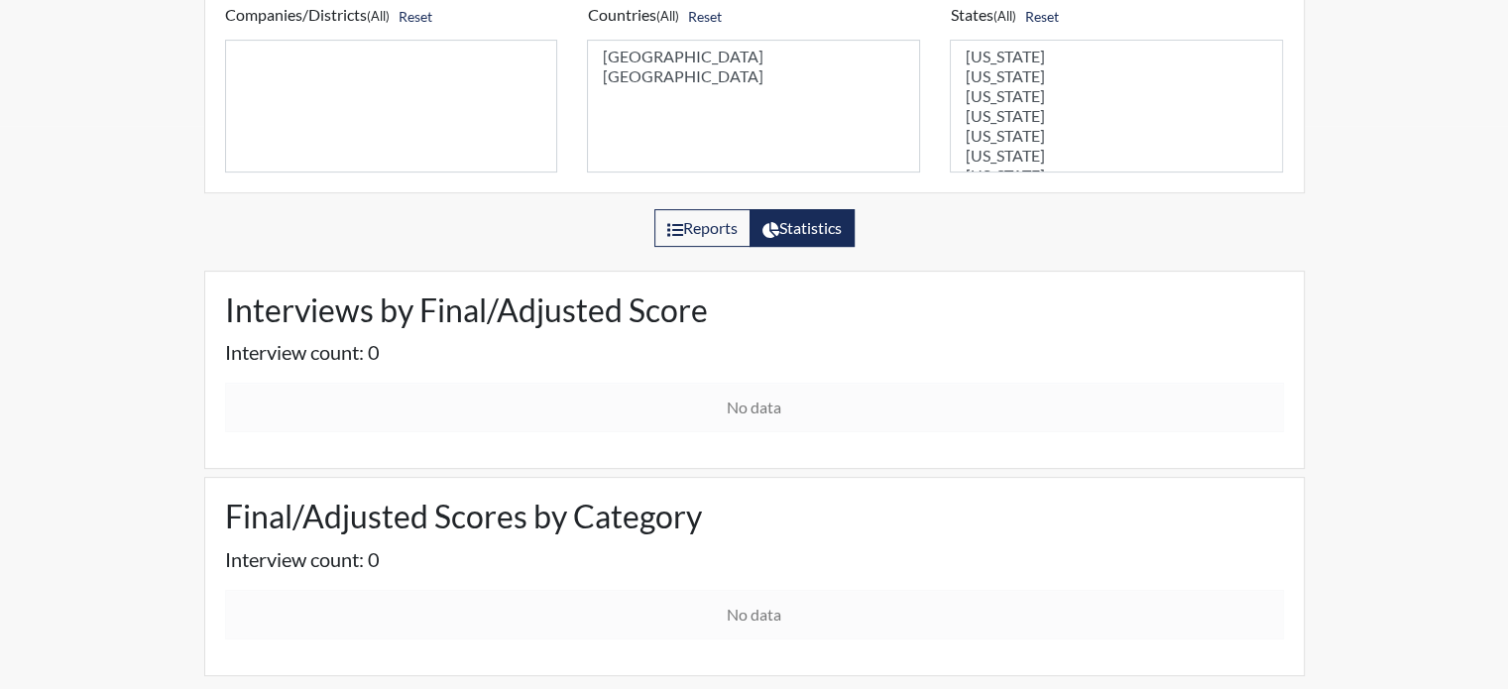
scroll to position [571, 0]
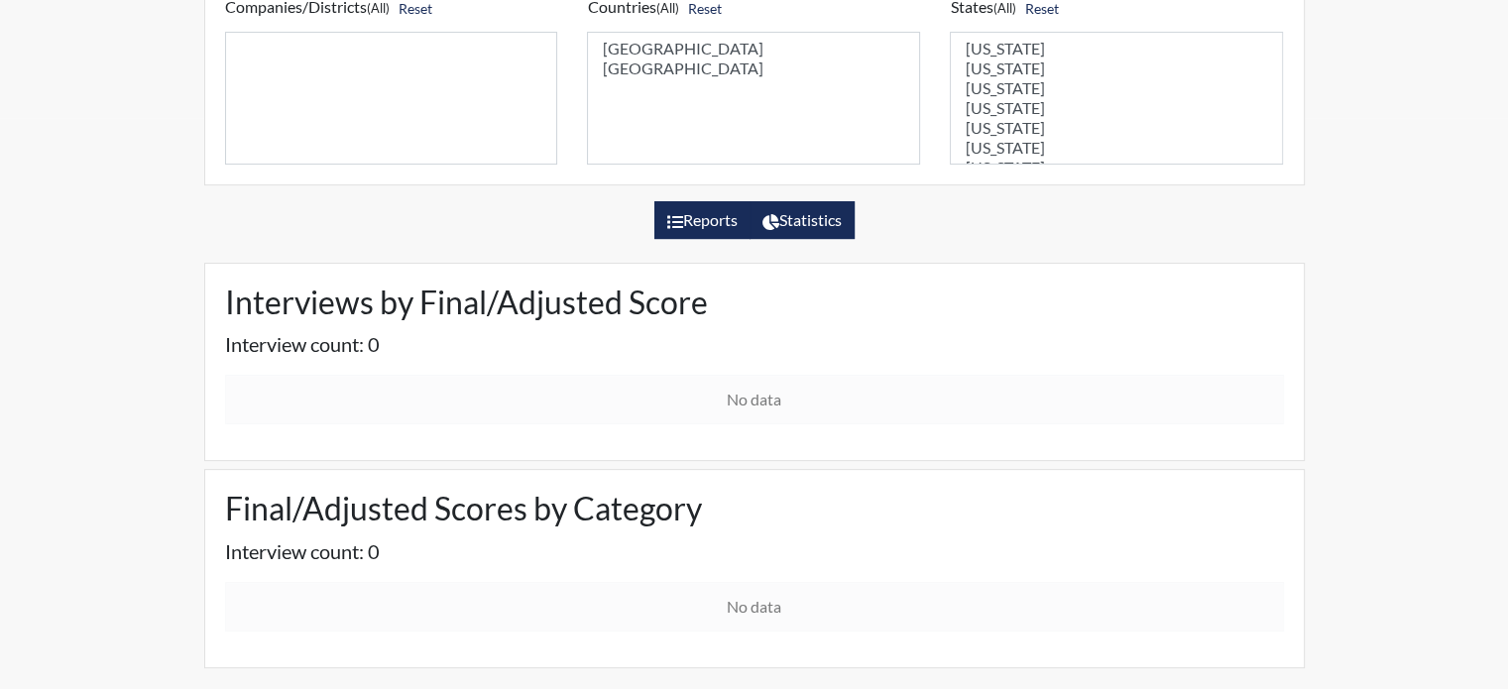
click at [707, 214] on label "Reports" at bounding box center [702, 220] width 96 height 38
click at [680, 214] on input "Reports" at bounding box center [673, 214] width 13 height 13
radio input "true"
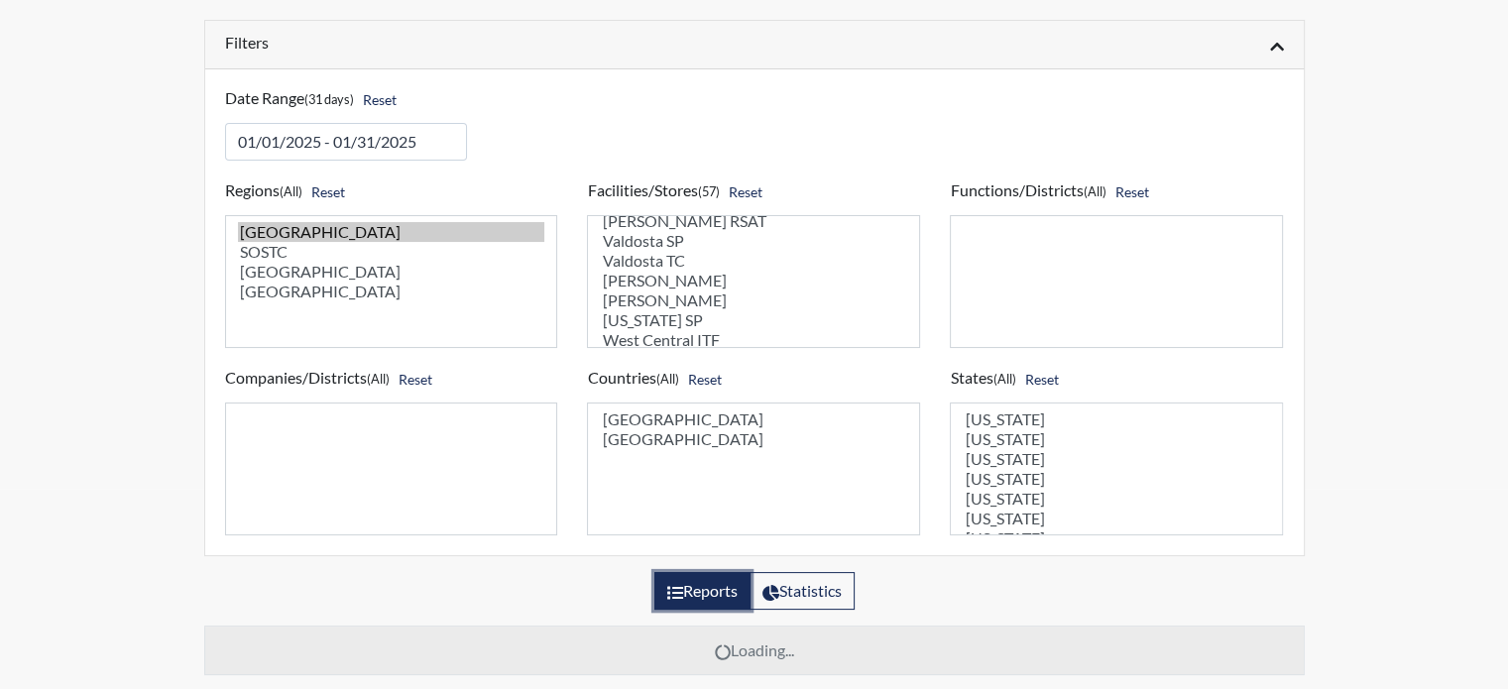
scroll to position [1061, 0]
click at [653, 309] on select "[PERSON_NAME] ITF [PERSON_NAME][GEOGRAPHIC_DATA] [GEOGRAPHIC_DATA] [GEOGRAPHIC_…" at bounding box center [753, 281] width 333 height 133
click at [652, 308] on select "[PERSON_NAME] ITF [PERSON_NAME][GEOGRAPHIC_DATA] [GEOGRAPHIC_DATA] [GEOGRAPHIC_…" at bounding box center [753, 281] width 333 height 133
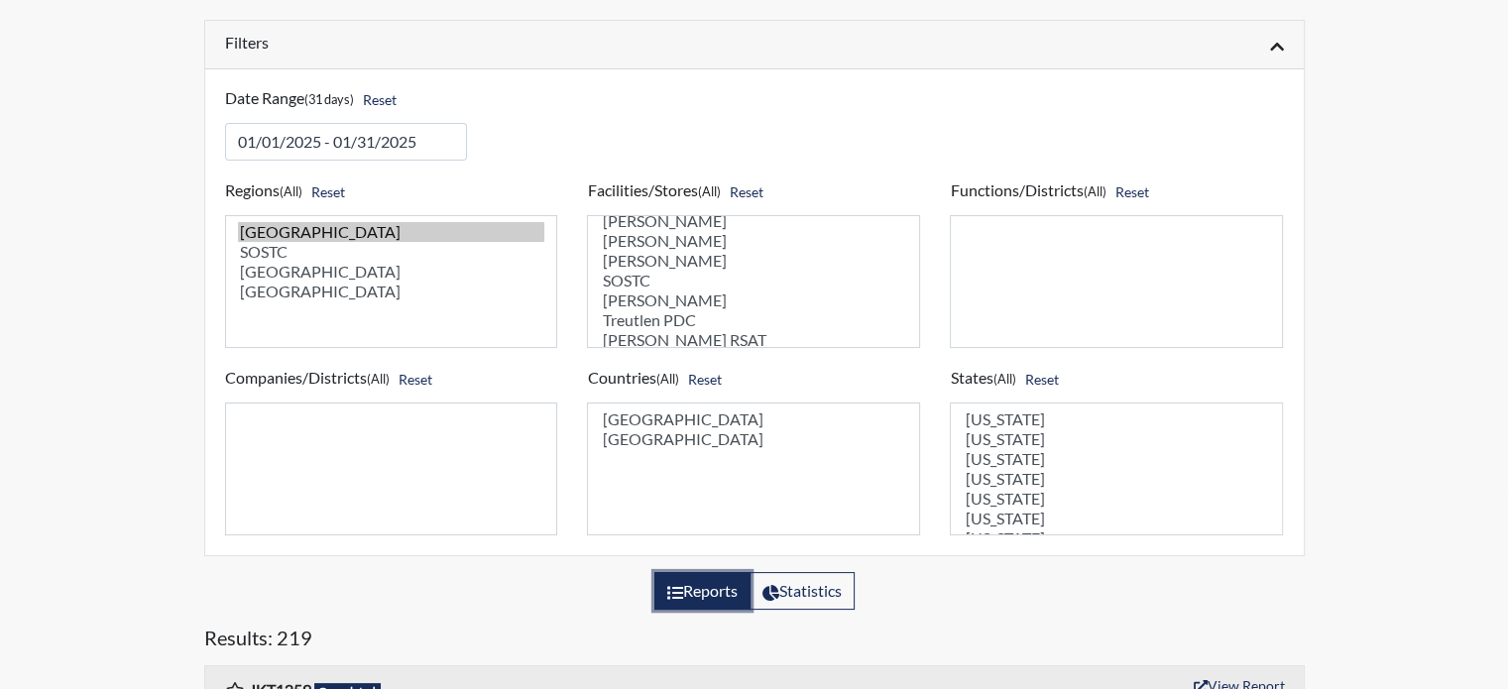
scroll to position [963, 0]
click at [828, 590] on label "Statistics" at bounding box center [802, 591] width 105 height 38
click at [775, 590] on input "Statistics" at bounding box center [769, 585] width 13 height 13
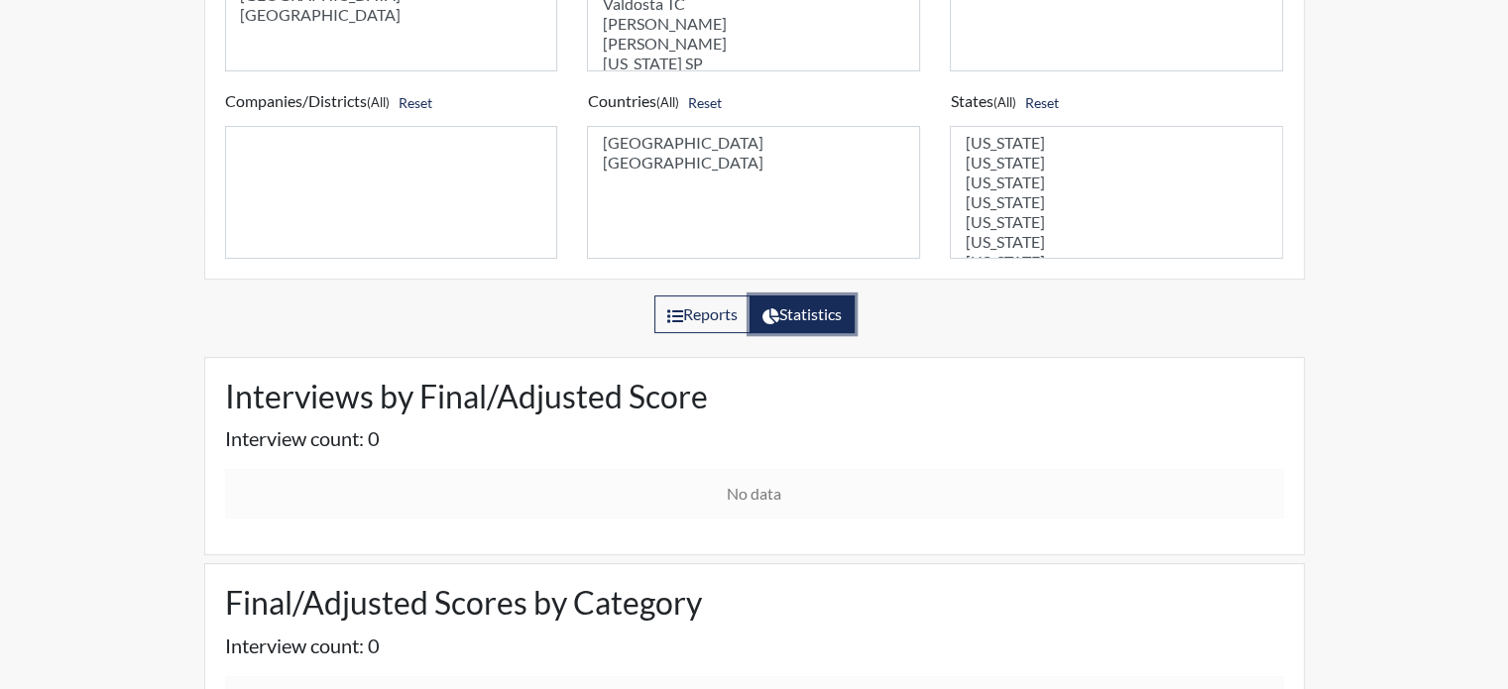
scroll to position [373, 0]
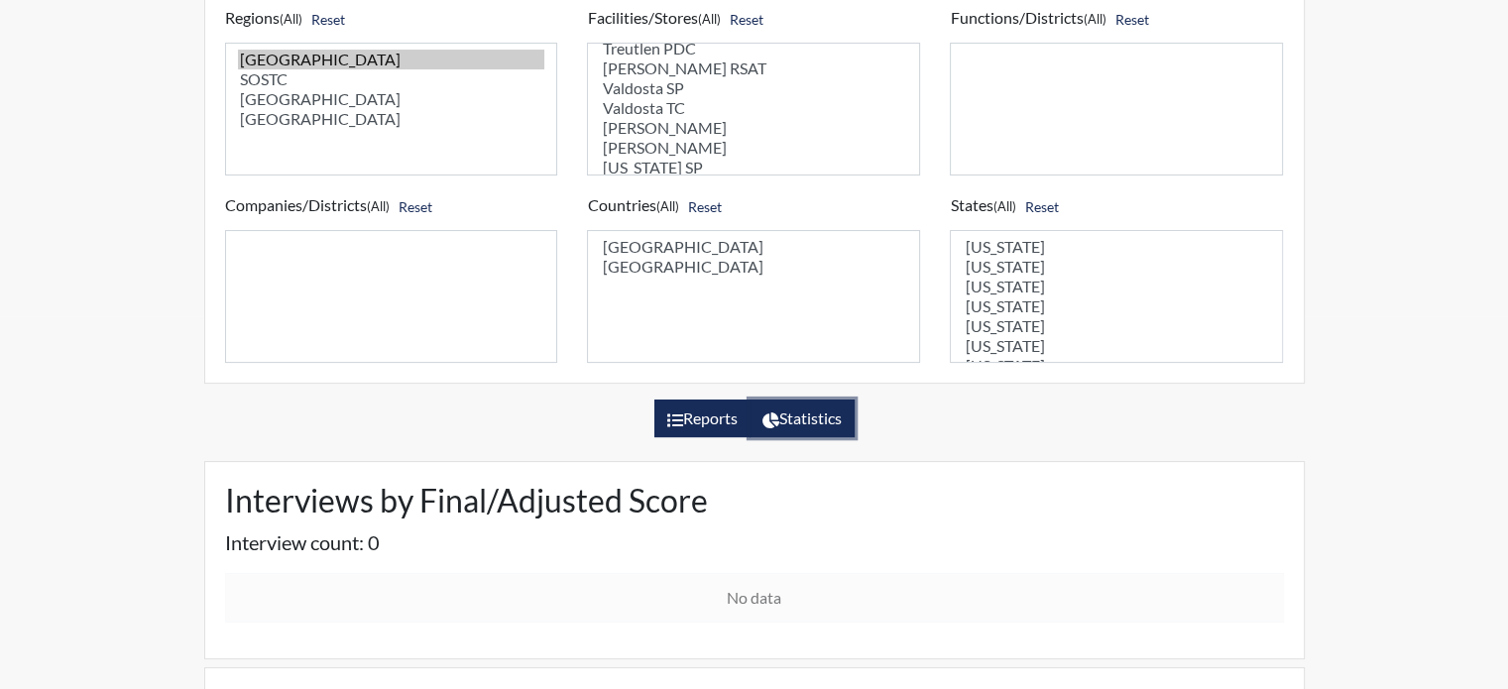
click at [706, 413] on label "Reports" at bounding box center [702, 419] width 96 height 38
click at [680, 413] on input "Reports" at bounding box center [673, 413] width 13 height 13
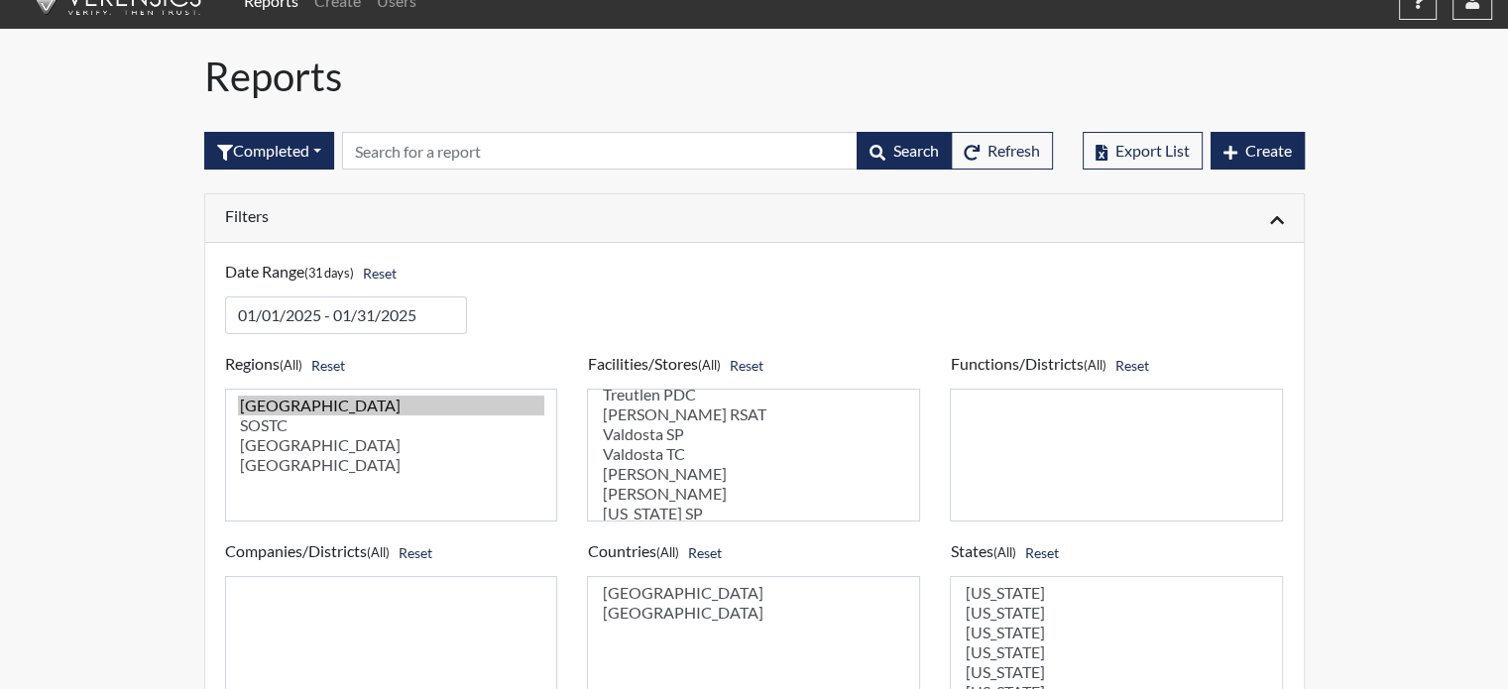
scroll to position [0, 0]
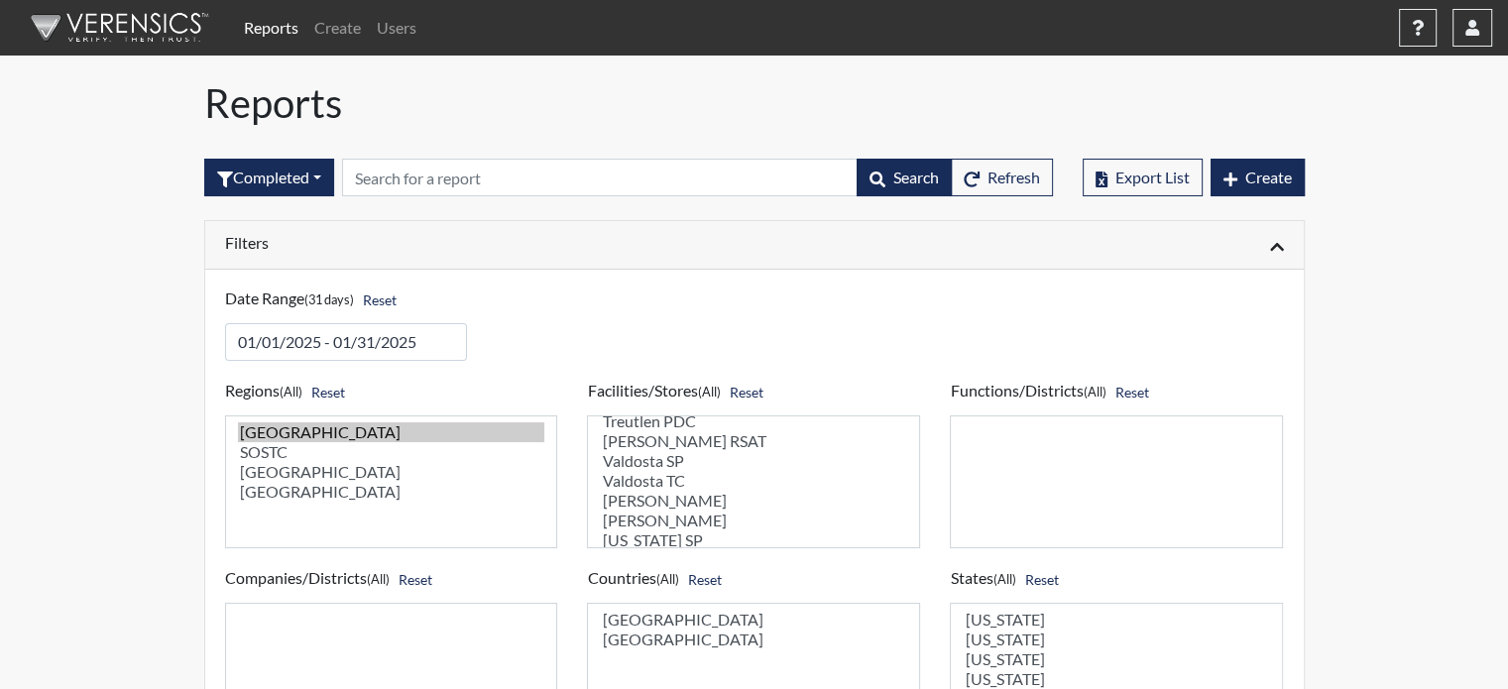
drag, startPoint x: 789, startPoint y: 295, endPoint x: 978, endPoint y: 261, distance: 191.4
click at [791, 295] on div "Date Range (31 days) Reset" at bounding box center [754, 315] width 1089 height 92
click at [266, 31] on link "Reports" at bounding box center [271, 28] width 70 height 40
click at [416, 34] on link "Users" at bounding box center [397, 28] width 56 height 40
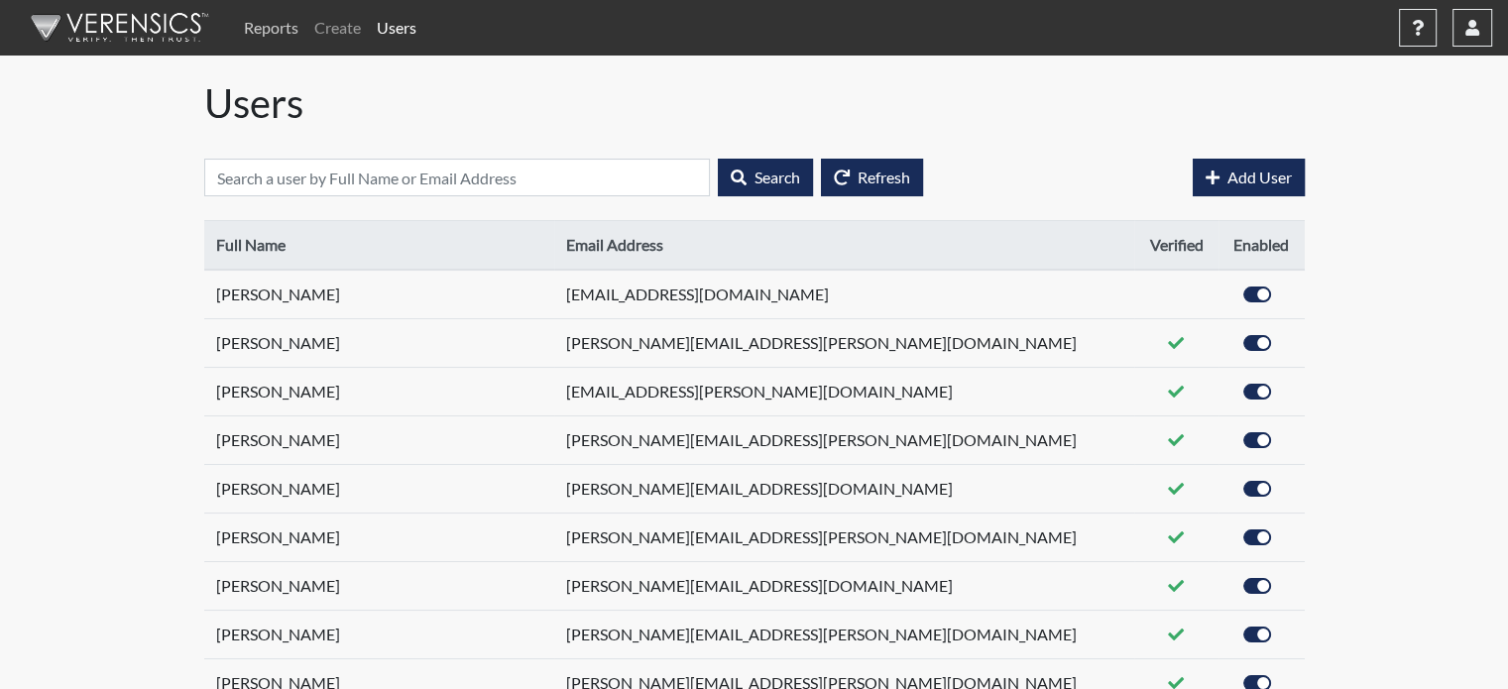
click at [274, 24] on link "Reports" at bounding box center [271, 28] width 70 height 40
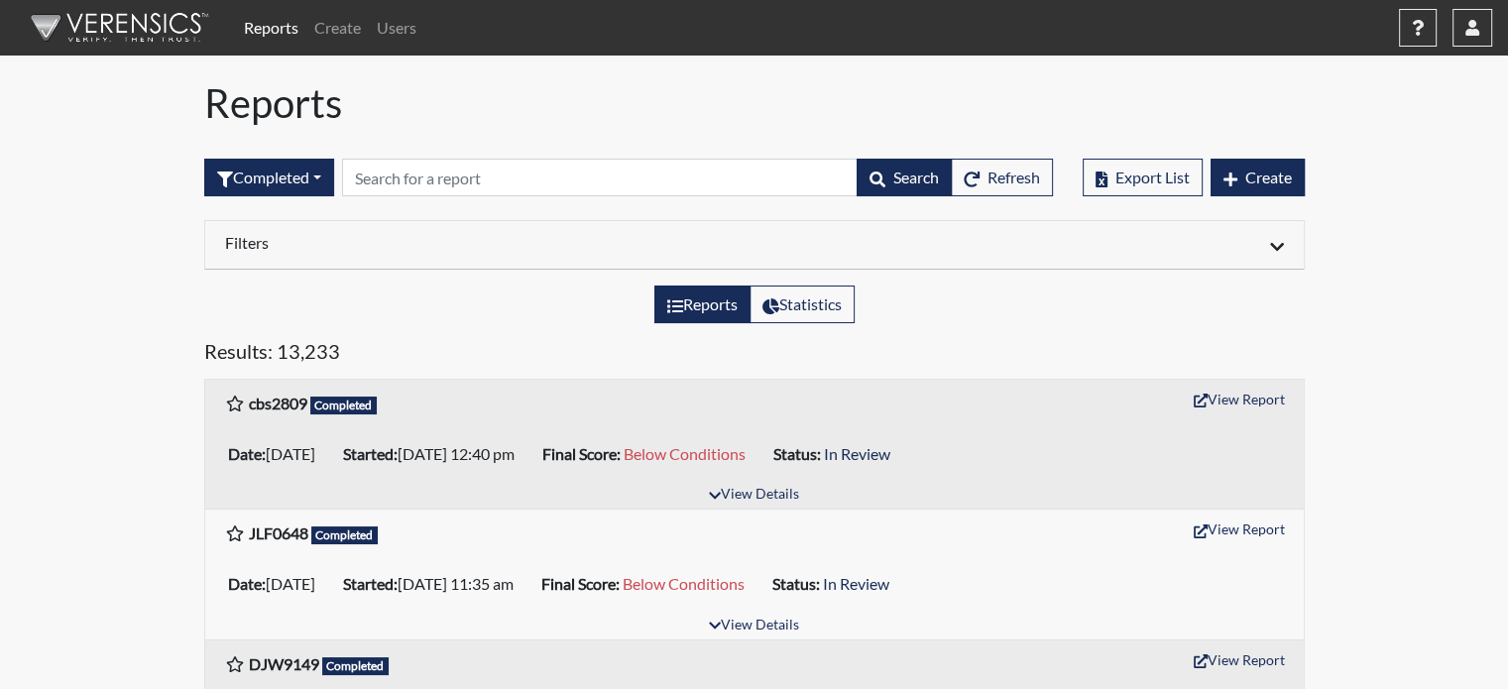
click at [759, 234] on div at bounding box center [1027, 245] width 544 height 24
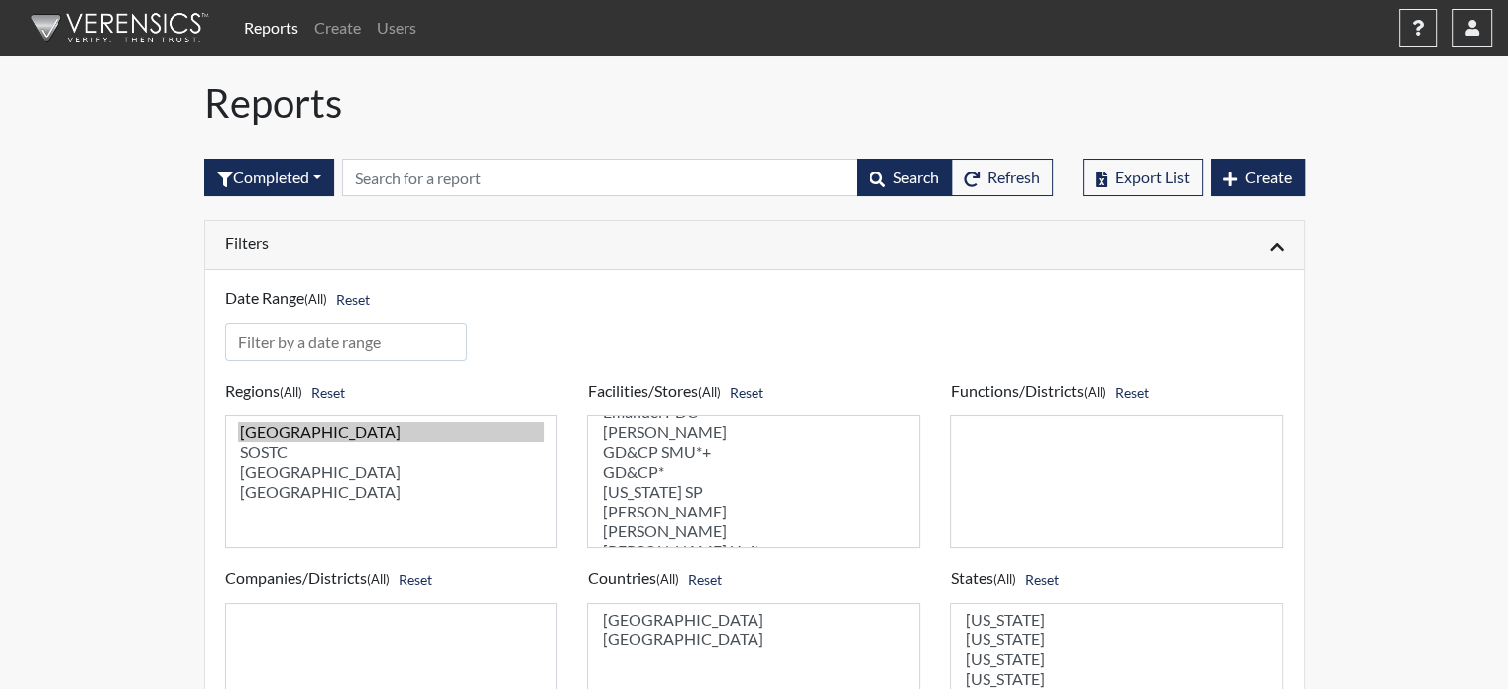
scroll to position [297, 0]
select select "471cf4a4-d856-470c-a861-f771c81c4fdf"
click at [638, 497] on option "[PERSON_NAME]" at bounding box center [753, 492] width 307 height 20
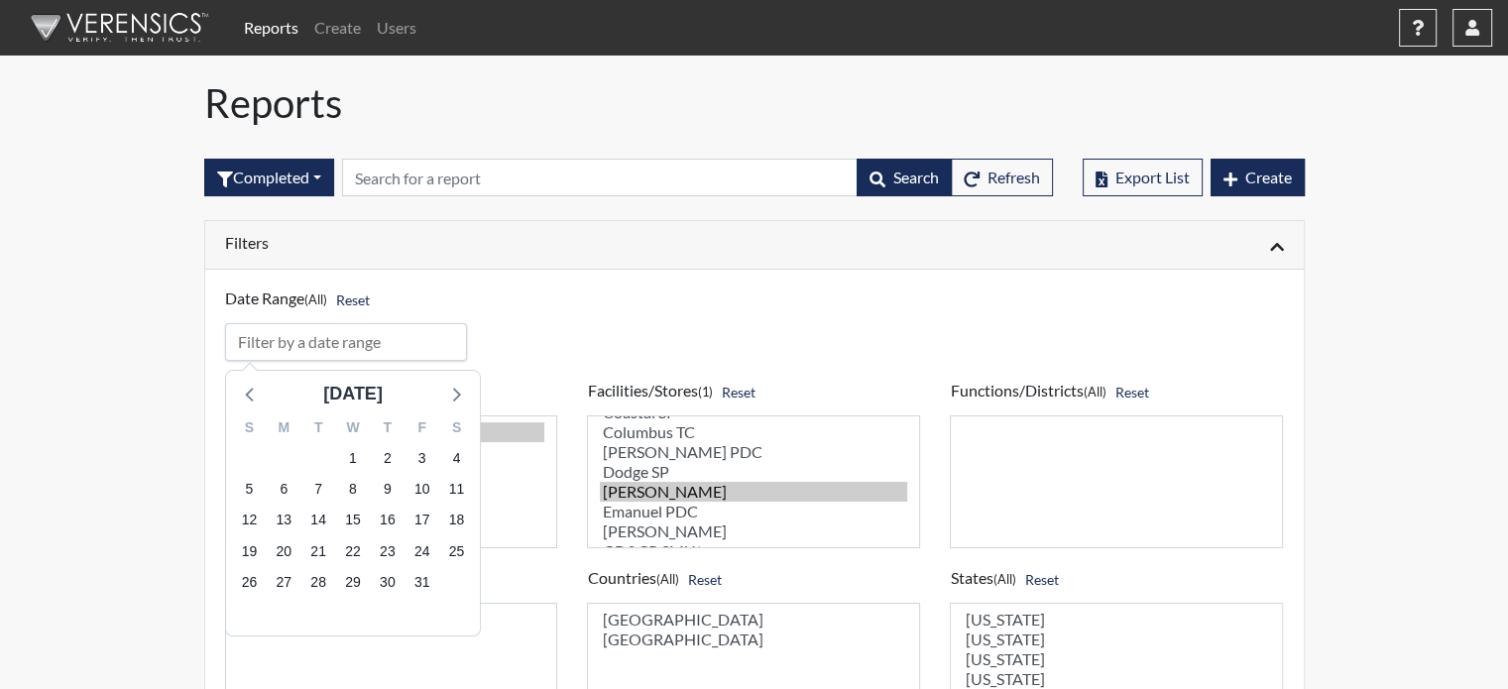
click at [403, 346] on input "input" at bounding box center [346, 342] width 243 height 38
drag, startPoint x: 241, startPoint y: 389, endPoint x: 260, endPoint y: 394, distance: 19.5
click at [244, 391] on icon at bounding box center [251, 394] width 26 height 26
click at [286, 458] on span "1" at bounding box center [284, 459] width 28 height 28
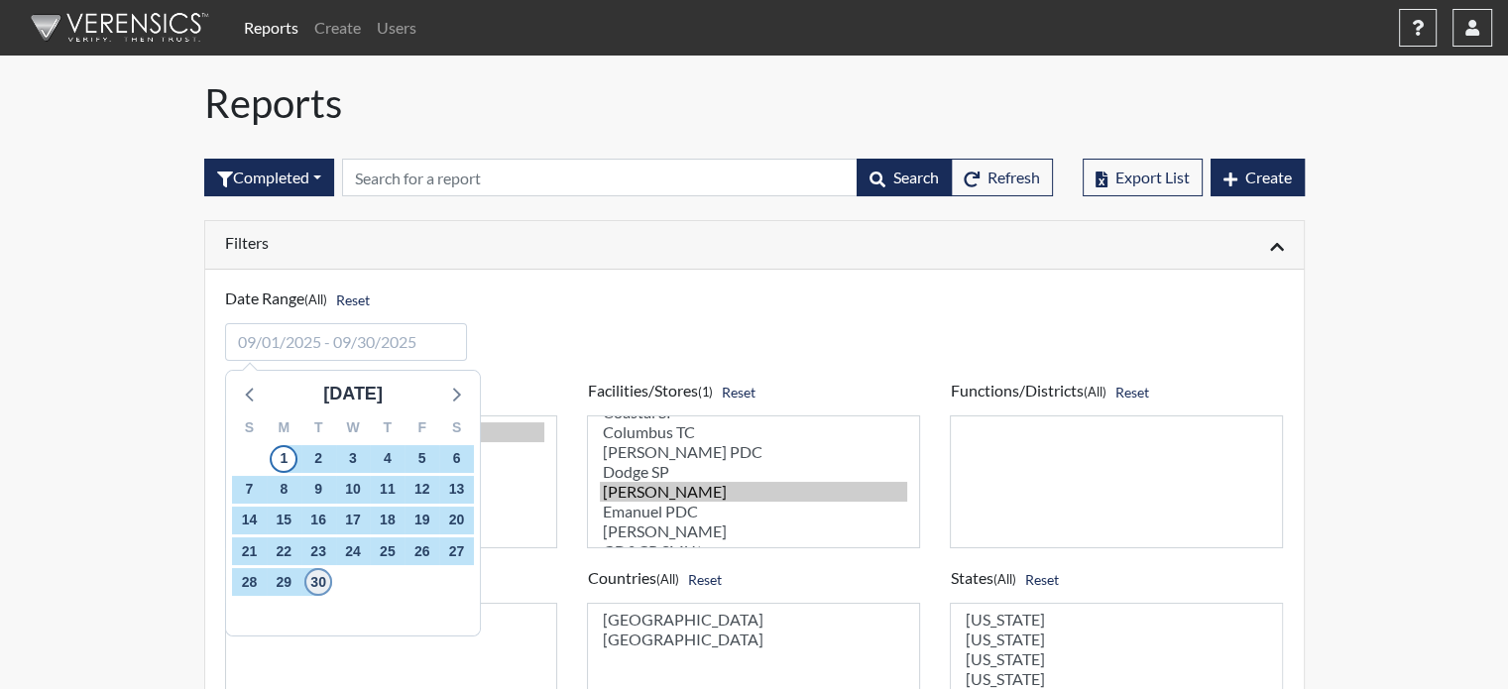
drag, startPoint x: 314, startPoint y: 578, endPoint x: 325, endPoint y: 570, distance: 13.5
click at [314, 577] on span "30" at bounding box center [318, 582] width 28 height 28
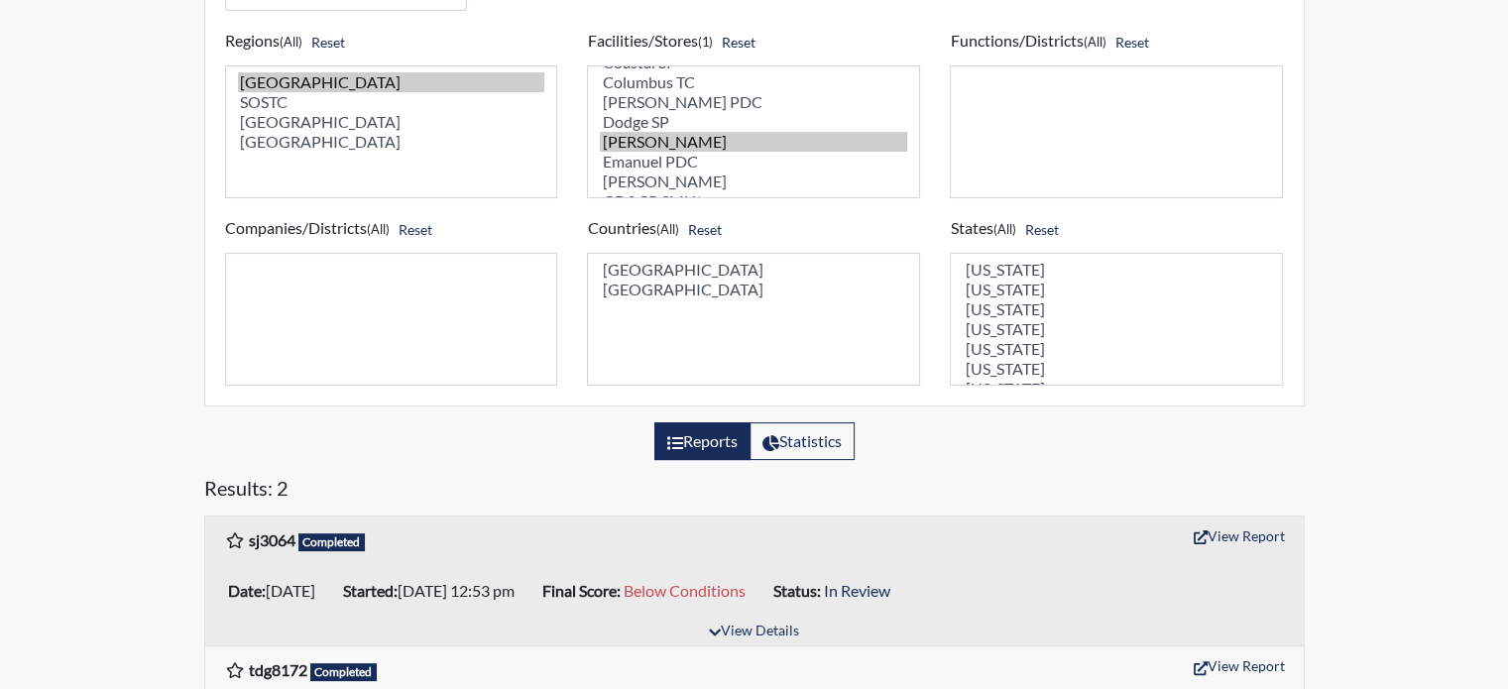
scroll to position [452, 0]
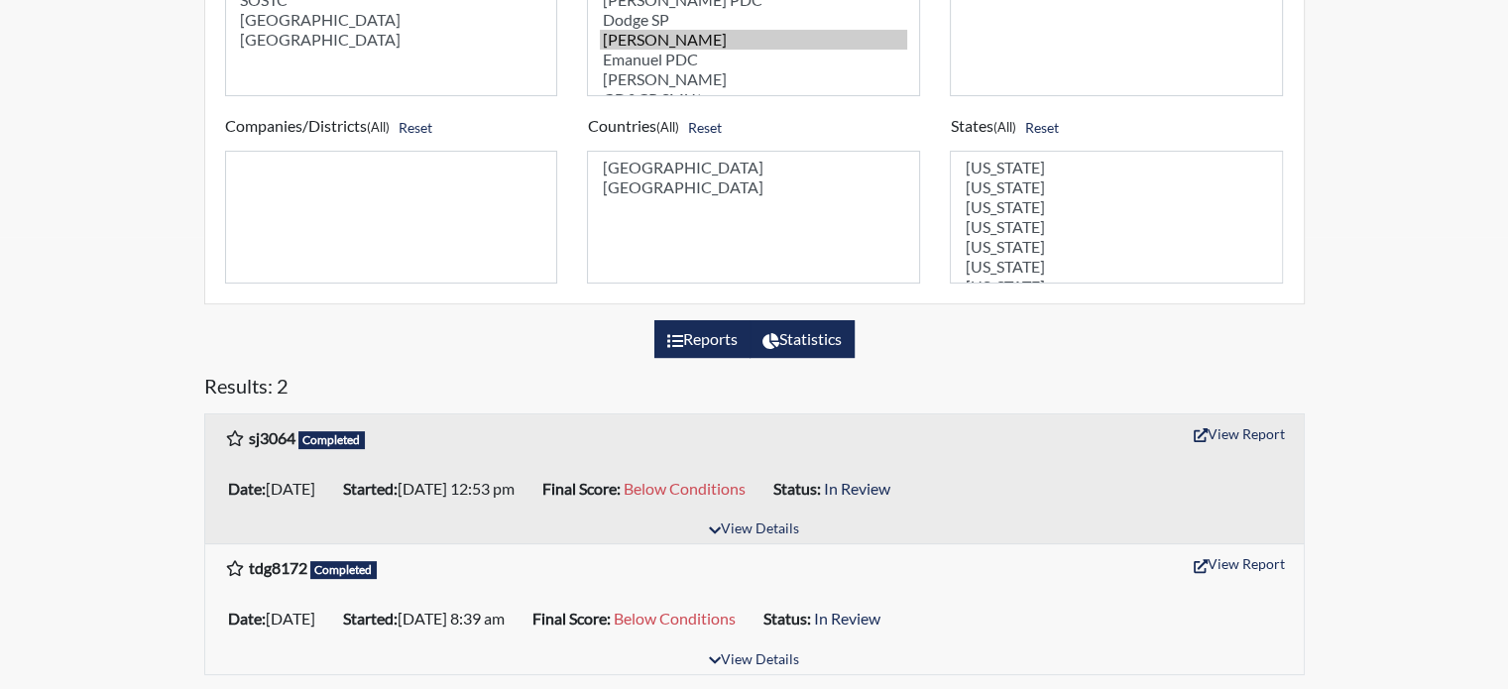
drag, startPoint x: 803, startPoint y: 334, endPoint x: 847, endPoint y: 340, distance: 44.0
click at [805, 334] on label "Statistics" at bounding box center [802, 339] width 105 height 38
click at [775, 334] on input "Statistics" at bounding box center [769, 333] width 13 height 13
radio input "true"
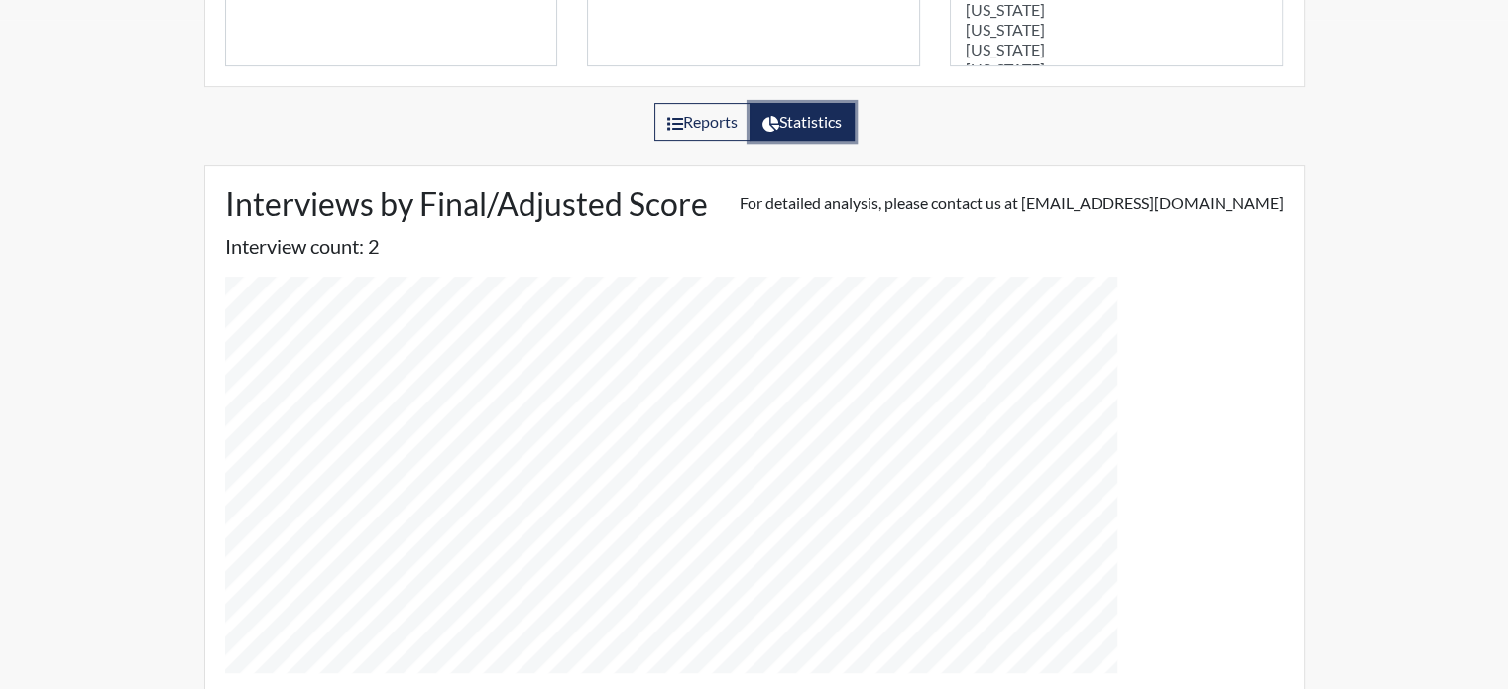
scroll to position [639, 0]
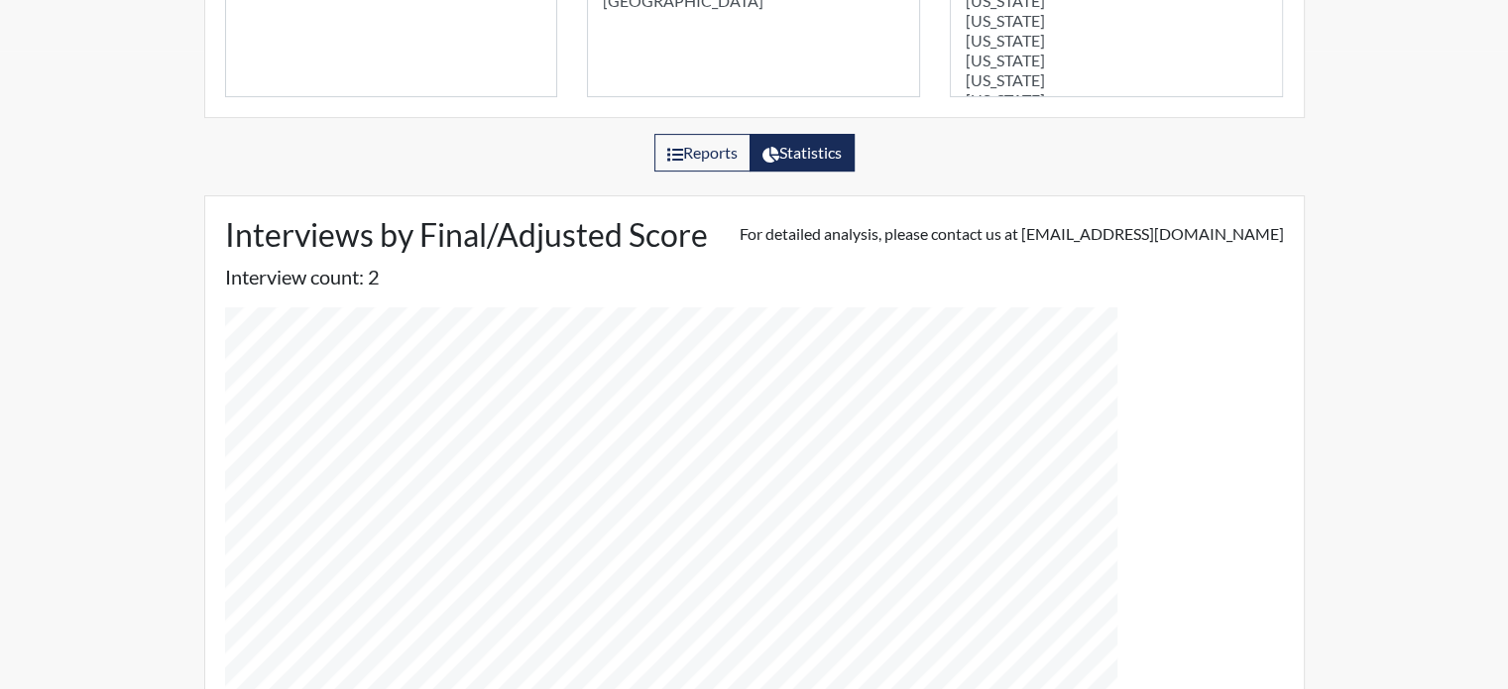
click at [214, 204] on div "Interviews by Final/Adjusted Score For detailed analysis, please contact us at …" at bounding box center [754, 460] width 1099 height 528
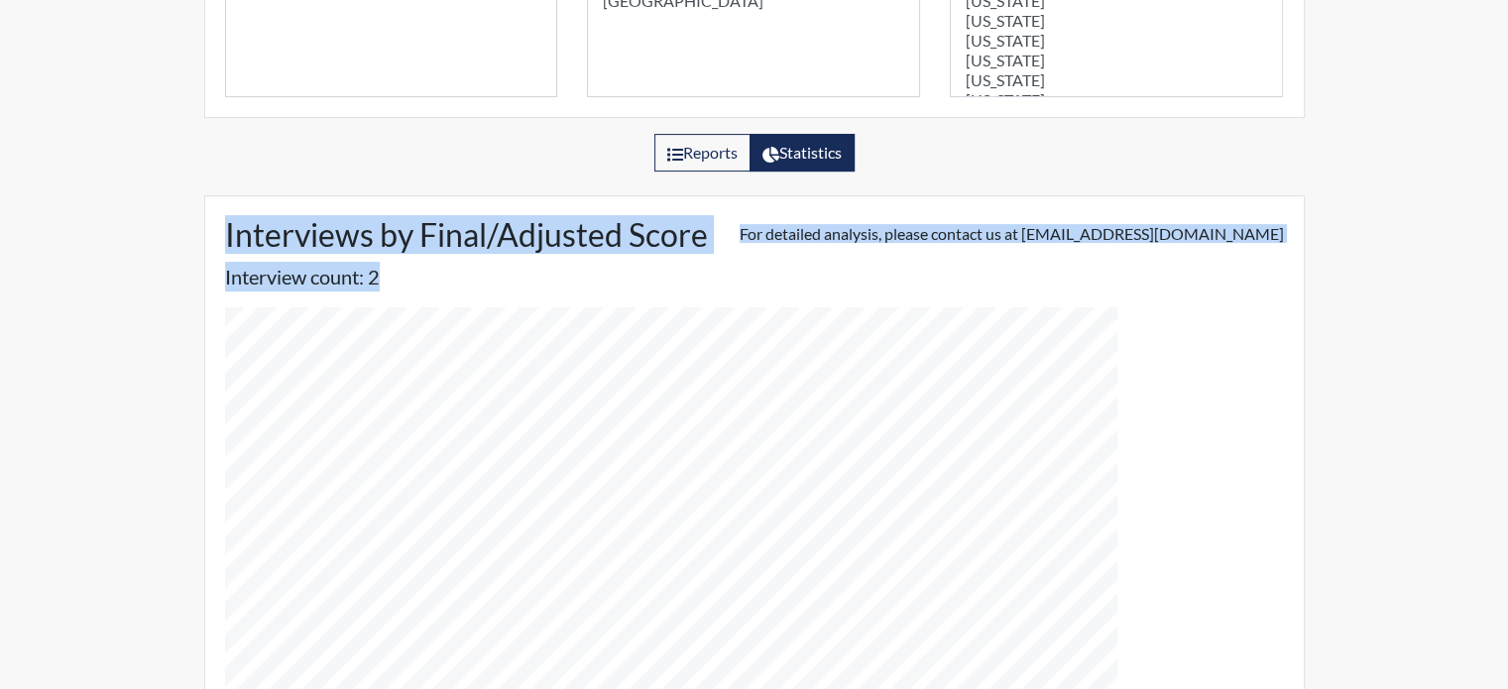
drag, startPoint x: 206, startPoint y: 215, endPoint x: 407, endPoint y: 278, distance: 209.8
click at [407, 278] on div "Interviews by Final/Adjusted Score For detailed analysis, please contact us at …" at bounding box center [754, 460] width 1099 height 528
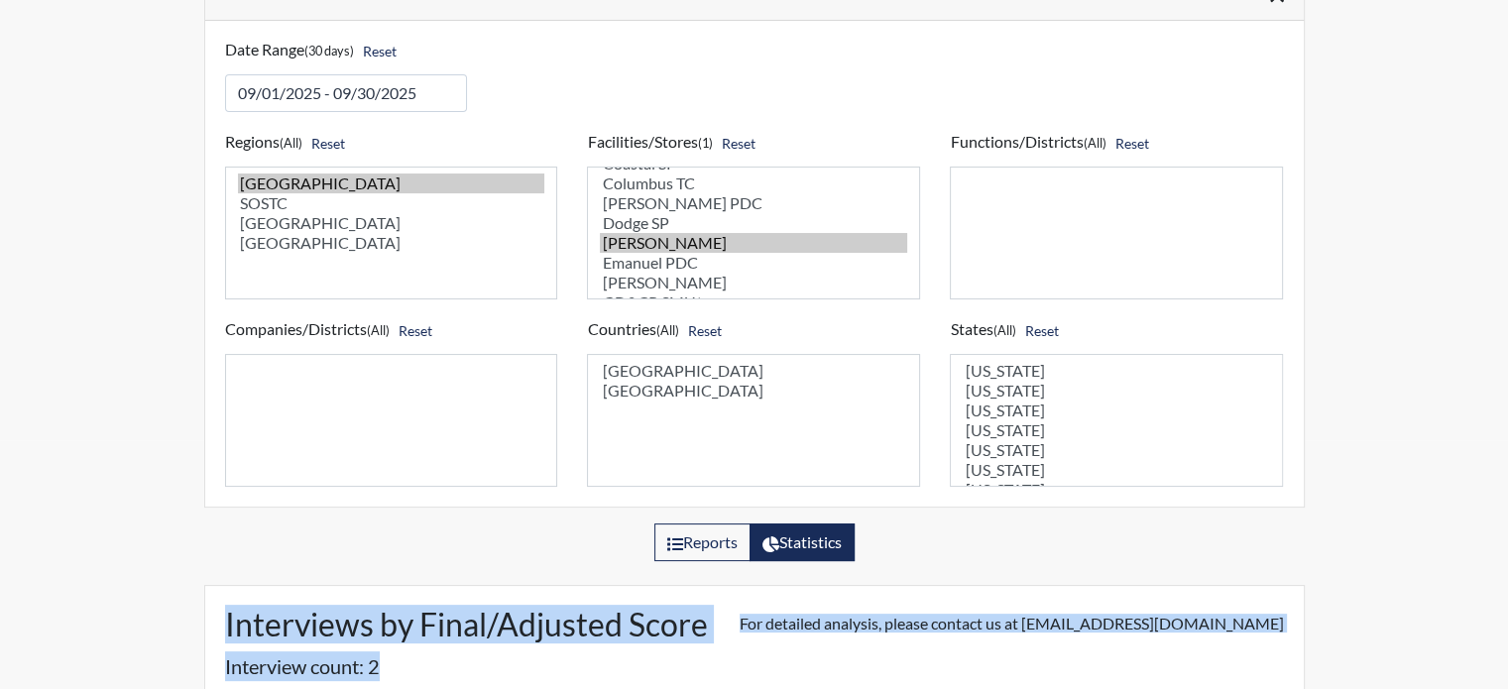
scroll to position [242, 0]
